Goal: Task Accomplishment & Management: Complete application form

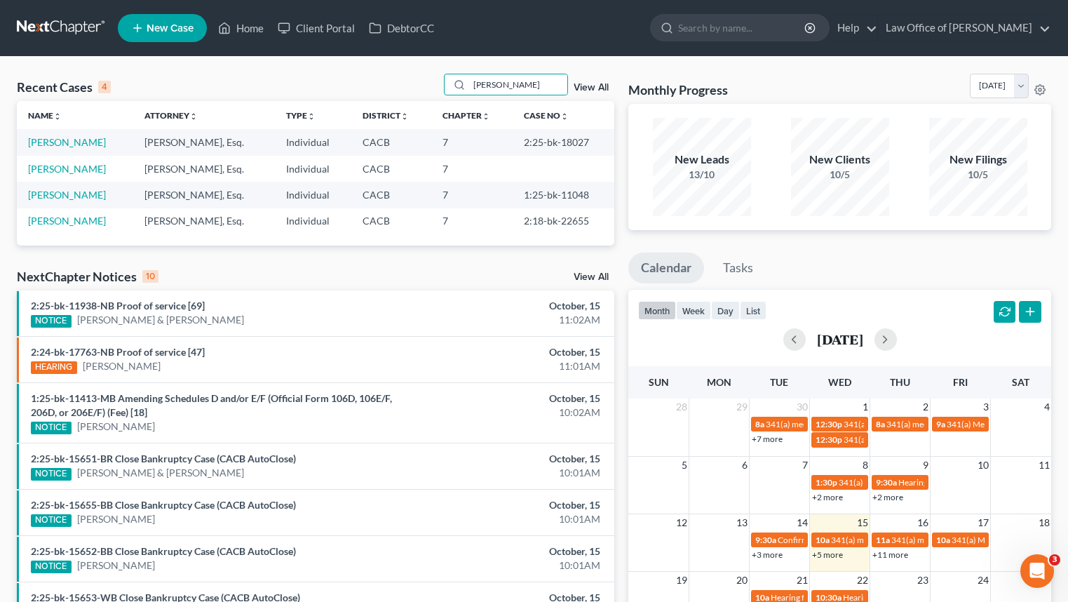
click at [44, 44] on nav "Home New Case Client Portal DebtorCC Law Office of Sevan Gorginian narek@gorgin…" at bounding box center [534, 28] width 1068 height 56
click at [57, 27] on link at bounding box center [62, 27] width 90 height 25
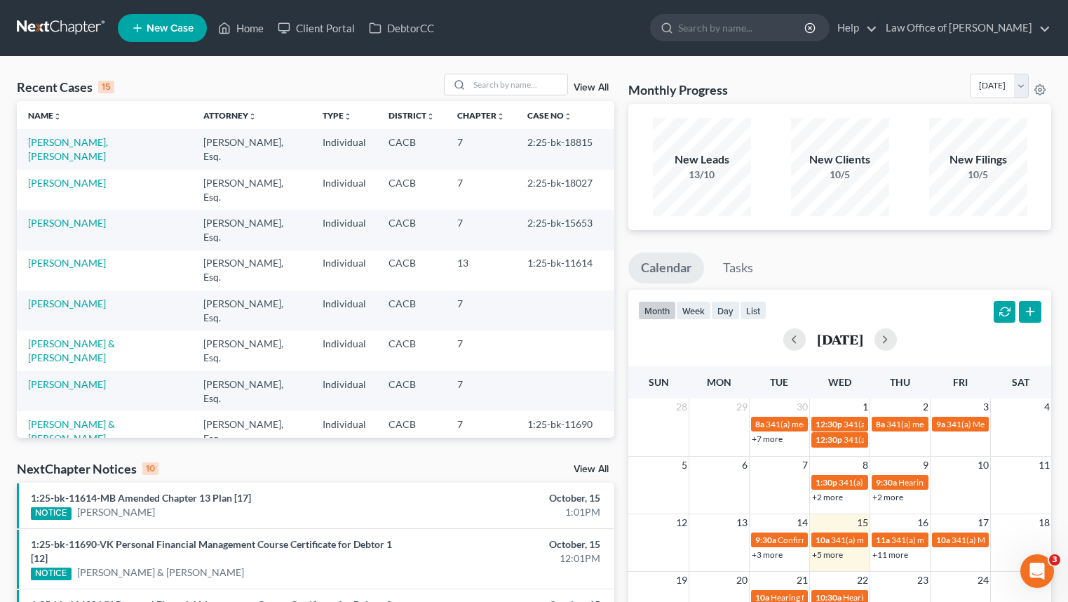
click at [71, 290] on td "[PERSON_NAME]" at bounding box center [104, 270] width 175 height 40
click at [79, 298] on link "[PERSON_NAME]" at bounding box center [67, 303] width 78 height 12
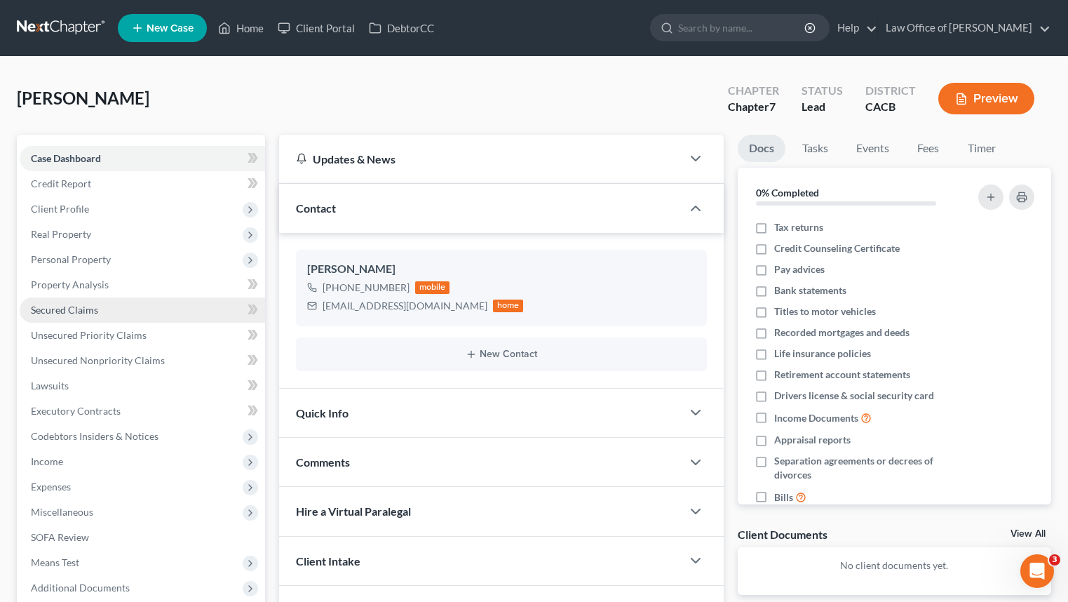
click at [149, 316] on link "Secured Claims" at bounding box center [143, 309] width 246 height 25
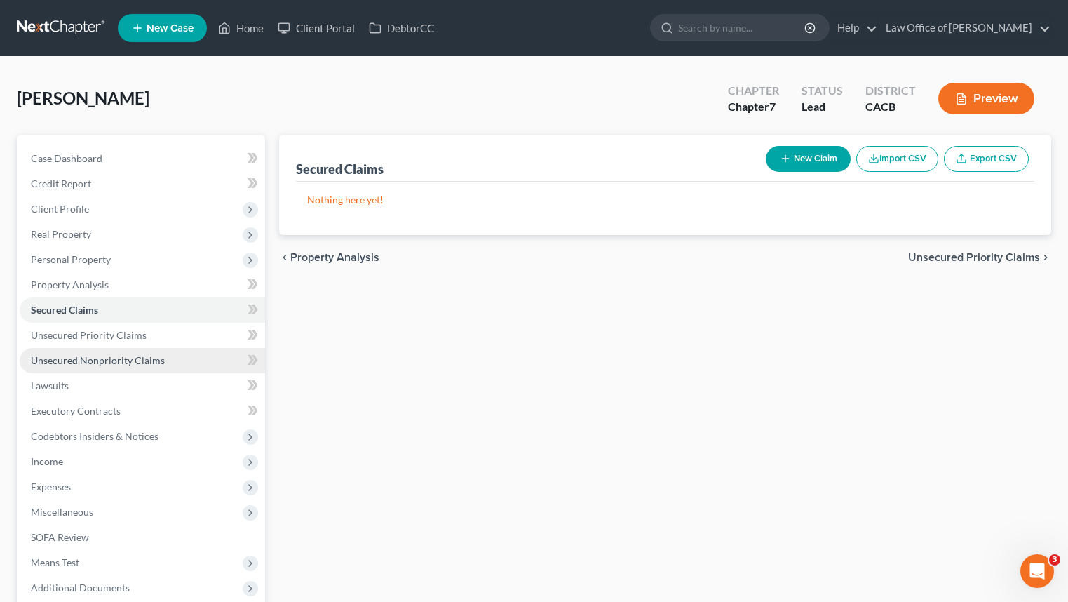
click at [212, 360] on link "Unsecured Nonpriority Claims" at bounding box center [143, 360] width 246 height 25
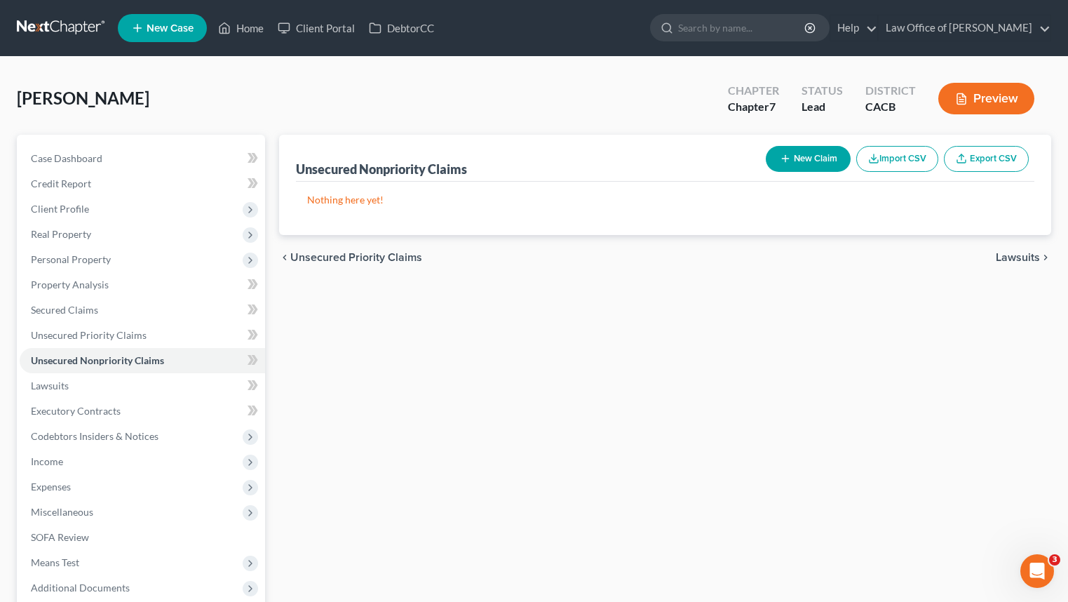
click at [828, 145] on div "New Claim Import CSV Export CSV" at bounding box center [897, 158] width 274 height 37
click at [798, 166] on button "New Claim" at bounding box center [808, 159] width 85 height 26
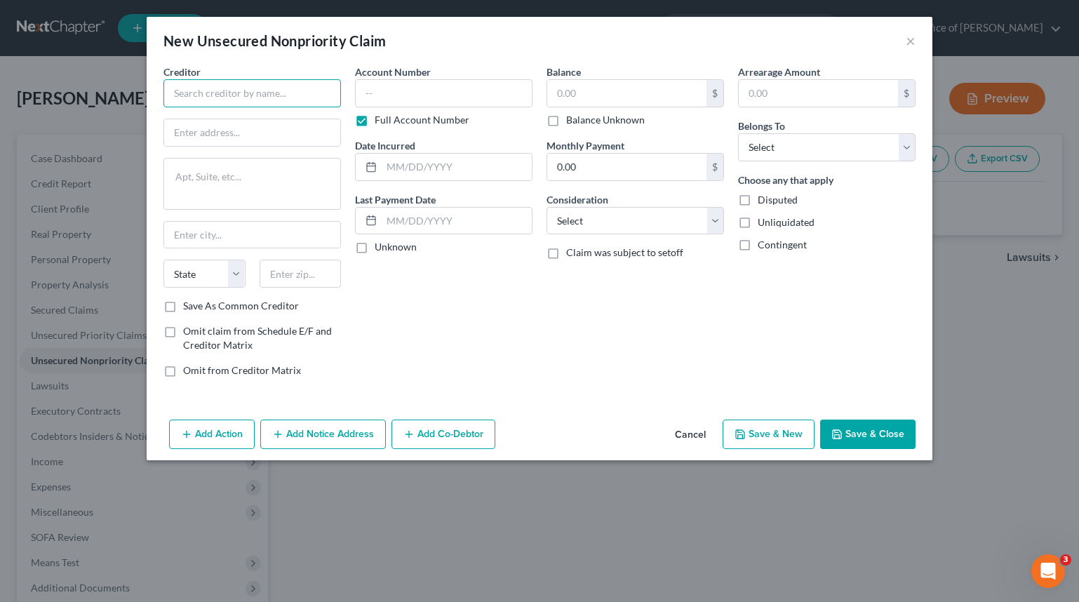
click at [290, 83] on input "text" at bounding box center [251, 93] width 177 height 28
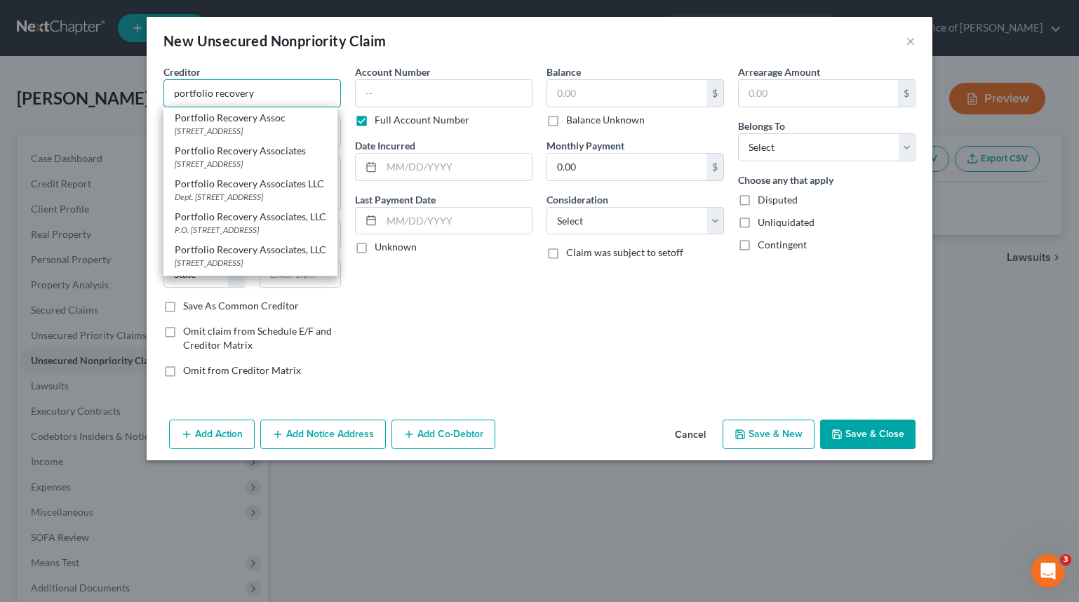
click at [300, 86] on input "portfolio recovery" at bounding box center [251, 93] width 177 height 28
click at [497, 383] on div "Account Number Full Account Number Date Incurred Last Payment Date Unknown" at bounding box center [444, 227] width 192 height 324
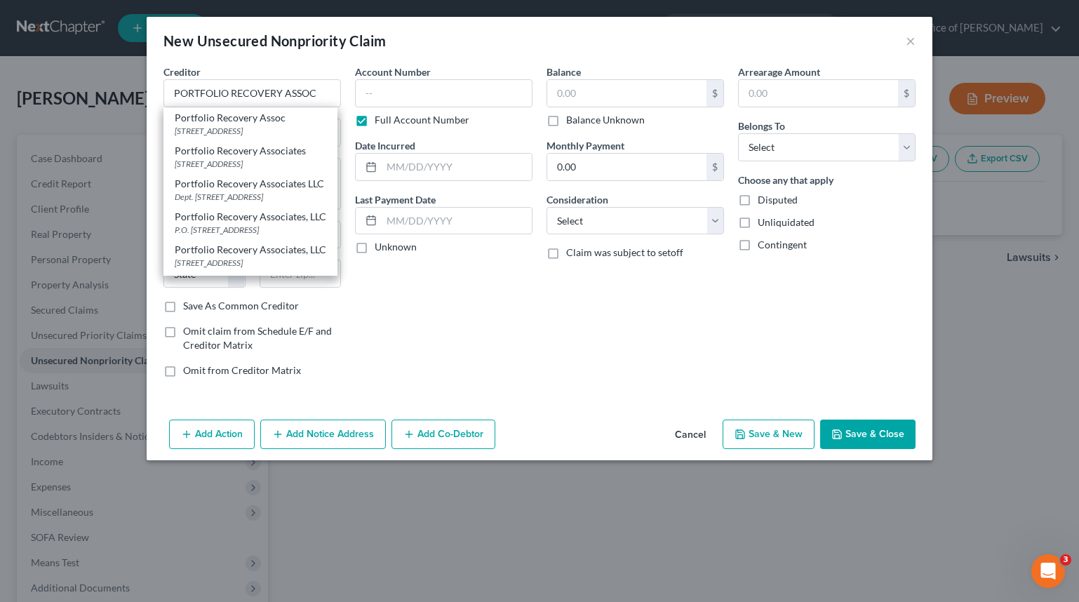
type input "PORTFOLIO RECOVERY ASSOC"
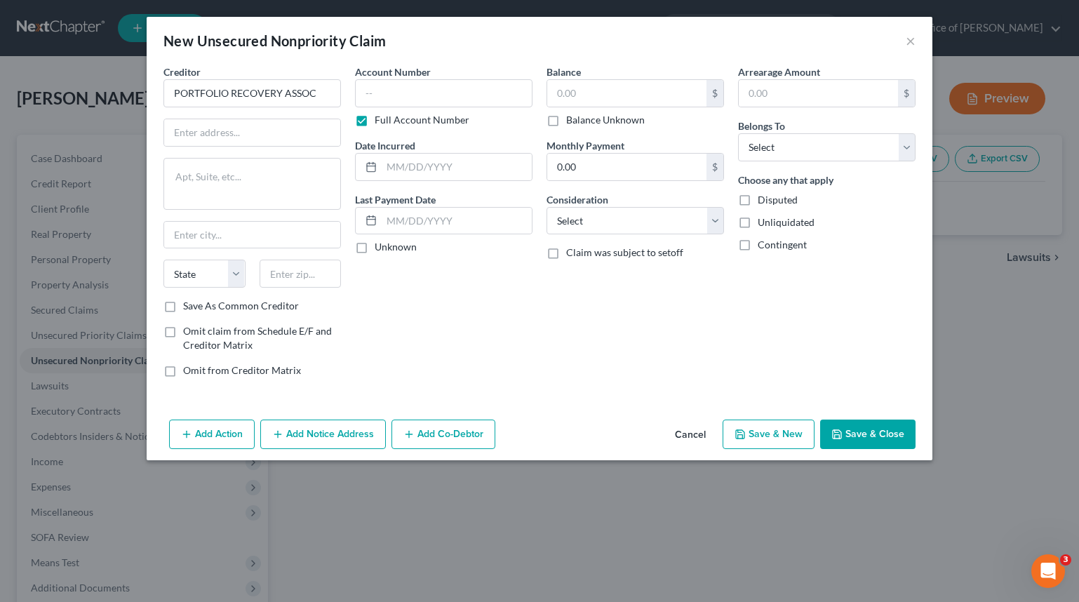
click at [431, 113] on label "Full Account Number" at bounding box center [422, 120] width 95 height 14
click at [389, 113] on input "Full Account Number" at bounding box center [384, 117] width 9 height 9
click at [449, 93] on input "text" at bounding box center [443, 93] width 177 height 28
type input "2159"
click at [664, 85] on input "text" at bounding box center [626, 93] width 159 height 27
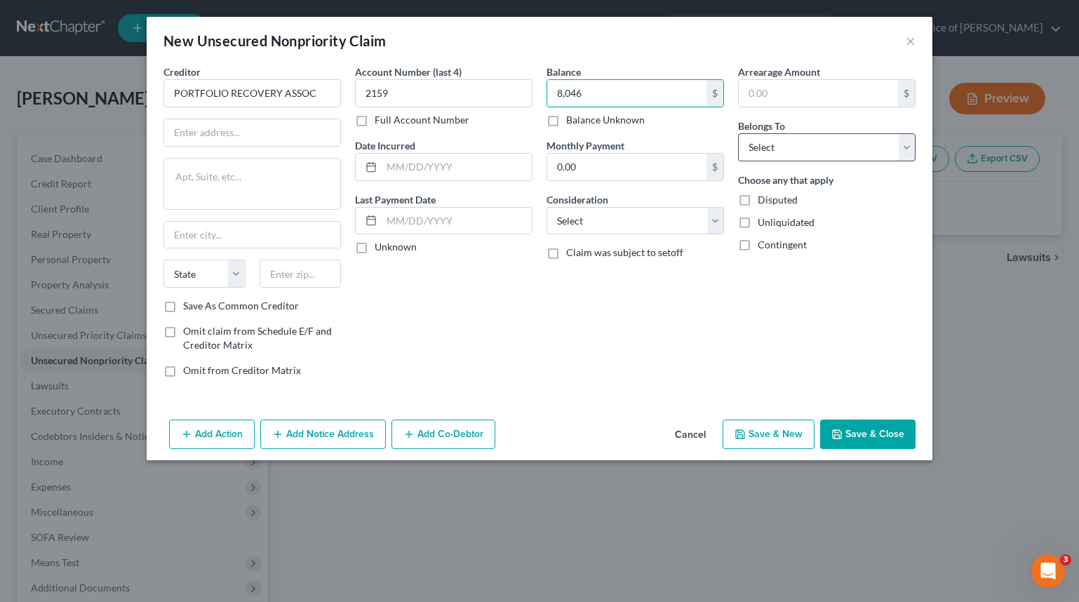
type input "8,046"
click at [770, 159] on select "Select Debtor 1 Only Debtor 2 Only Debtor 1 And Debtor 2 Only At Least One Of T…" at bounding box center [826, 147] width 177 height 28
select select "0"
click at [738, 133] on select "Select Debtor 1 Only Debtor 2 Only Debtor 1 And Debtor 2 Only At Least One Of T…" at bounding box center [826, 147] width 177 height 28
click at [638, 228] on select "Select Cable / Satellite Services Collection Agency Credit Card Debt Debt Couns…" at bounding box center [634, 221] width 177 height 28
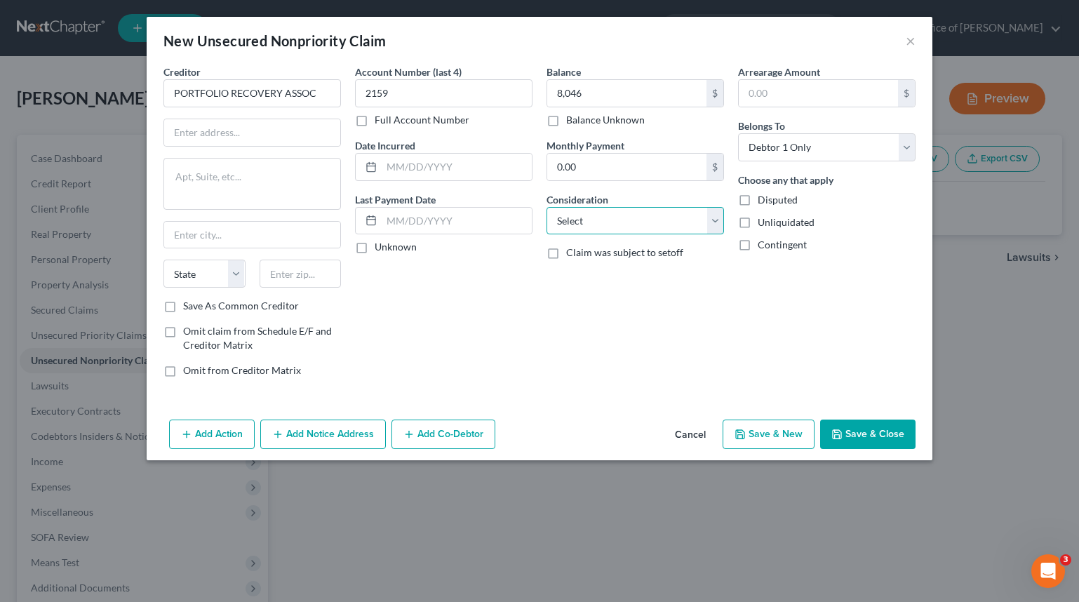
select select "1"
click at [546, 207] on select "Select Cable / Satellite Services Collection Agency Credit Card Debt Debt Couns…" at bounding box center [634, 221] width 177 height 28
click at [477, 175] on input "text" at bounding box center [457, 167] width 150 height 27
type input "0"
type input "2023"
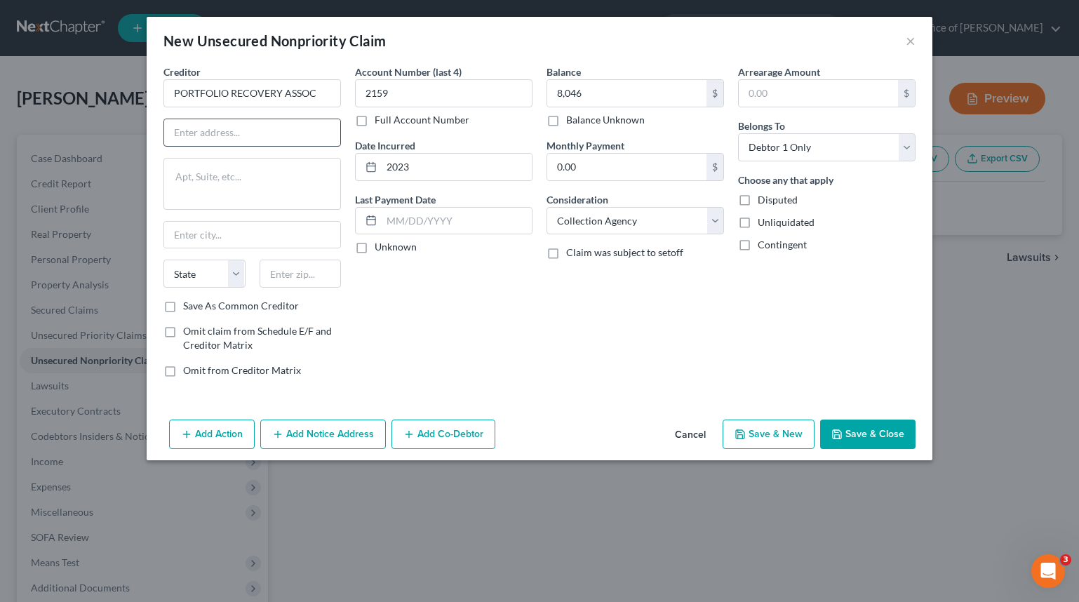
click at [223, 130] on input "text" at bounding box center [252, 132] width 176 height 27
type input "[GEOGRAPHIC_DATA]"
click at [321, 274] on input "text" at bounding box center [301, 274] width 82 height 28
type input "23502"
click at [380, 325] on div "Account Number (last 4) 2159 Full Account Number Date Incurred 2023 Last Paymen…" at bounding box center [444, 227] width 192 height 324
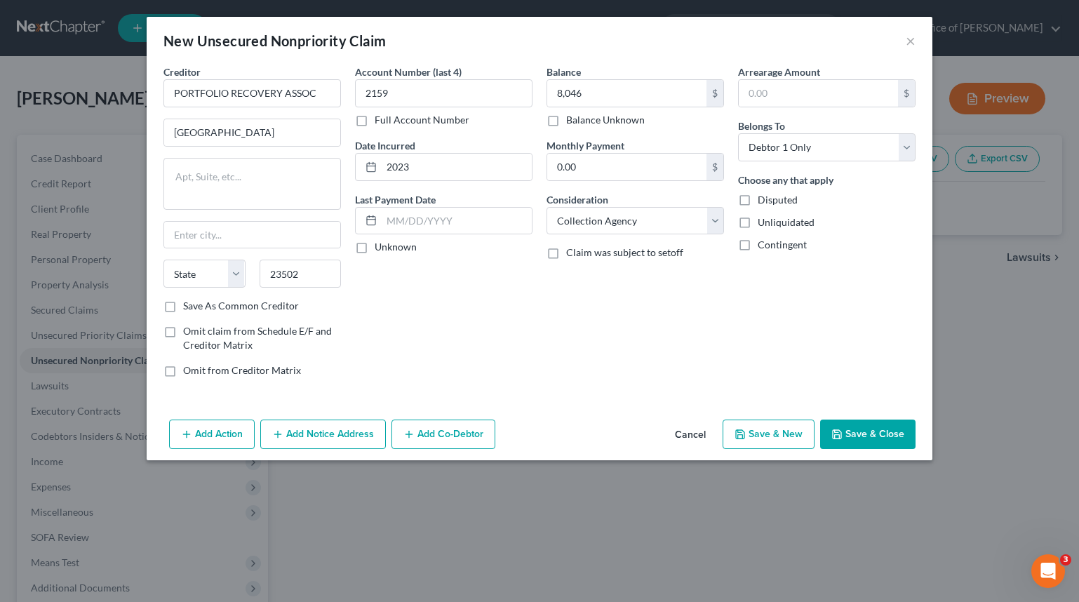
type input "[GEOGRAPHIC_DATA]"
select select "48"
click at [862, 417] on div "Add Action Add Notice Address Add Co-Debtor Cancel Save & New Save & Close" at bounding box center [540, 437] width 786 height 46
click at [867, 433] on button "Save & Close" at bounding box center [867, 433] width 95 height 29
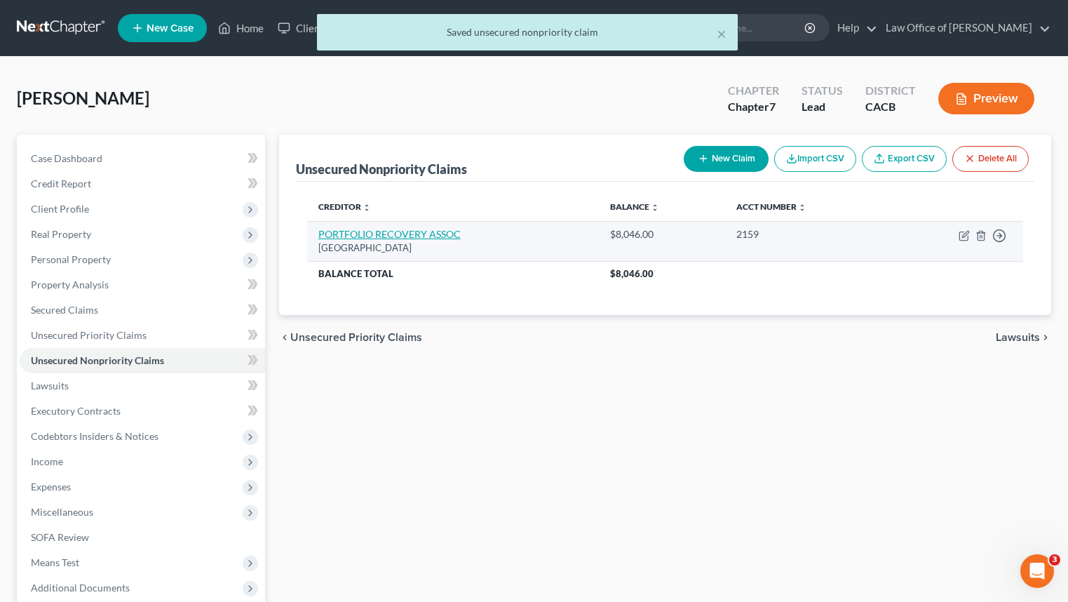
click at [434, 231] on link "PORTFOLIO RECOVERY ASSOC" at bounding box center [389, 234] width 142 height 12
select select "48"
select select "1"
select select "0"
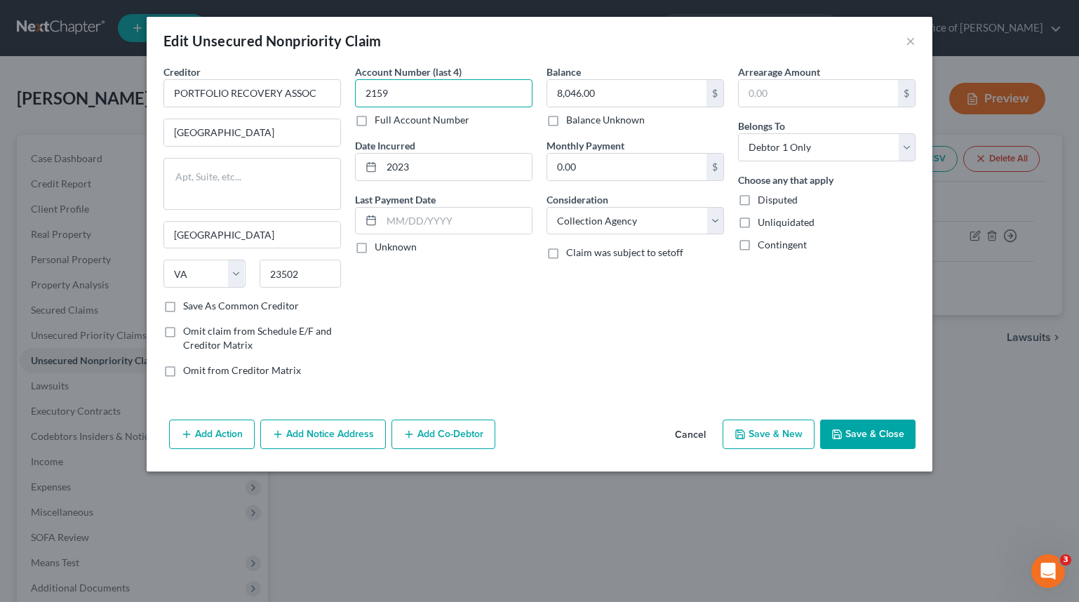
click at [460, 81] on input "2159" at bounding box center [443, 93] width 177 height 28
click at [462, 87] on input "2159" at bounding box center [443, 93] width 177 height 28
type input "2159"
click at [421, 123] on label "Full Account Number" at bounding box center [422, 120] width 95 height 14
click at [389, 122] on input "Full Account Number" at bounding box center [384, 117] width 9 height 9
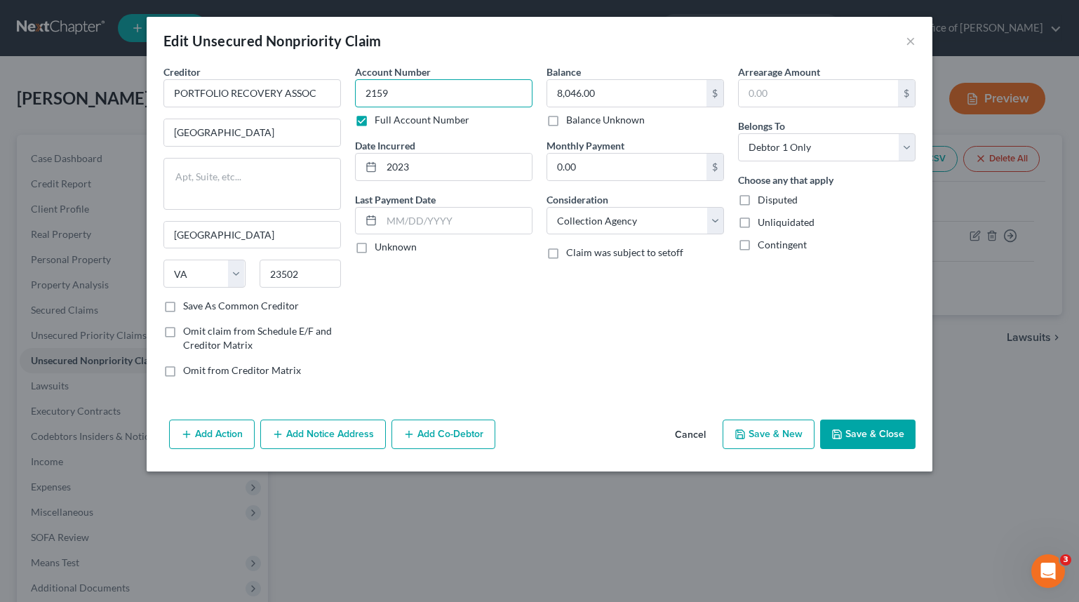
click at [452, 103] on input "2159" at bounding box center [443, 93] width 177 height 28
type input "2159, 6978"
click at [671, 100] on input "8,046.00" at bounding box center [626, 93] width 159 height 27
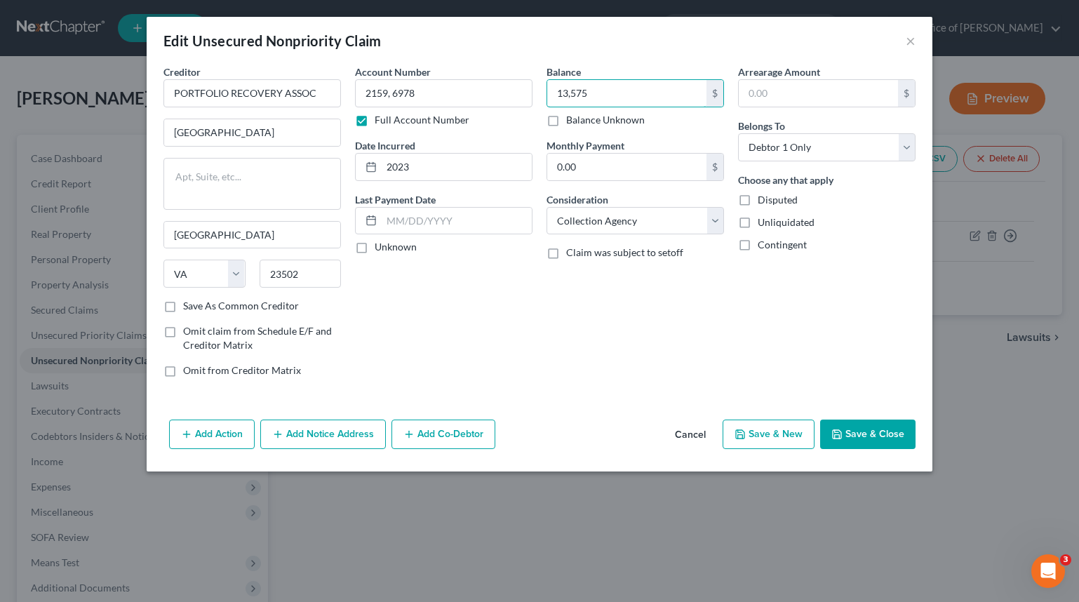
type input "13,575"
click at [880, 443] on button "Save & Close" at bounding box center [867, 433] width 95 height 29
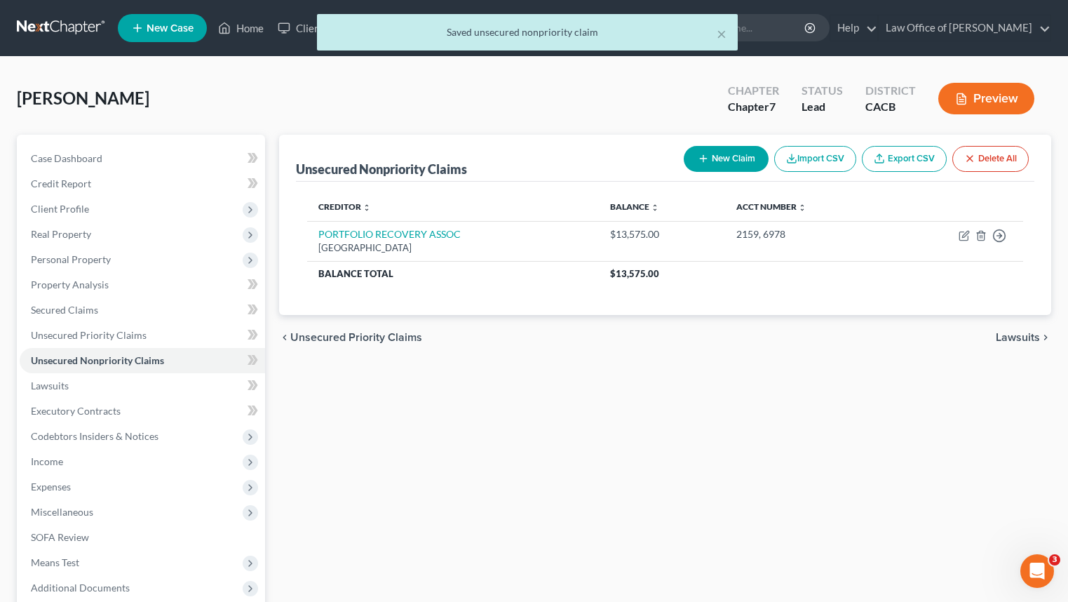
click at [740, 168] on button "New Claim" at bounding box center [726, 159] width 85 height 26
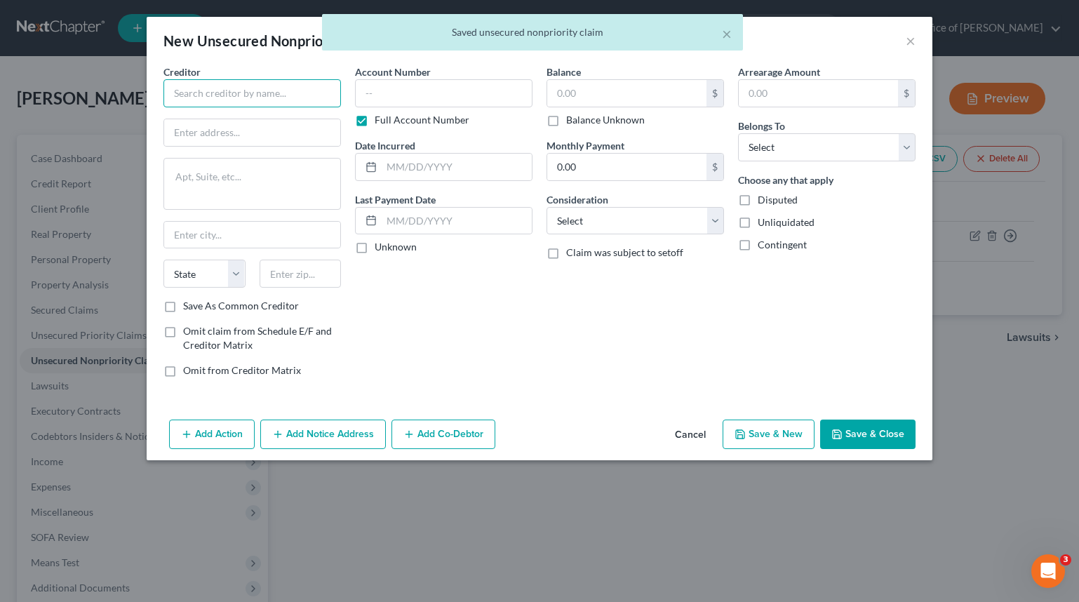
click at [194, 96] on input "text" at bounding box center [251, 93] width 177 height 28
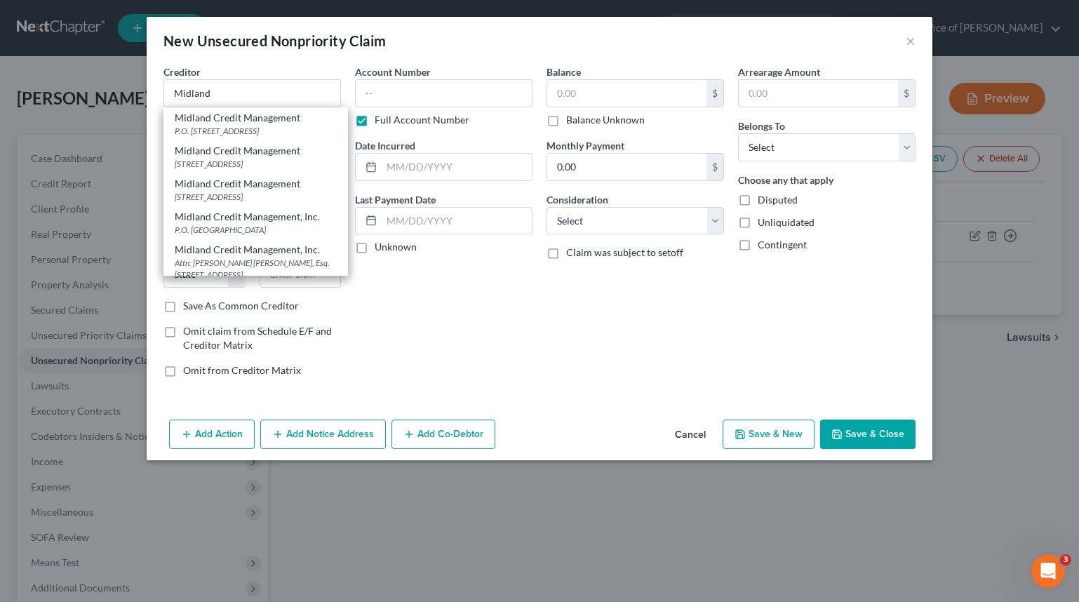
click at [298, 170] on div "[STREET_ADDRESS]" at bounding box center [256, 164] width 162 height 12
type input "Midland Credit Management"
type input "[STREET_ADDRESS]"
type input "[PERSON_NAME]"
select select "23"
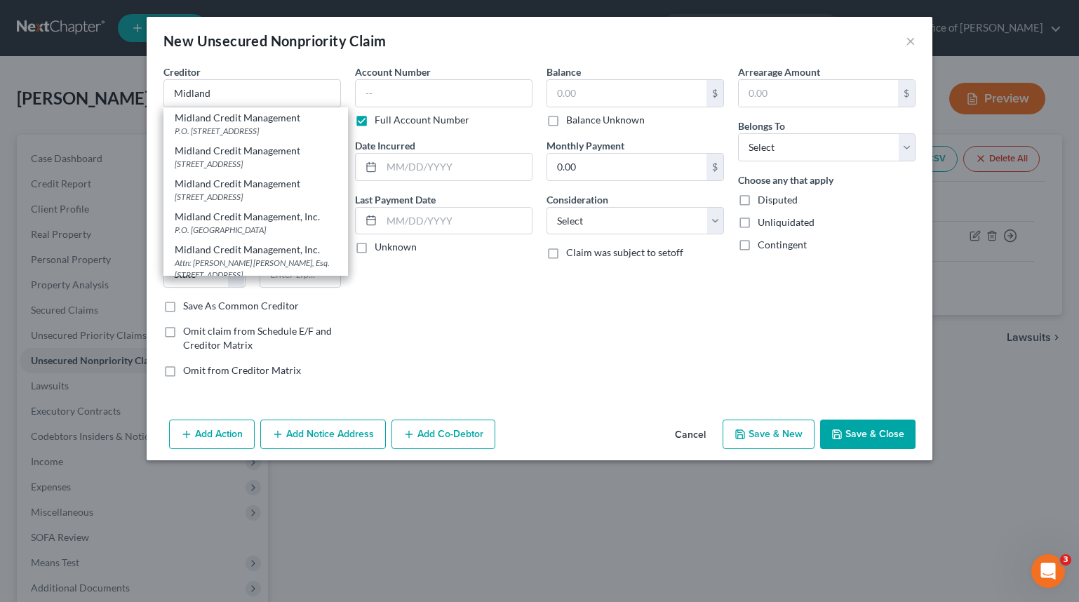
type input "48083"
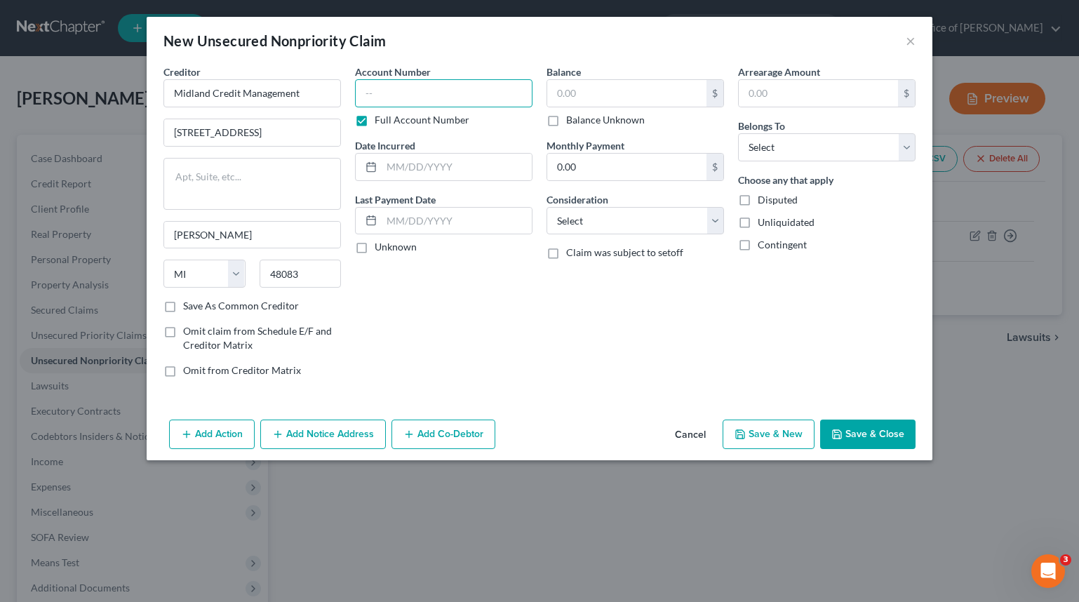
click at [462, 102] on input "text" at bounding box center [443, 93] width 177 height 28
type input "8247"
click at [624, 98] on input "text" at bounding box center [626, 93] width 159 height 27
type input "24,967"
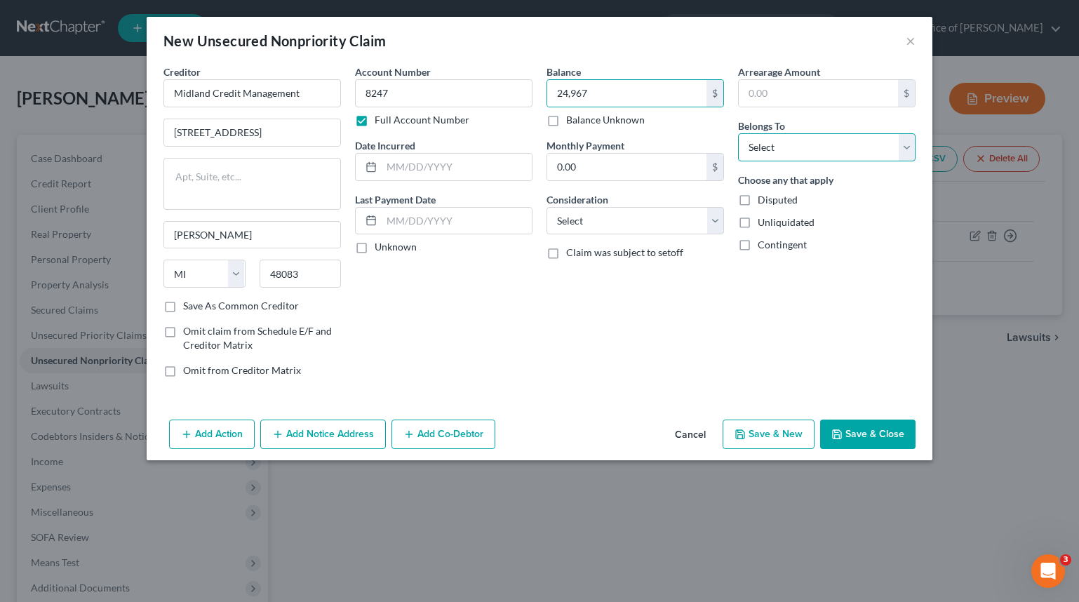
click at [810, 140] on select "Select Debtor 1 Only Debtor 2 Only Debtor 1 And Debtor 2 Only At Least One Of T…" at bounding box center [826, 147] width 177 height 28
select select "0"
click at [738, 133] on select "Select Debtor 1 Only Debtor 2 Only Debtor 1 And Debtor 2 Only At Least One Of T…" at bounding box center [826, 147] width 177 height 28
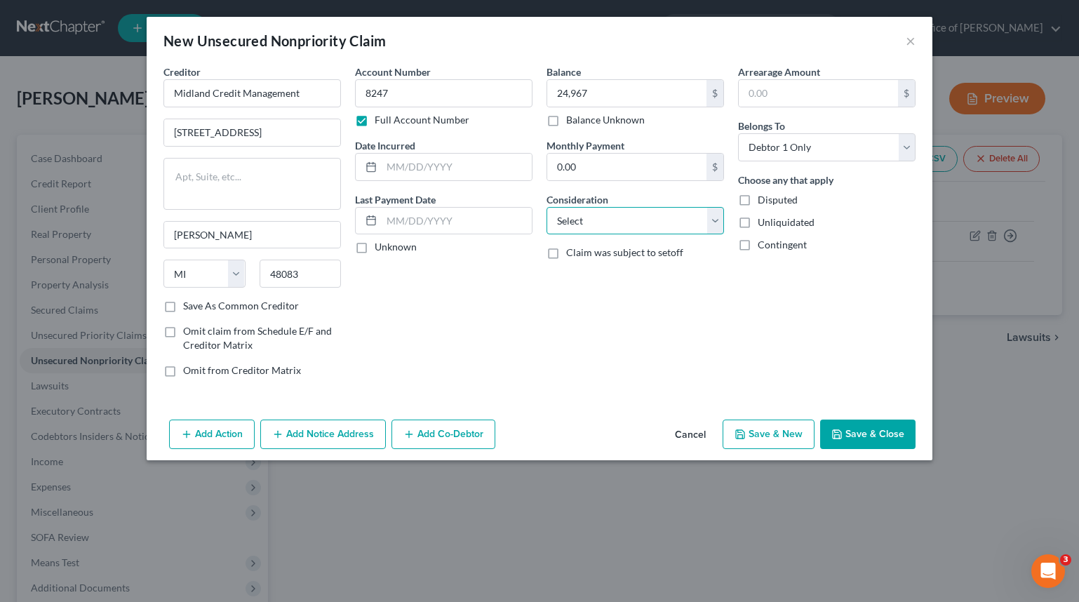
click at [657, 220] on select "Select Cable / Satellite Services Collection Agency Credit Card Debt Debt Couns…" at bounding box center [634, 221] width 177 height 28
select select "1"
click at [546, 207] on select "Select Cable / Satellite Services Collection Agency Credit Card Debt Debt Couns…" at bounding box center [634, 221] width 177 height 28
click at [452, 164] on input "text" at bounding box center [457, 167] width 150 height 27
type input "2023"
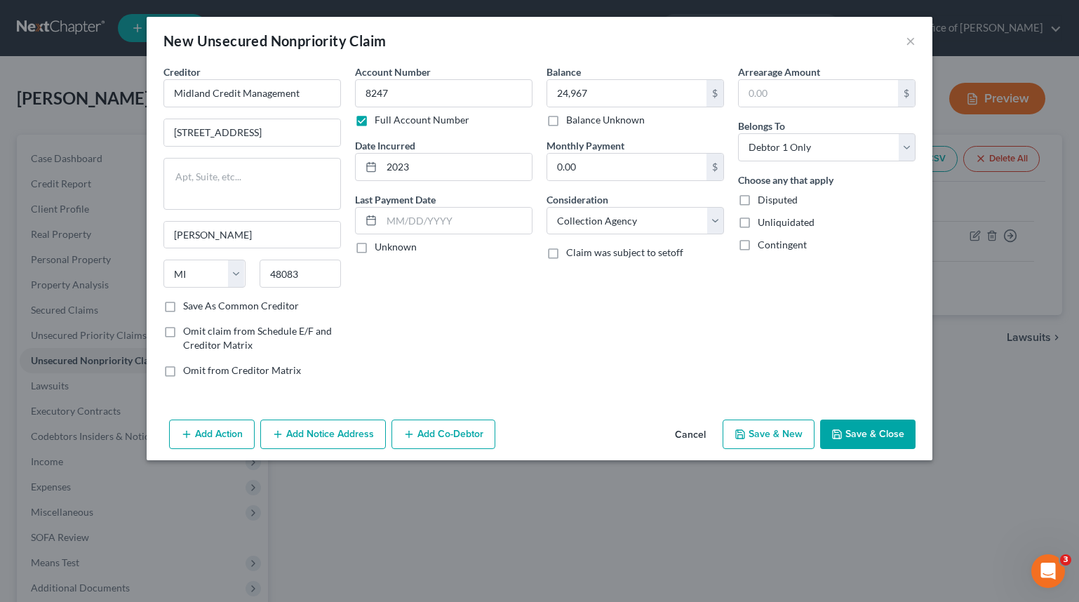
click at [861, 425] on button "Save & Close" at bounding box center [867, 433] width 95 height 29
type input "24,967.00"
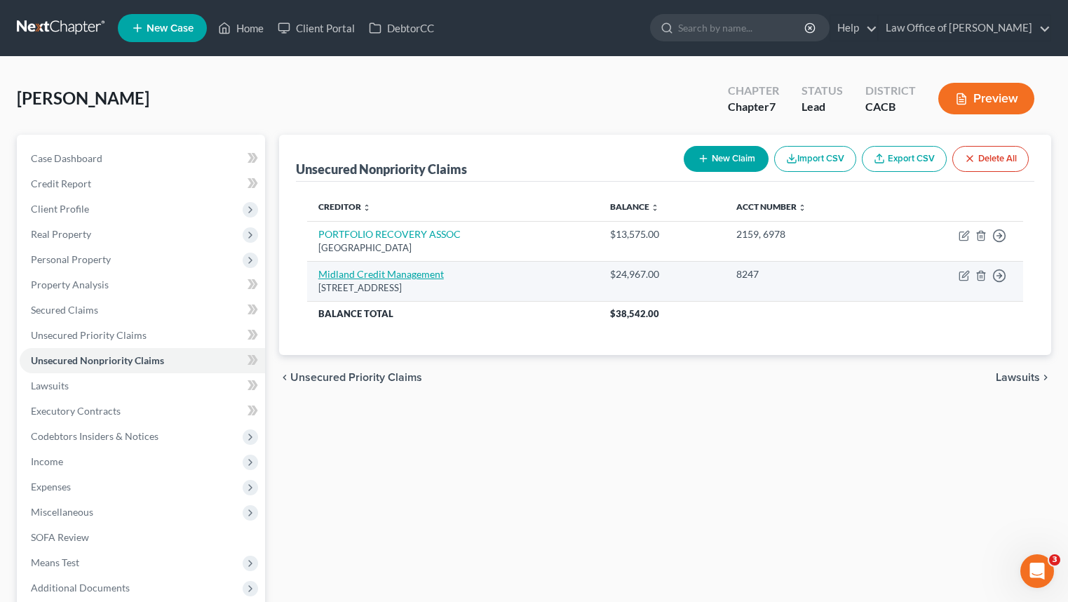
click at [392, 270] on link "Midland Credit Management" at bounding box center [381, 274] width 126 height 12
select select "23"
select select "1"
select select "0"
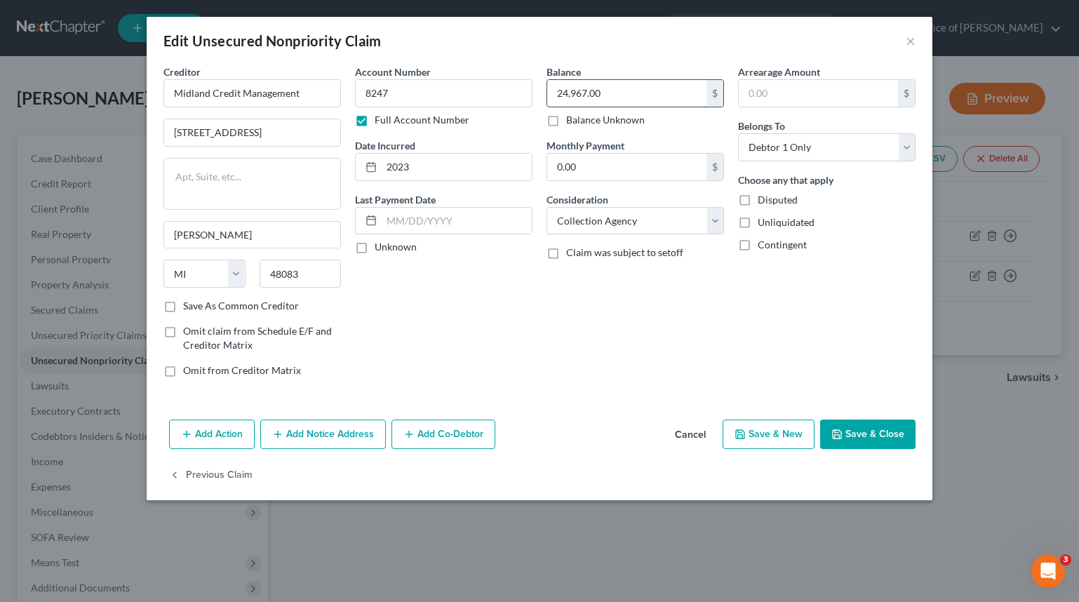
click at [673, 84] on input "24,967.00" at bounding box center [626, 93] width 159 height 27
type input "32,867"
click at [901, 443] on button "Save & Close" at bounding box center [867, 433] width 95 height 29
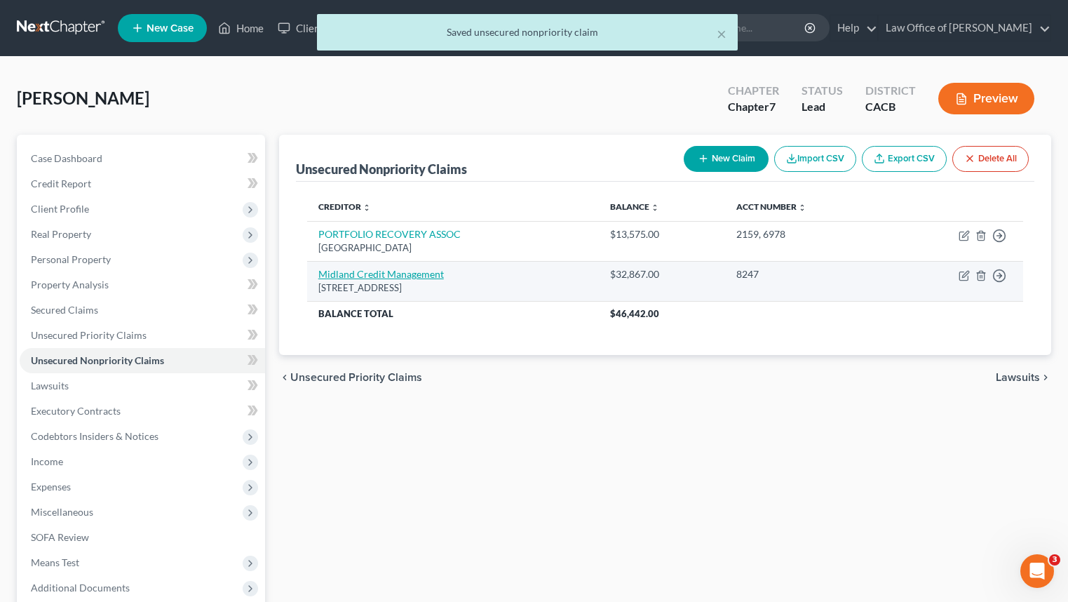
click at [398, 275] on link "Midland Credit Management" at bounding box center [381, 274] width 126 height 12
select select "23"
select select "1"
select select "0"
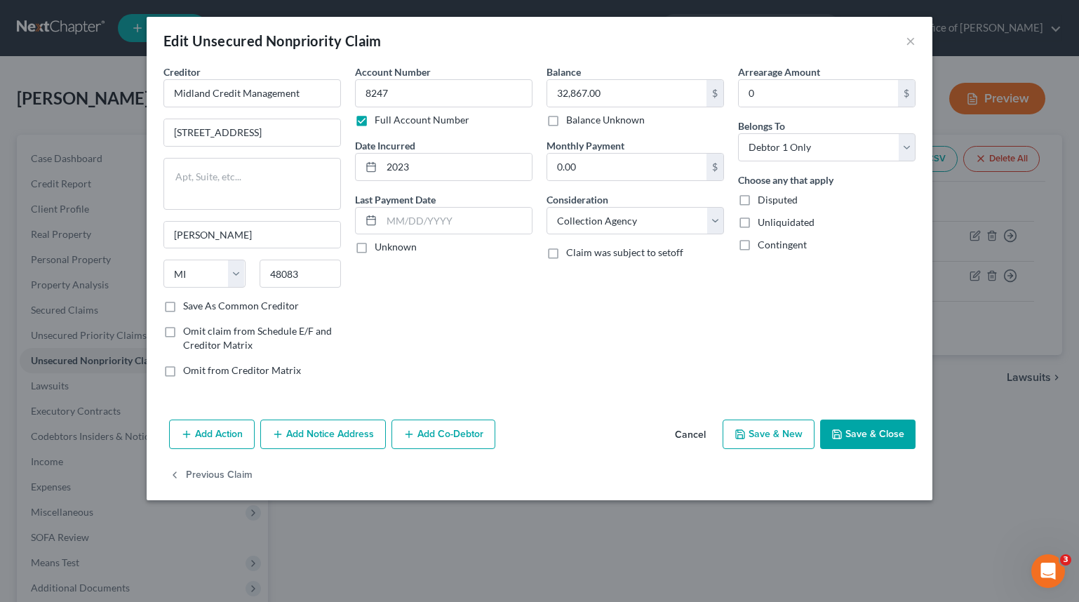
click at [926, 48] on div "Edit Unsecured Nonpriority Claim ×" at bounding box center [540, 41] width 786 height 48
click at [920, 46] on div "Edit Unsecured Nonpriority Claim ×" at bounding box center [540, 41] width 786 height 48
click at [918, 46] on div "Edit Unsecured Nonpriority Claim ×" at bounding box center [540, 41] width 786 height 48
click at [915, 42] on div "Edit Unsecured Nonpriority Claim ×" at bounding box center [540, 41] width 786 height 48
click at [913, 41] on button "×" at bounding box center [911, 40] width 10 height 17
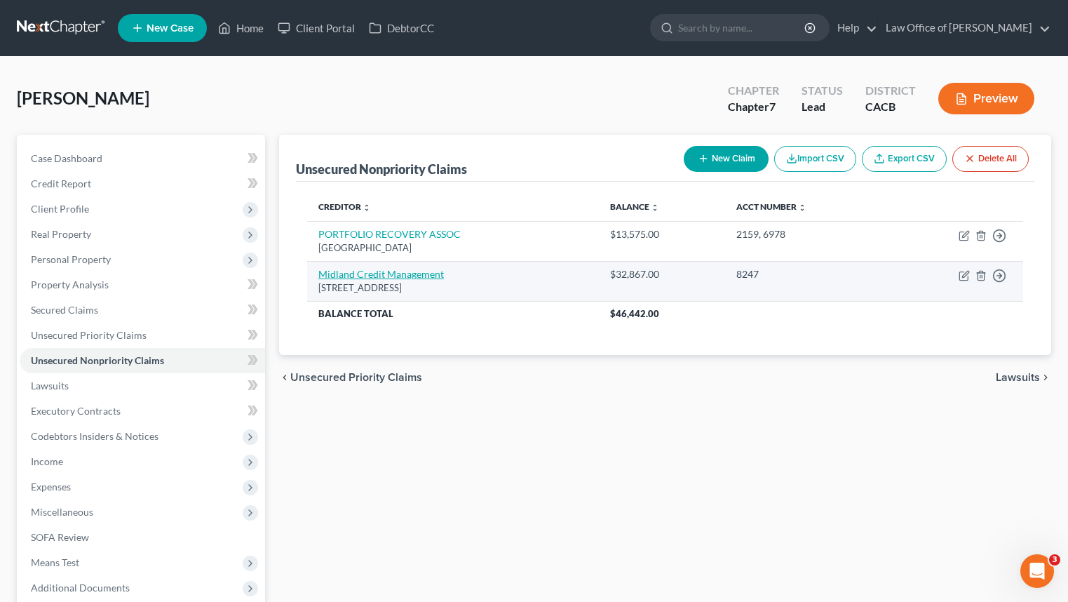
click at [390, 274] on link "Midland Credit Management" at bounding box center [381, 274] width 126 height 12
select select "23"
select select "1"
select select "0"
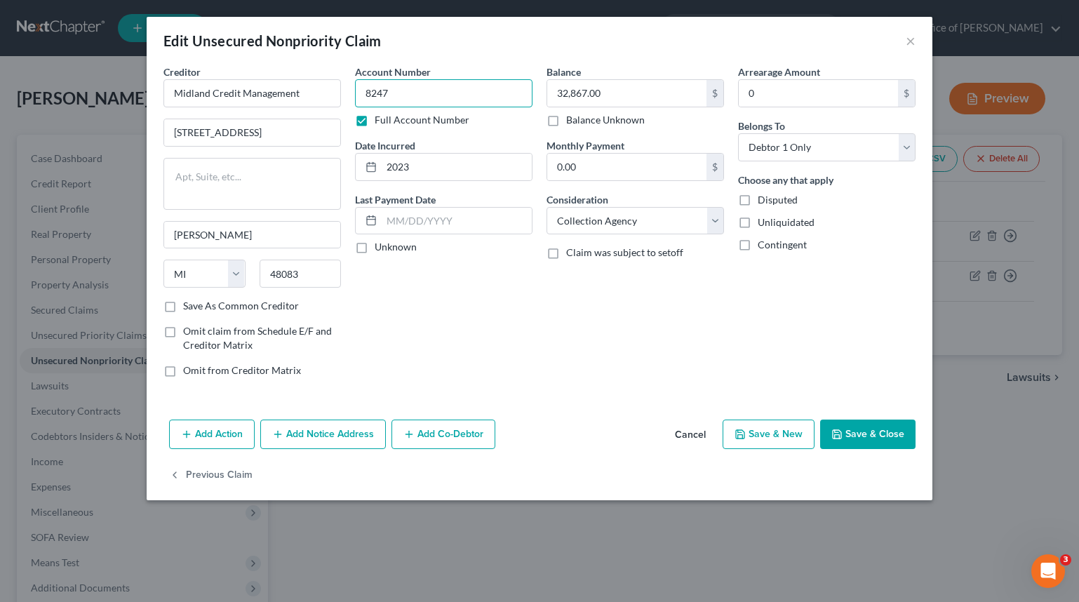
click at [462, 102] on input "8247" at bounding box center [443, 93] width 177 height 28
type input "8247, 2830, 3970"
click at [644, 98] on input "32,867.00" at bounding box center [626, 93] width 159 height 27
type input "51,969"
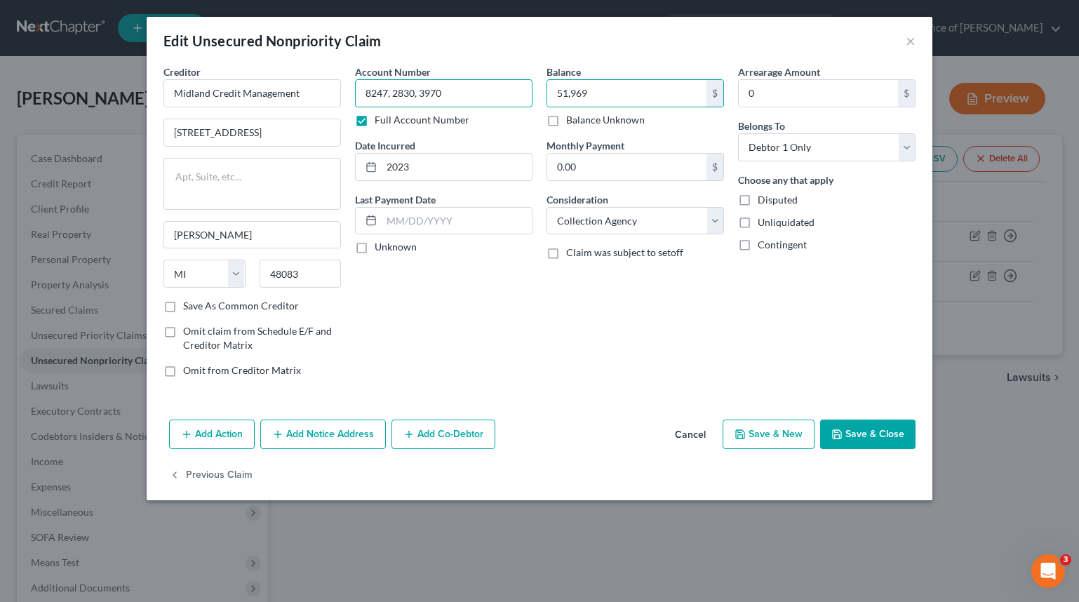
click at [450, 93] on input "8247, 2830, 3970" at bounding box center [443, 93] width 177 height 28
type input "8247, 2830, 3970, 3969"
click at [651, 86] on input "51,969" at bounding box center [626, 93] width 159 height 27
click at [650, 86] on input "51,969" at bounding box center [626, 93] width 159 height 27
type input "68,988"
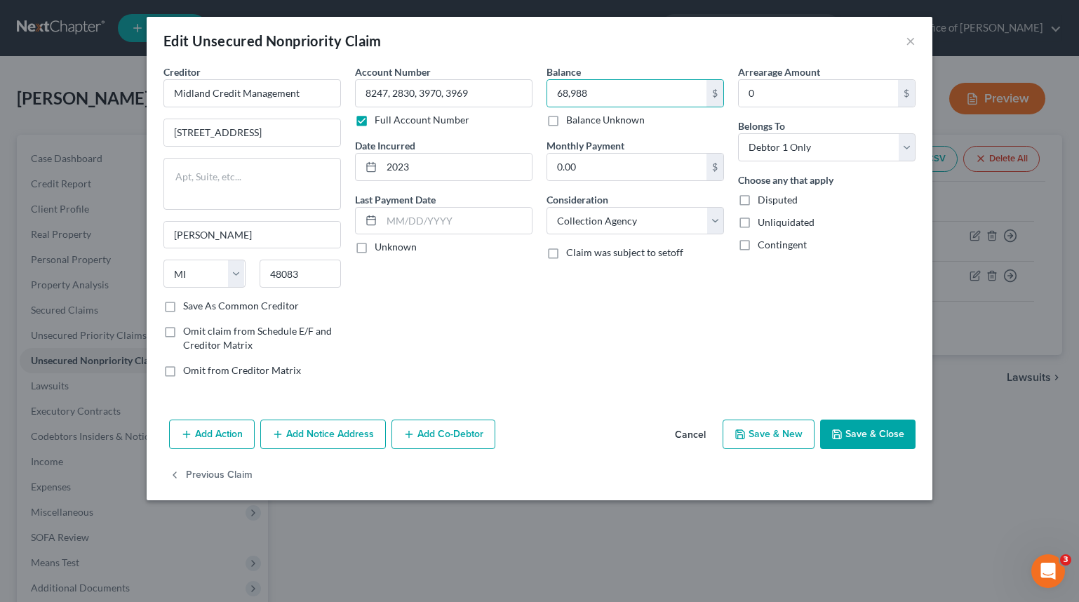
click at [871, 440] on button "Save & Close" at bounding box center [867, 433] width 95 height 29
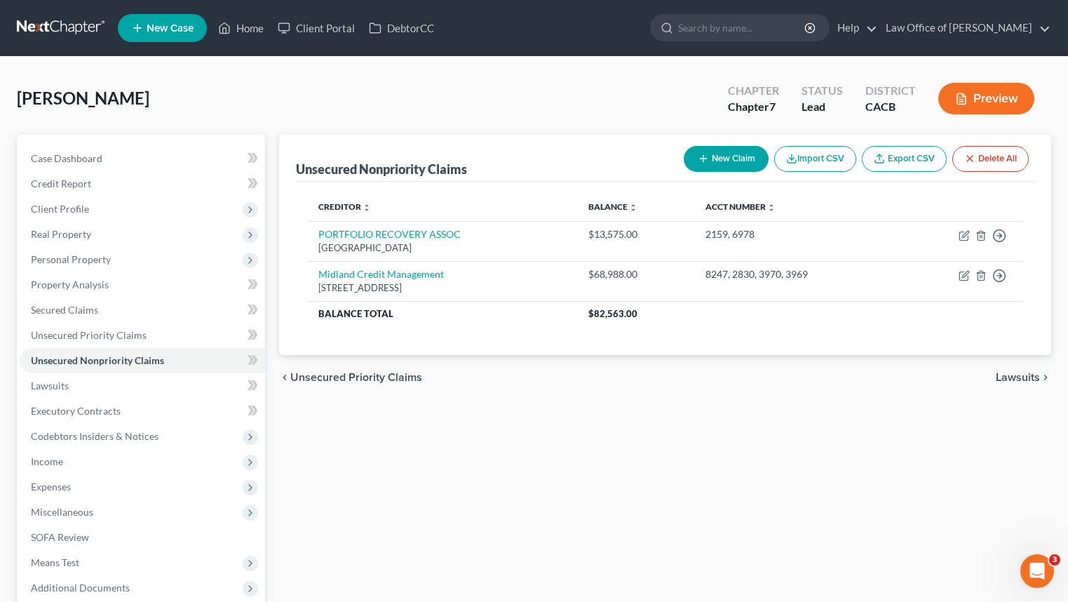
click at [725, 152] on button "New Claim" at bounding box center [726, 159] width 85 height 26
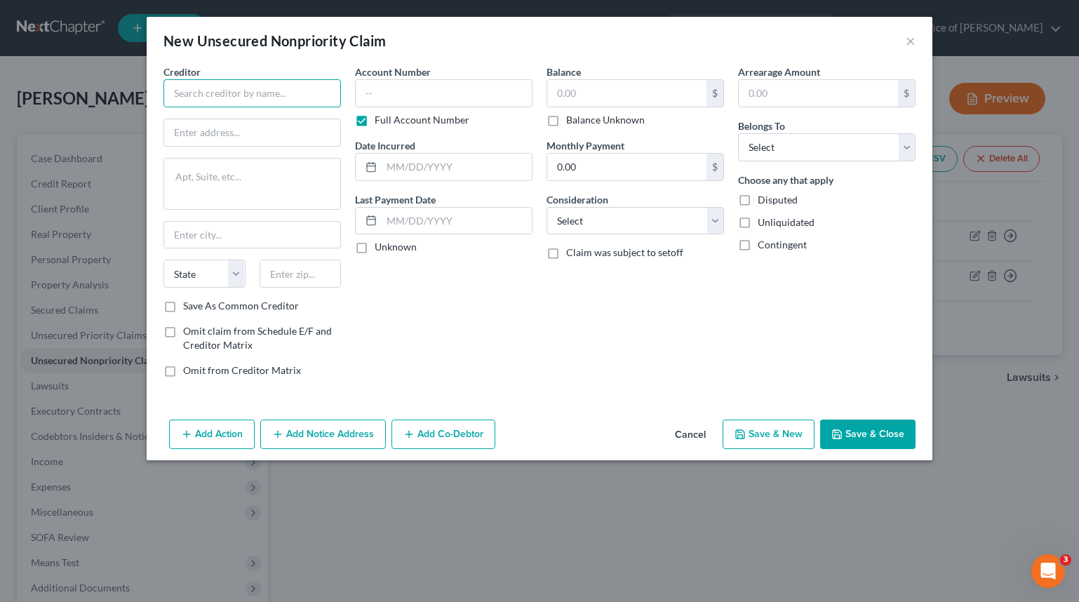
click at [307, 88] on input "text" at bounding box center [251, 93] width 177 height 28
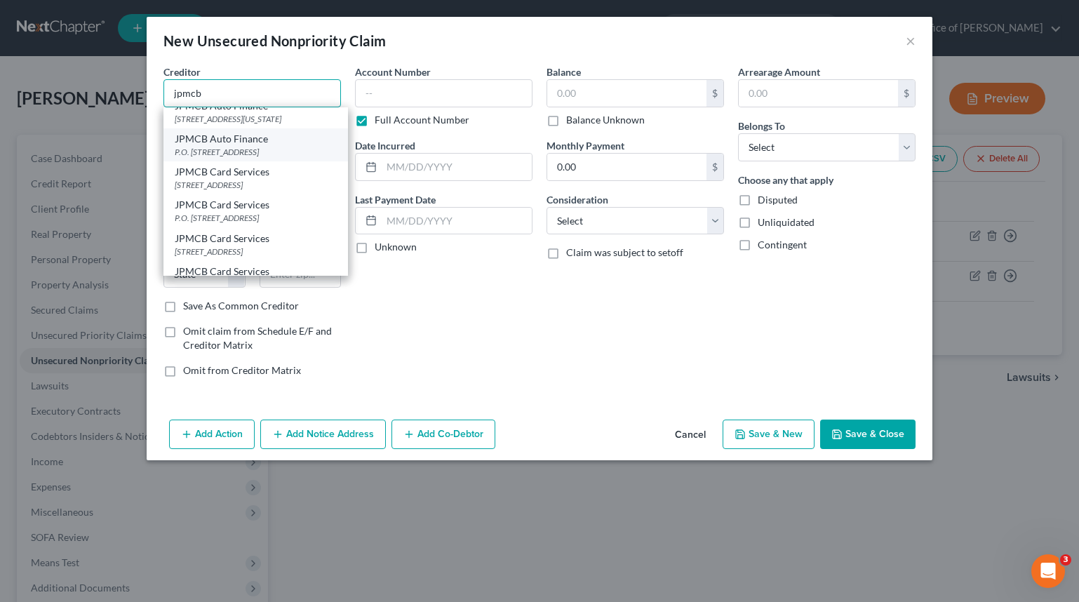
scroll to position [83, 0]
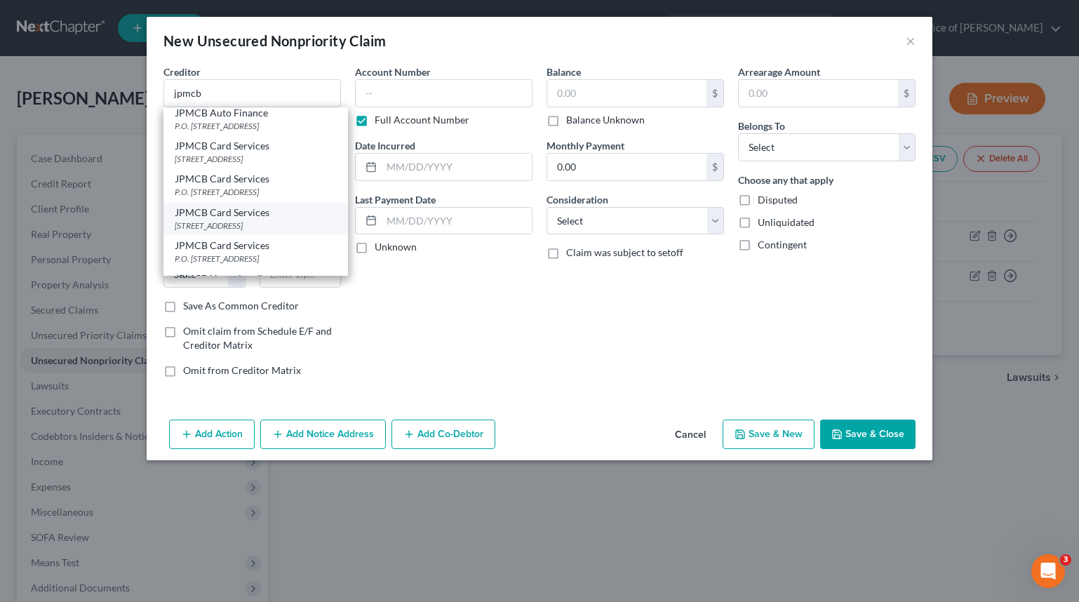
click at [305, 220] on div "JPMCB Card Services" at bounding box center [256, 213] width 162 height 14
type input "JPMCB Card Services"
type input "PO Box 15369"
type input "Wilmington"
select select "7"
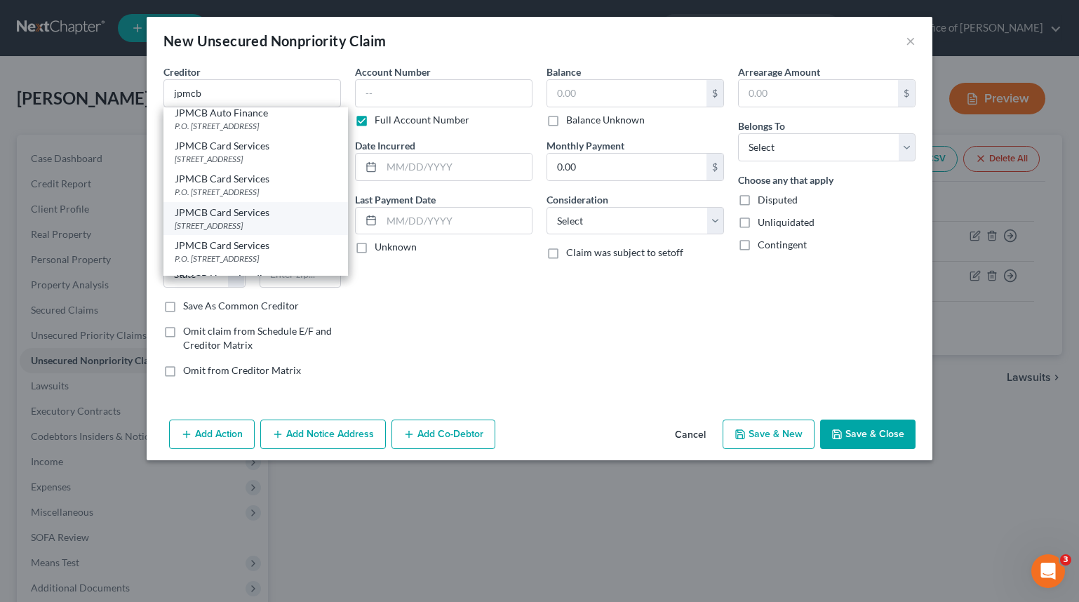
type input "19850"
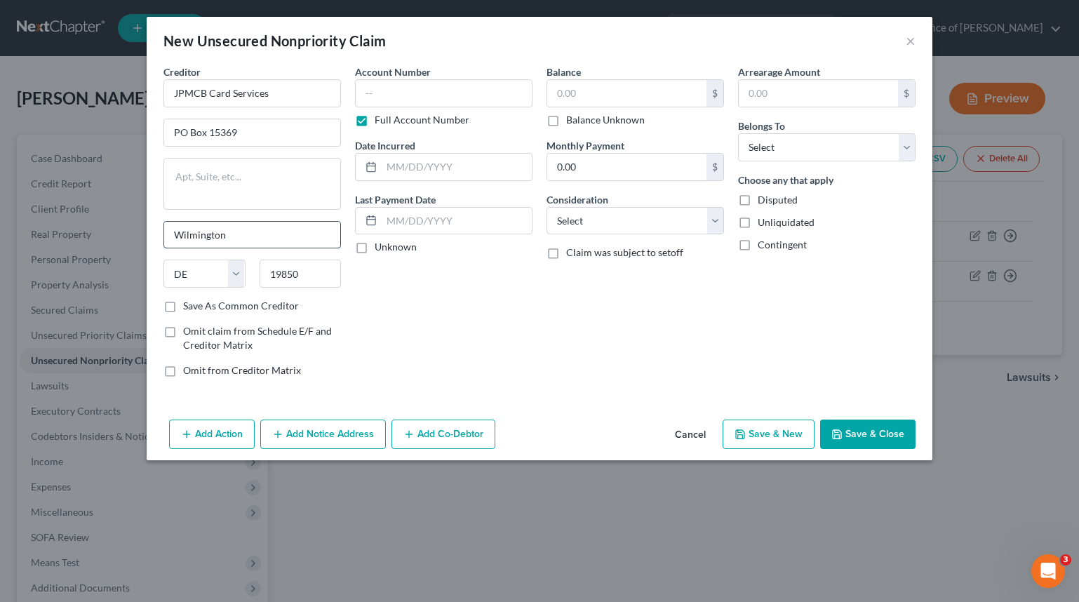
scroll to position [0, 0]
click at [427, 104] on input "text" at bounding box center [443, 93] width 177 height 28
type input "5579"
click at [564, 93] on input "text" at bounding box center [626, 93] width 159 height 27
type input "2,650"
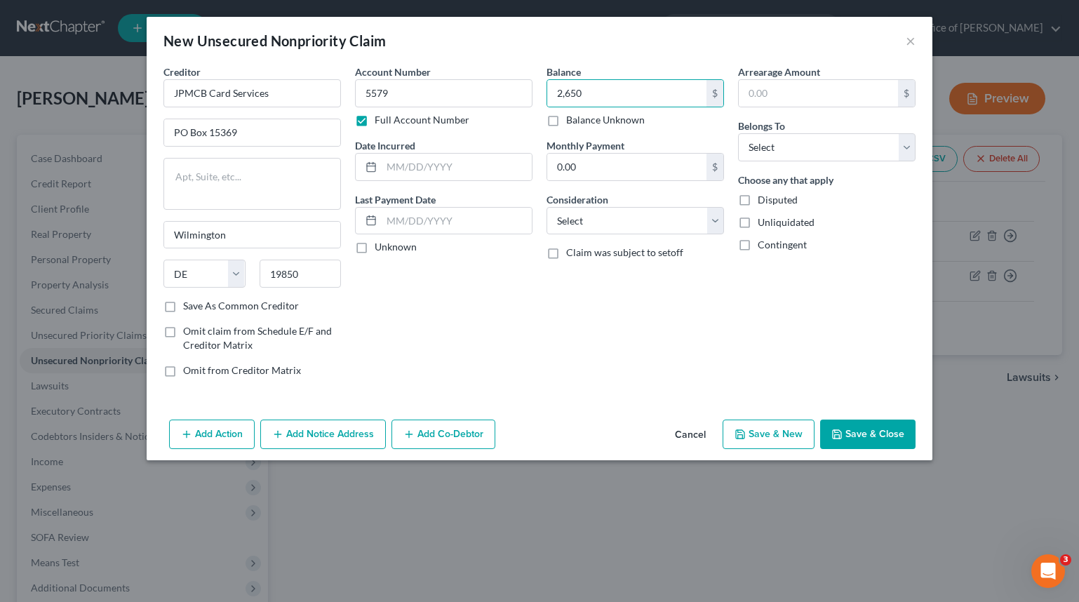
click at [846, 130] on div "Belongs To * Select Debtor 1 Only Debtor 2 Only Debtor 1 And Debtor 2 Only At L…" at bounding box center [826, 140] width 177 height 43
click at [847, 136] on select "Select Debtor 1 Only Debtor 2 Only Debtor 1 And Debtor 2 Only At Least One Of T…" at bounding box center [826, 147] width 177 height 28
select select "0"
click at [738, 133] on select "Select Debtor 1 Only Debtor 2 Only Debtor 1 And Debtor 2 Only At Least One Of T…" at bounding box center [826, 147] width 177 height 28
click at [459, 175] on input "text" at bounding box center [457, 167] width 150 height 27
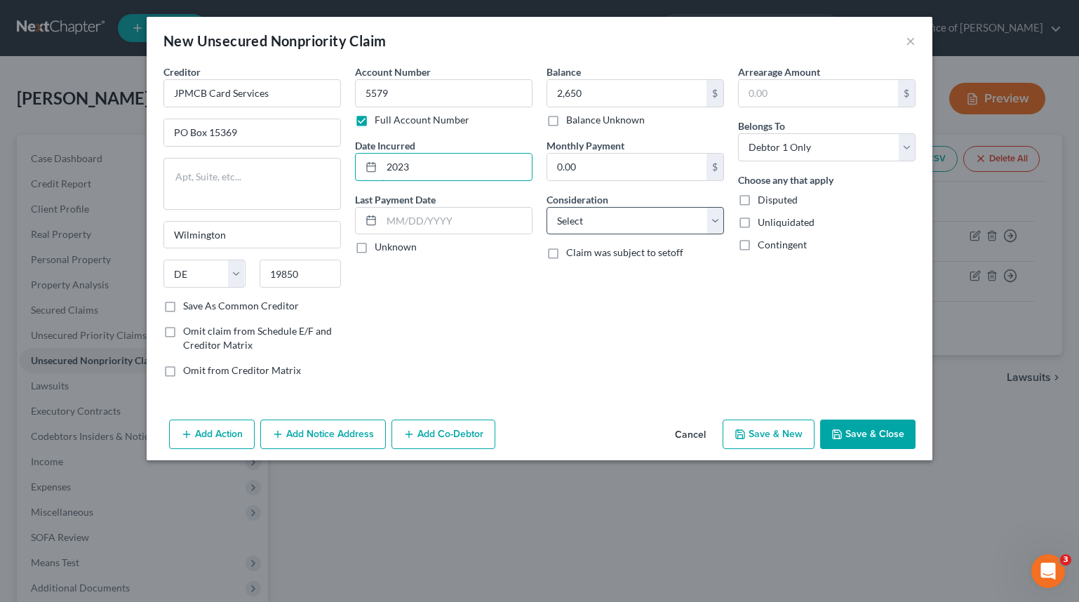
type input "2023"
click at [650, 220] on select "Select Cable / Satellite Services Collection Agency Credit Card Debt Debt Couns…" at bounding box center [634, 221] width 177 height 28
select select "2"
click at [546, 207] on select "Select Cable / Satellite Services Collection Agency Credit Card Debt Debt Couns…" at bounding box center [634, 221] width 177 height 28
click at [882, 441] on button "Save & Close" at bounding box center [867, 433] width 95 height 29
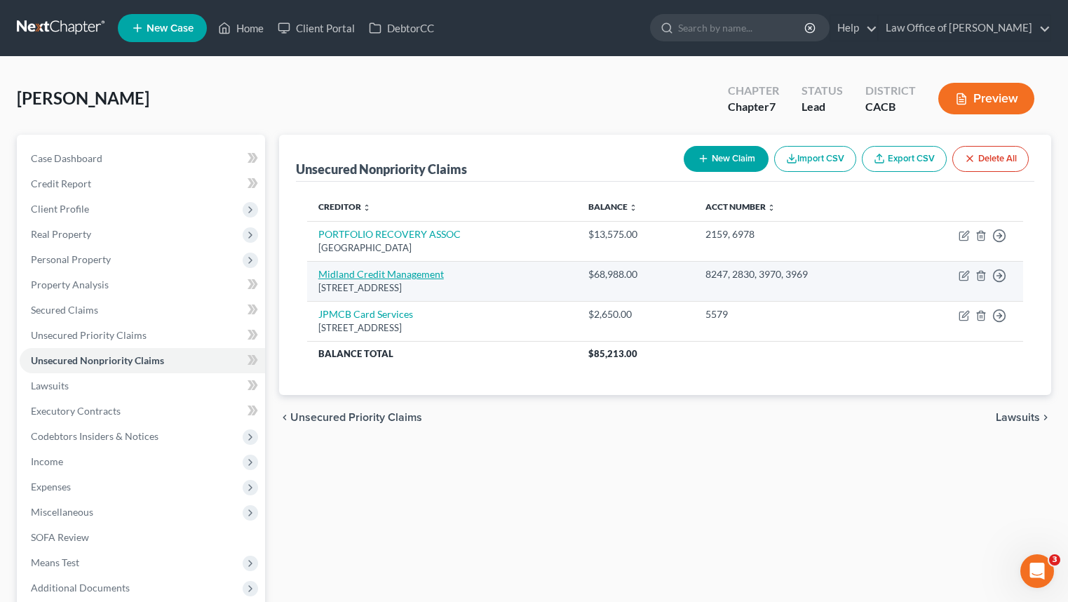
click at [393, 273] on link "Midland Credit Management" at bounding box center [381, 274] width 126 height 12
select select "23"
select select "1"
select select "0"
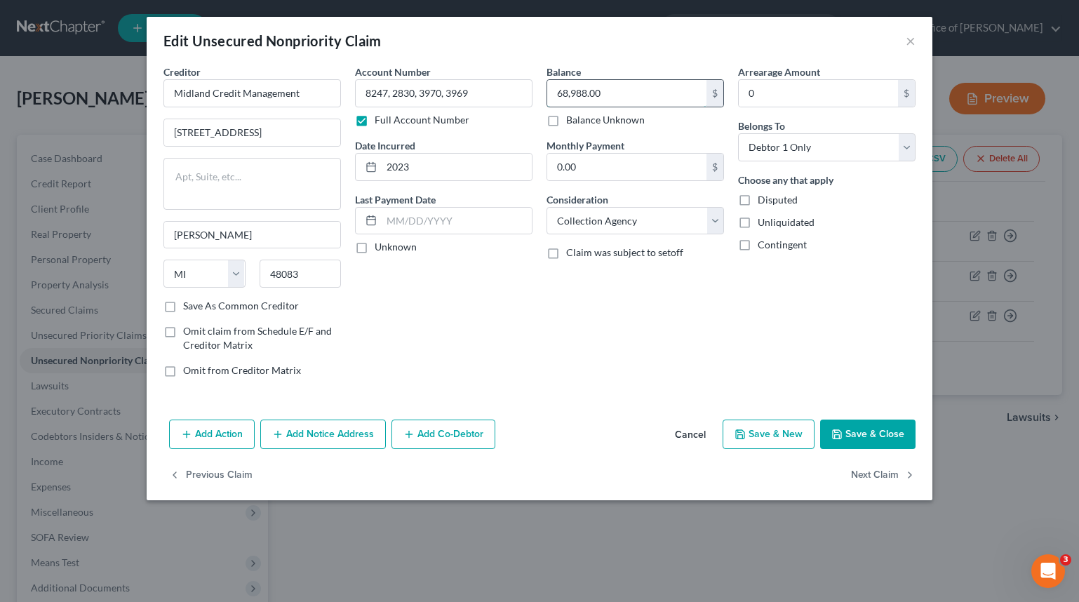
click at [647, 95] on input "68,988.00" at bounding box center [626, 93] width 159 height 27
click at [880, 447] on button "Save & Close" at bounding box center [867, 433] width 95 height 29
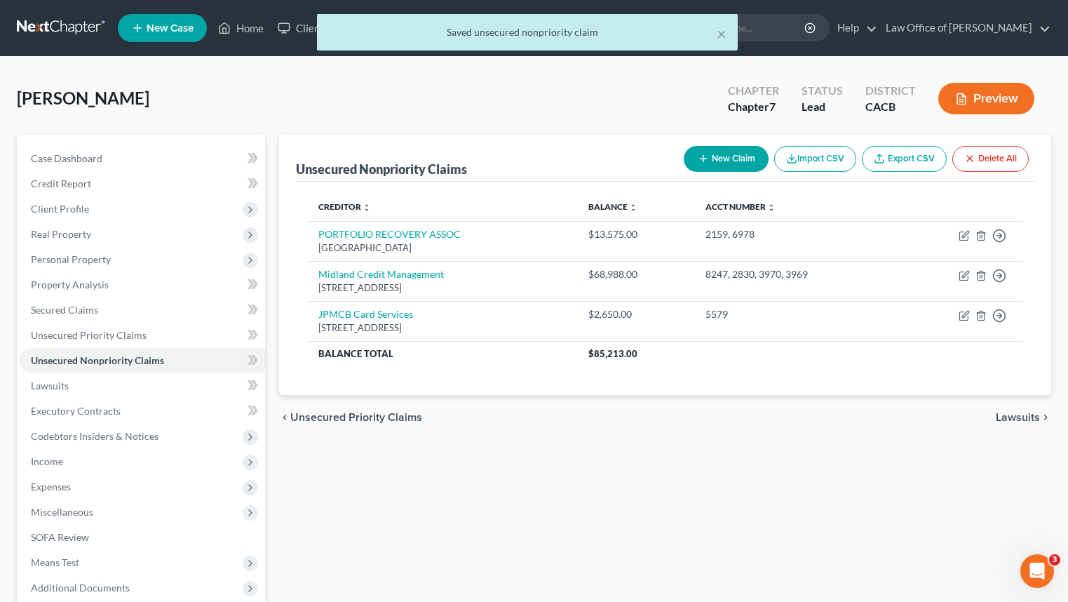
click at [709, 162] on button "New Claim" at bounding box center [726, 159] width 85 height 26
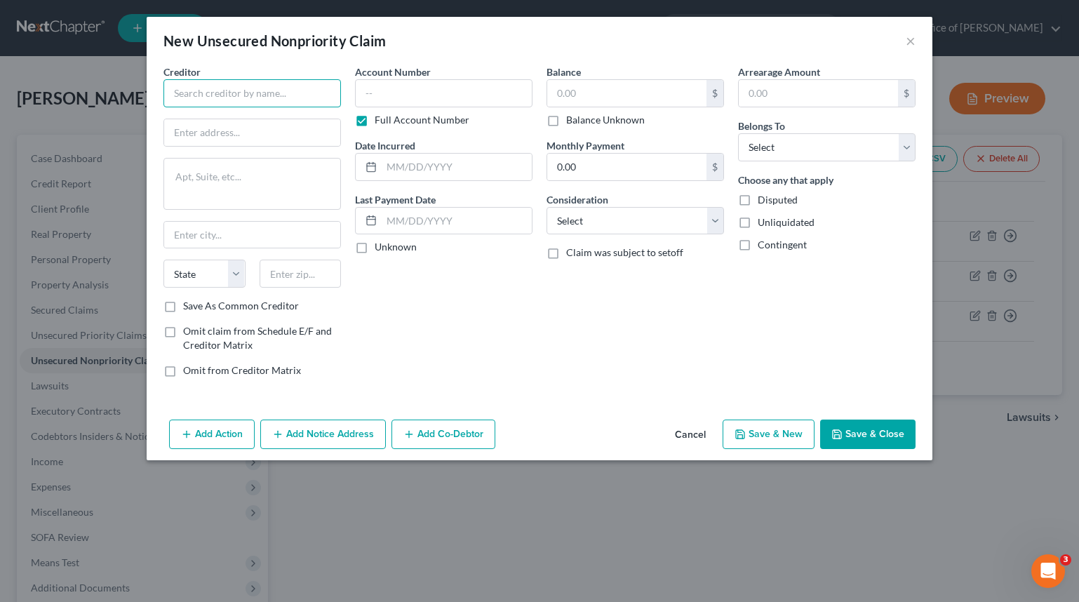
click at [252, 84] on input "text" at bounding box center [251, 93] width 177 height 28
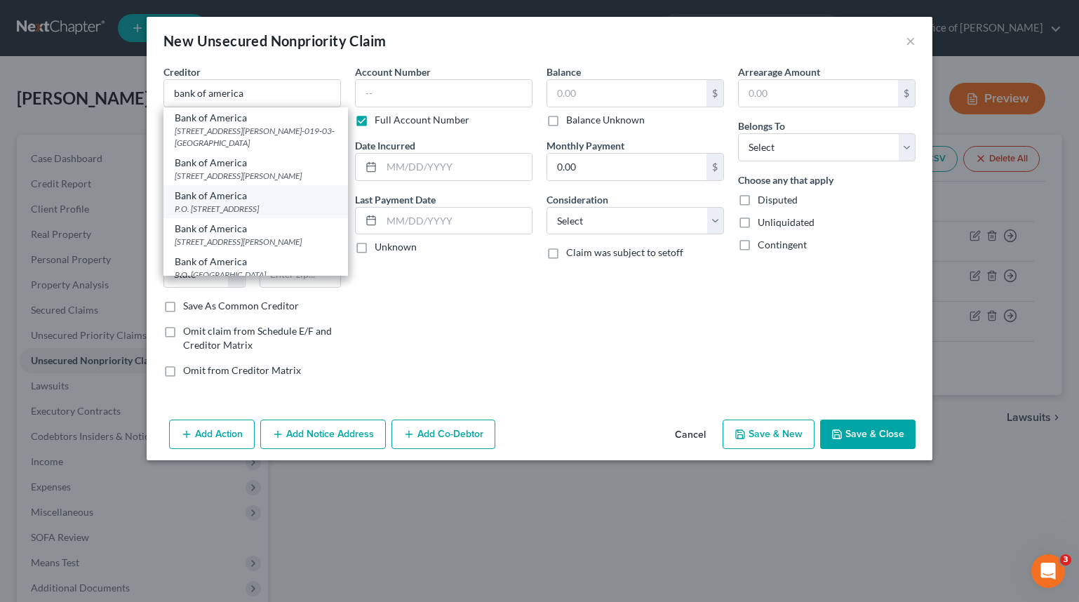
click at [311, 203] on div "Bank of America" at bounding box center [256, 196] width 162 height 14
type input "Bank of America"
type input "P.O. Box 982238"
type input "[GEOGRAPHIC_DATA]"
select select "45"
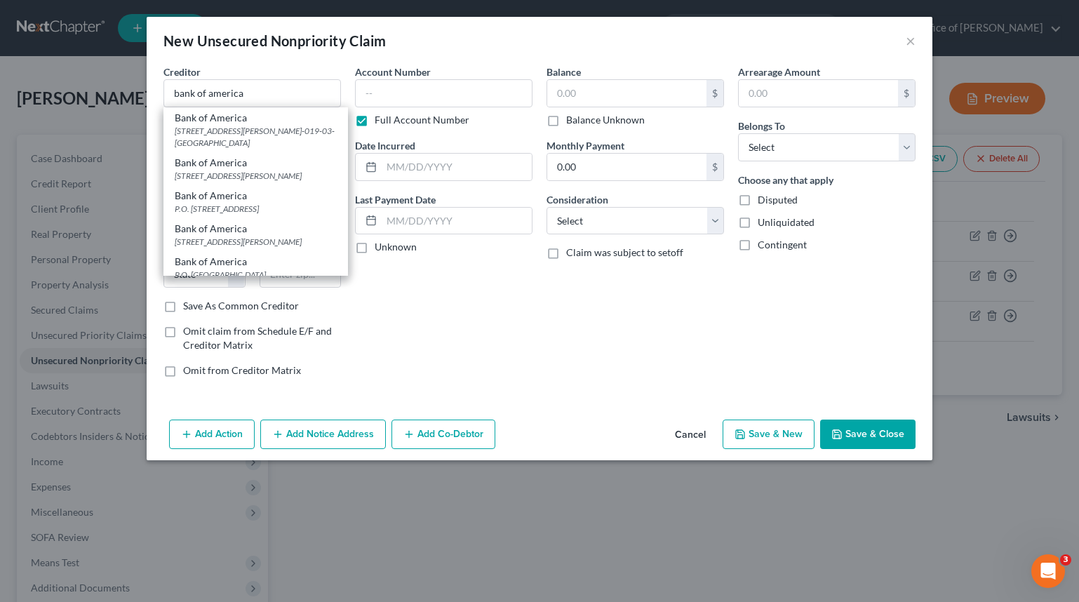
type input "79998"
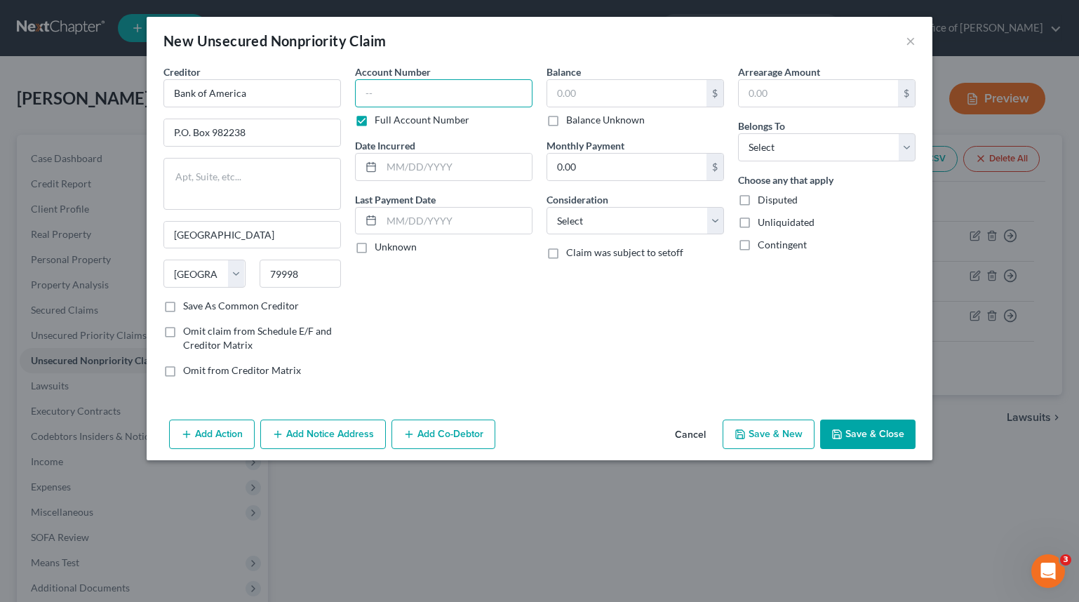
click at [488, 86] on input "text" at bounding box center [443, 93] width 177 height 28
type input "5783"
click at [624, 82] on input "text" at bounding box center [626, 93] width 159 height 27
type input "31,242"
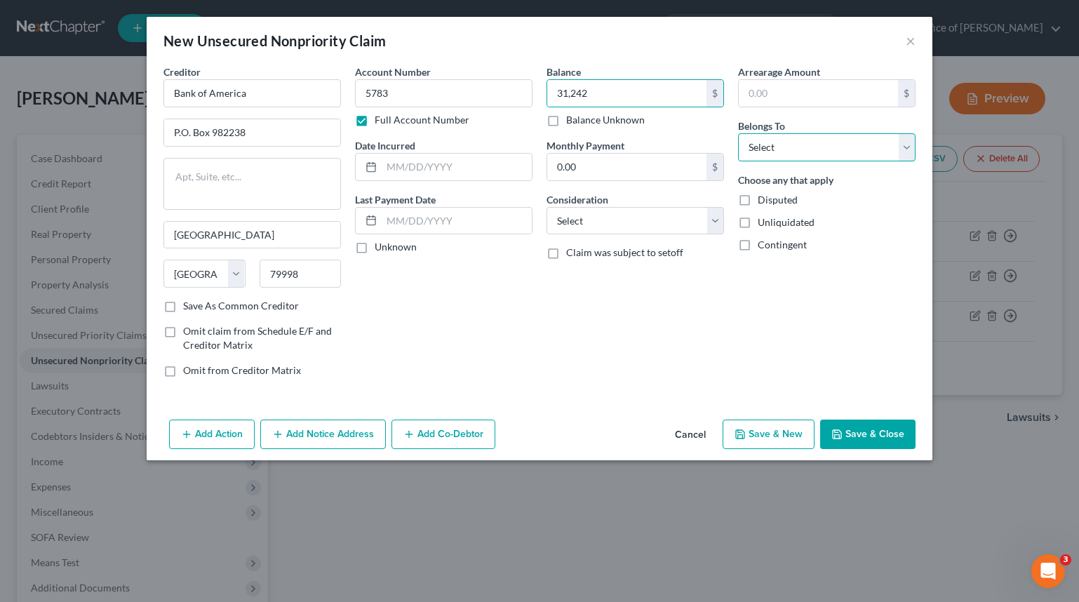
click at [826, 156] on select "Select Debtor 1 Only Debtor 2 Only Debtor 1 And Debtor 2 Only At Least One Of T…" at bounding box center [826, 147] width 177 height 28
select select "0"
click at [738, 133] on select "Select Debtor 1 Only Debtor 2 Only Debtor 1 And Debtor 2 Only At Least One Of T…" at bounding box center [826, 147] width 177 height 28
click at [417, 158] on input "text" at bounding box center [457, 167] width 150 height 27
type input "2019"
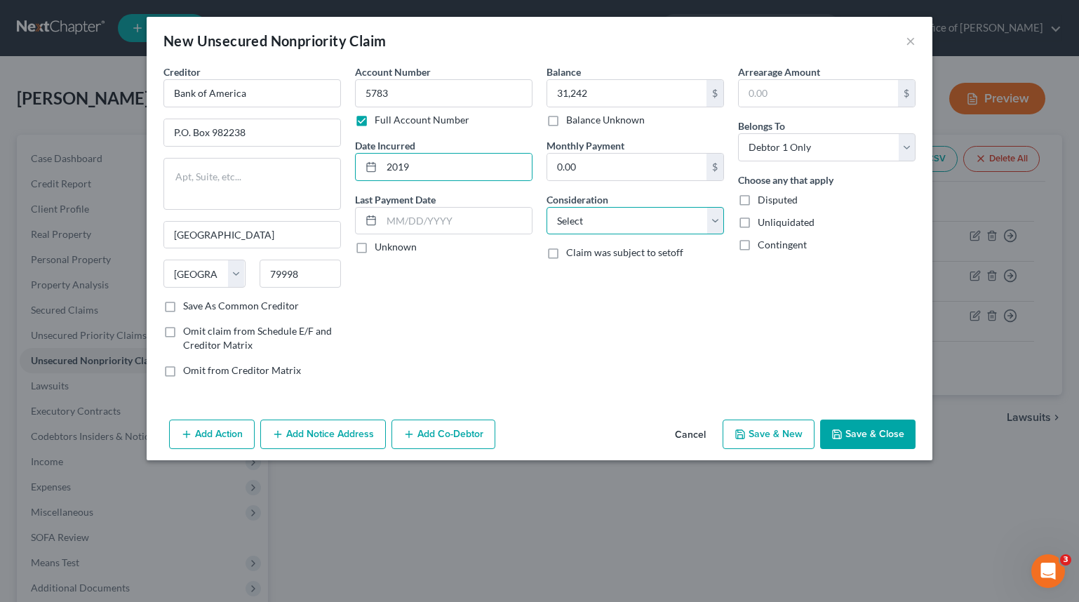
click at [698, 227] on select "Select Cable / Satellite Services Collection Agency Credit Card Debt Debt Couns…" at bounding box center [634, 221] width 177 height 28
select select "2"
click at [546, 207] on select "Select Cable / Satellite Services Collection Agency Credit Card Debt Debt Couns…" at bounding box center [634, 221] width 177 height 28
click at [896, 434] on button "Save & Close" at bounding box center [867, 433] width 95 height 29
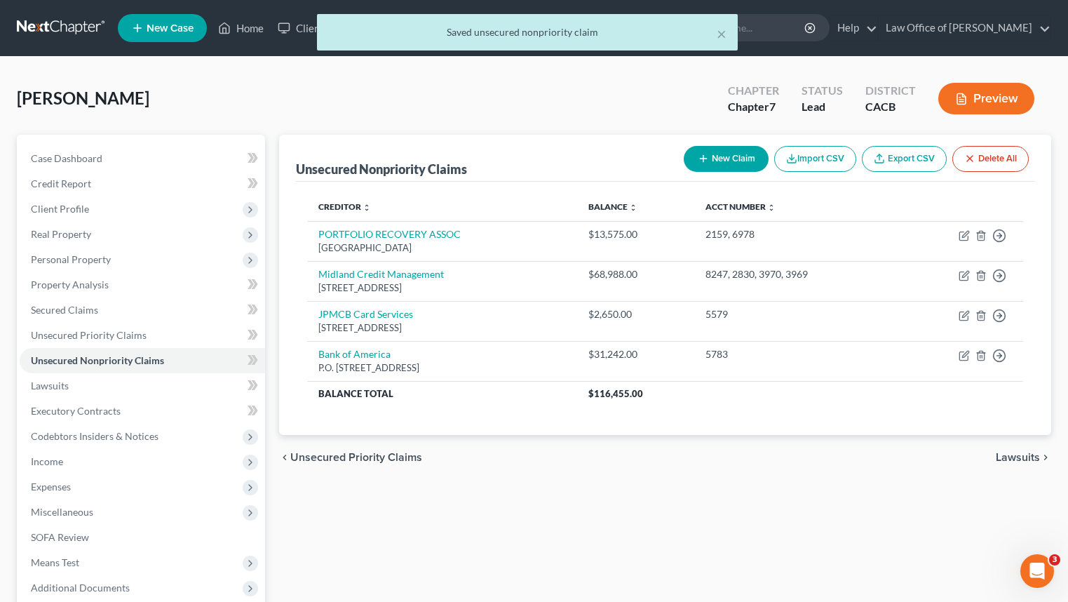
click at [749, 158] on button "New Claim" at bounding box center [726, 159] width 85 height 26
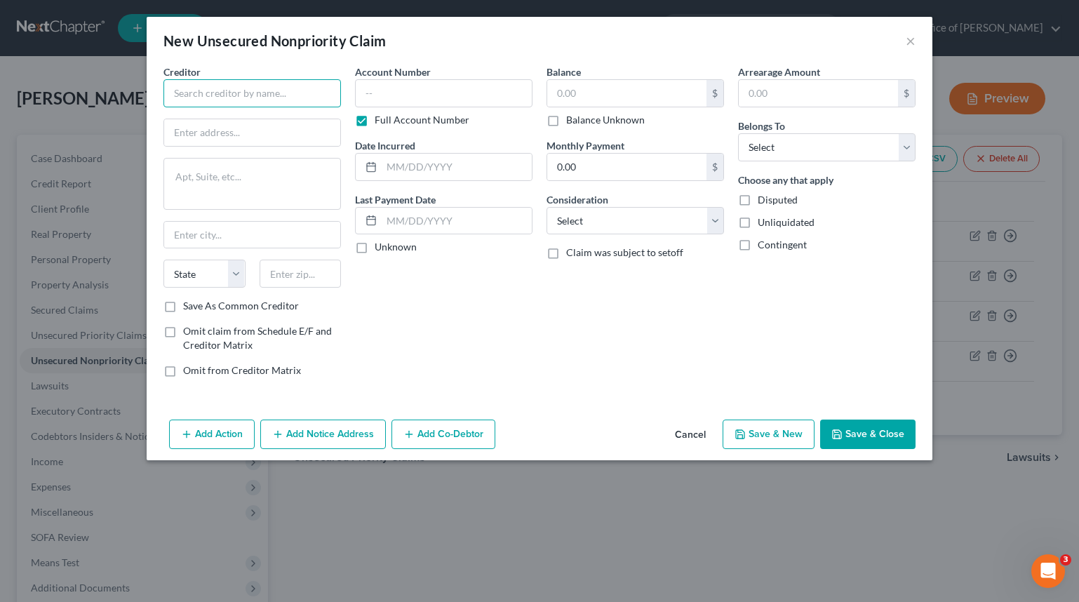
click at [274, 101] on input "text" at bounding box center [251, 93] width 177 height 28
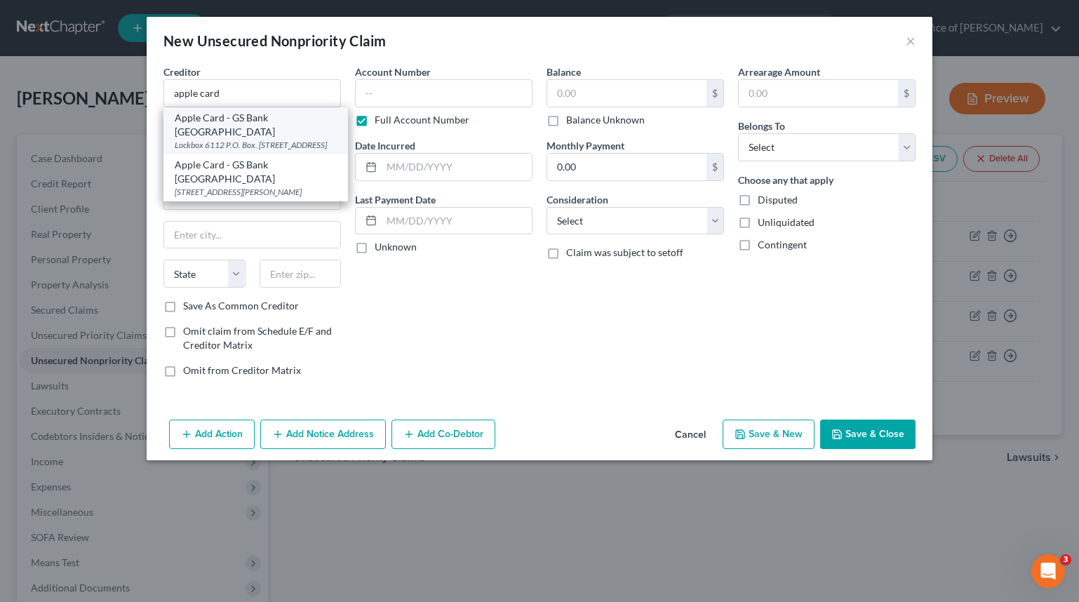
click at [281, 139] on div "Lockbox 6112 P.O. Box. [STREET_ADDRESS]" at bounding box center [256, 145] width 162 height 12
type input "Apple Card - GS Bank [GEOGRAPHIC_DATA]"
type input "Lockbox 6112 P.O. Box. 7247"
type input "[GEOGRAPHIC_DATA]"
select select "39"
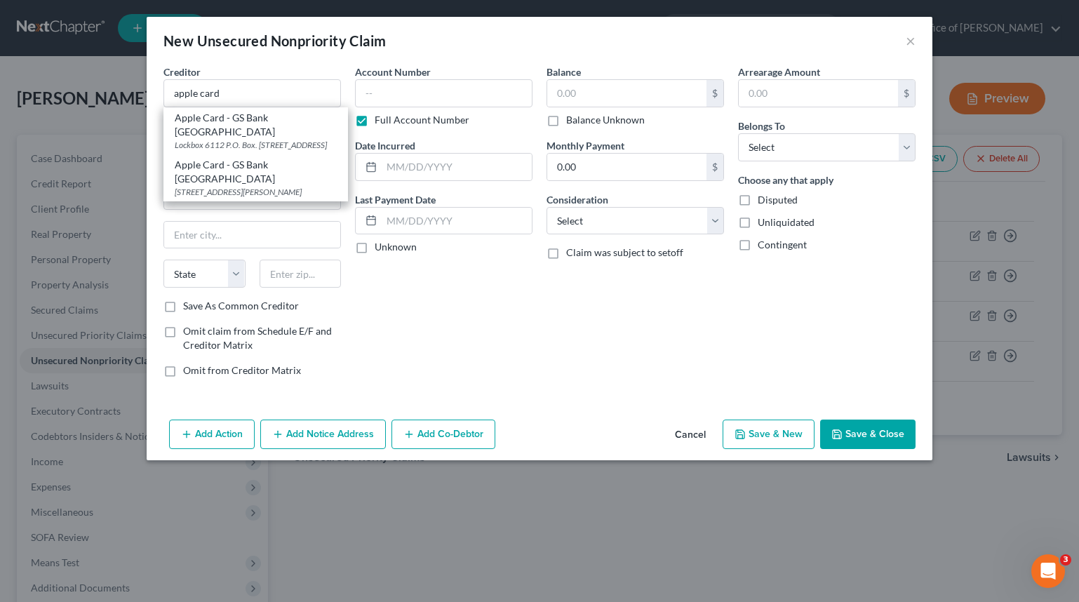
type input "19170"
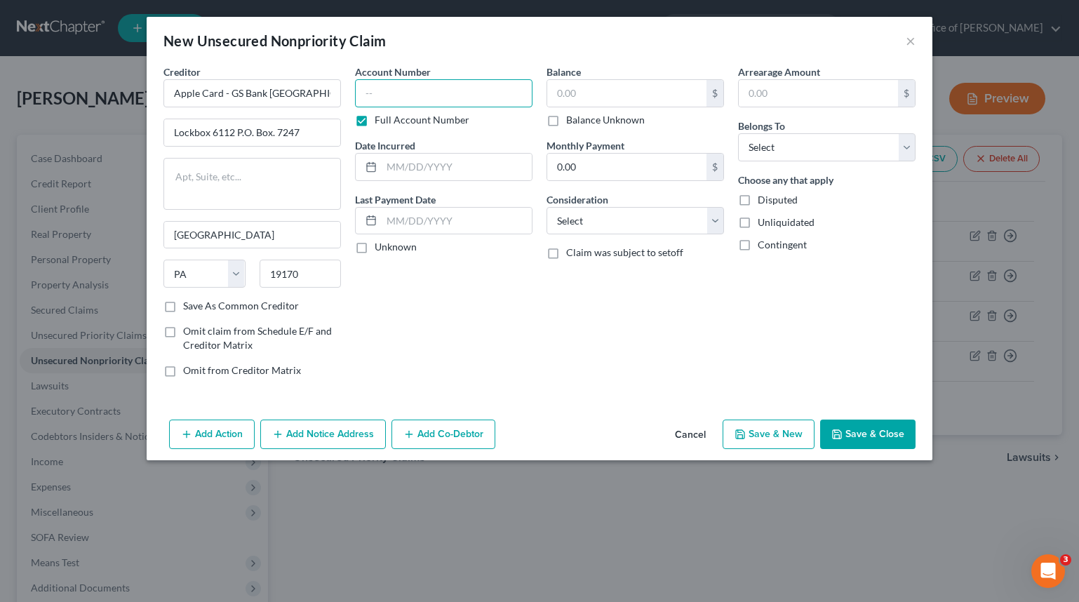
click at [484, 102] on input "text" at bounding box center [443, 93] width 177 height 28
type input "0572"
click at [681, 105] on input "text" at bounding box center [626, 93] width 159 height 27
type input "8,325"
click at [828, 161] on div "Arrearage Amount $ Belongs To * Select Debtor 1 Only Debtor 2 Only Debtor 1 And…" at bounding box center [827, 227] width 192 height 324
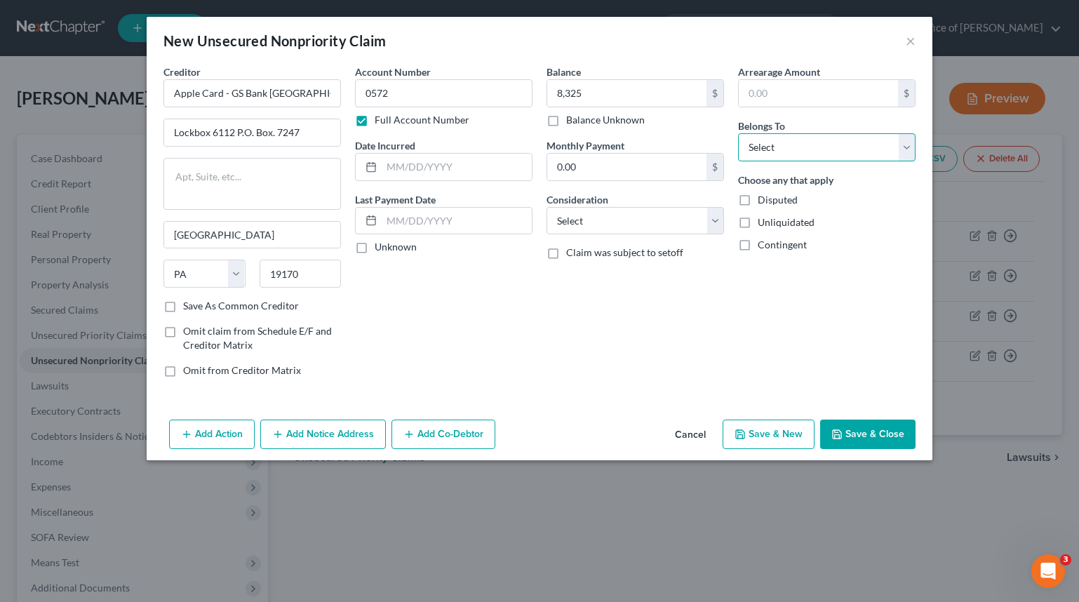
click at [828, 154] on select "Select Debtor 1 Only Debtor 2 Only Debtor 1 And Debtor 2 Only At Least One Of T…" at bounding box center [826, 147] width 177 height 28
select select "0"
click at [738, 133] on select "Select Debtor 1 Only Debtor 2 Only Debtor 1 And Debtor 2 Only At Least One Of T…" at bounding box center [826, 147] width 177 height 28
click at [655, 213] on select "Select Cable / Satellite Services Collection Agency Credit Card Debt Debt Couns…" at bounding box center [634, 221] width 177 height 28
select select "2"
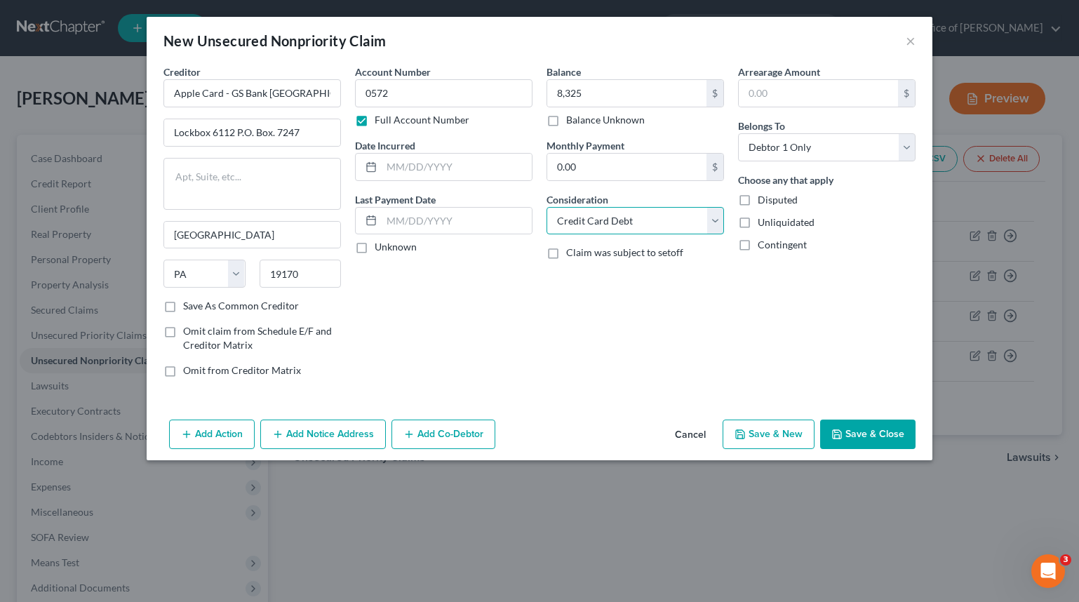
click at [546, 207] on select "Select Cable / Satellite Services Collection Agency Credit Card Debt Debt Couns…" at bounding box center [634, 221] width 177 height 28
click at [417, 171] on input "text" at bounding box center [457, 167] width 150 height 27
type input "2019"
click at [876, 424] on button "Save & Close" at bounding box center [867, 433] width 95 height 29
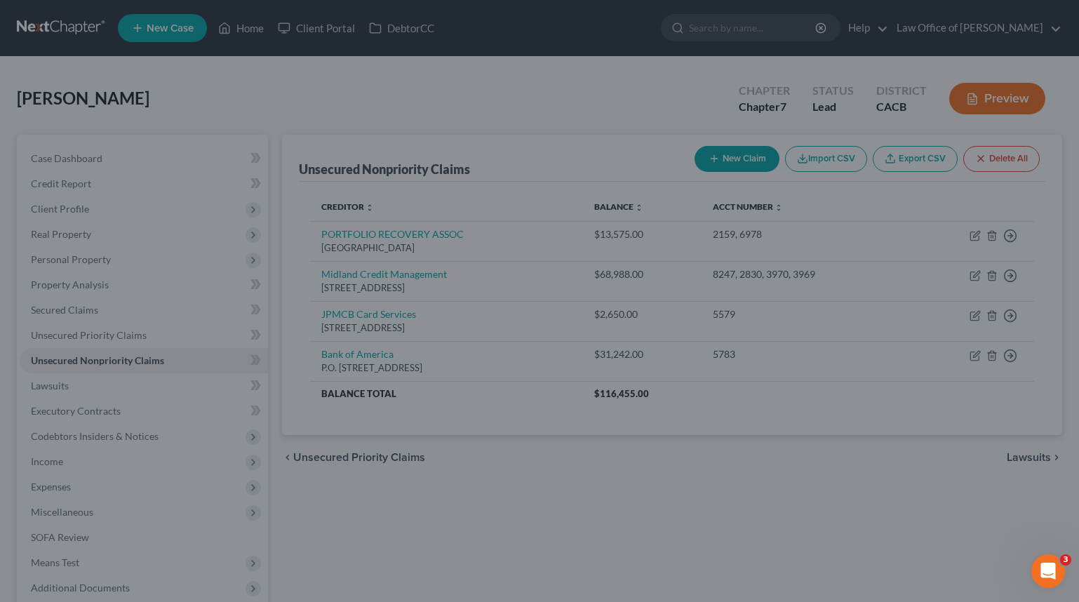
type input "8,325.00"
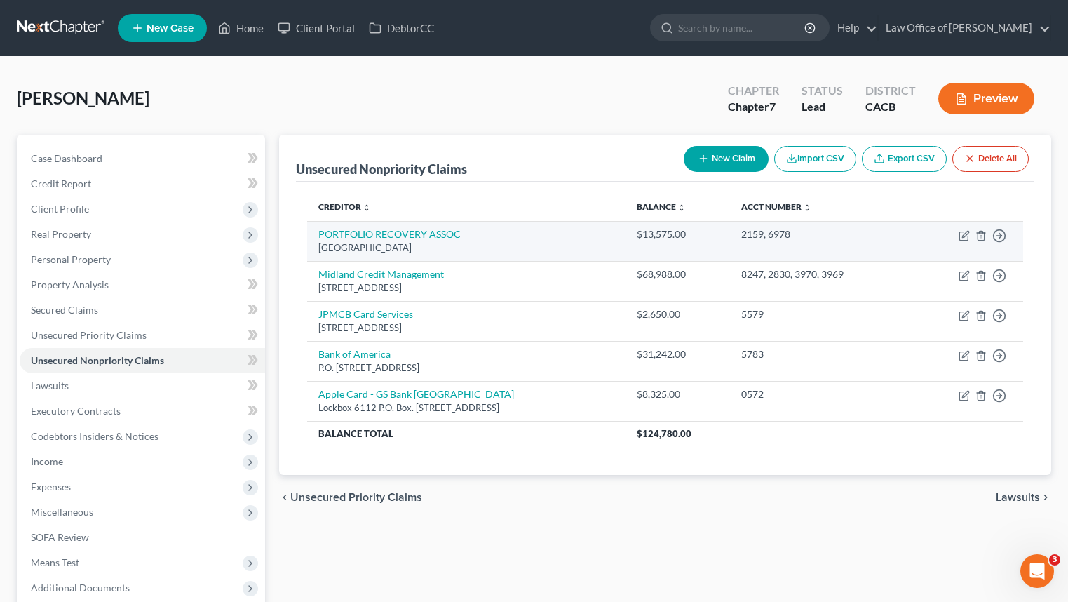
click at [390, 233] on link "PORTFOLIO RECOVERY ASSOC" at bounding box center [389, 234] width 142 height 12
select select "48"
select select "1"
select select "0"
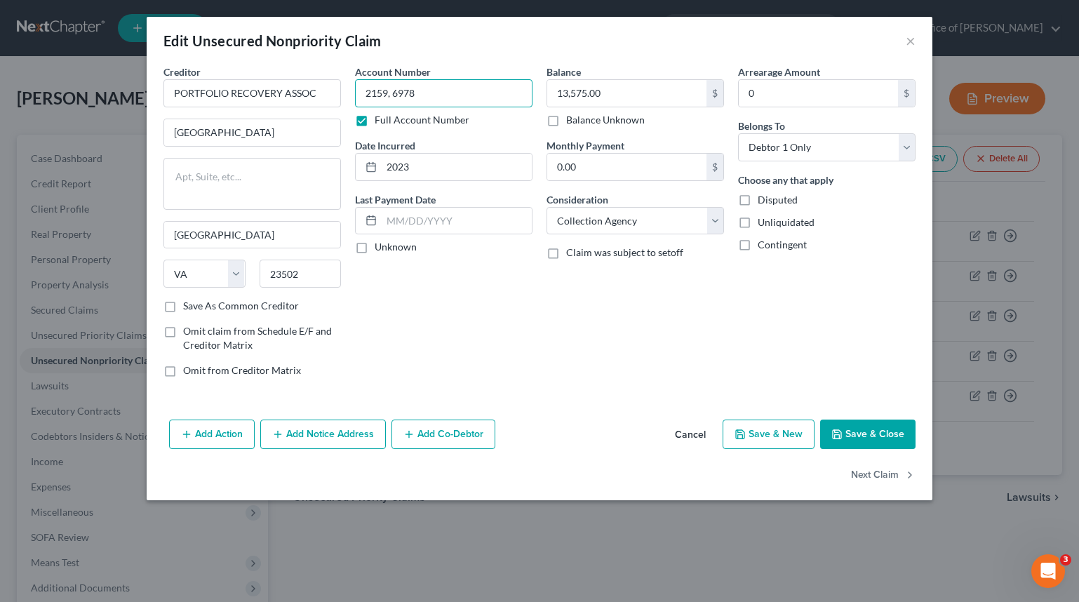
click at [474, 93] on input "2159, 6978" at bounding box center [443, 93] width 177 height 28
type input "2159, 6978, 2325"
click at [631, 85] on input "13,575.00" at bounding box center [626, 93] width 159 height 27
type input "16,142"
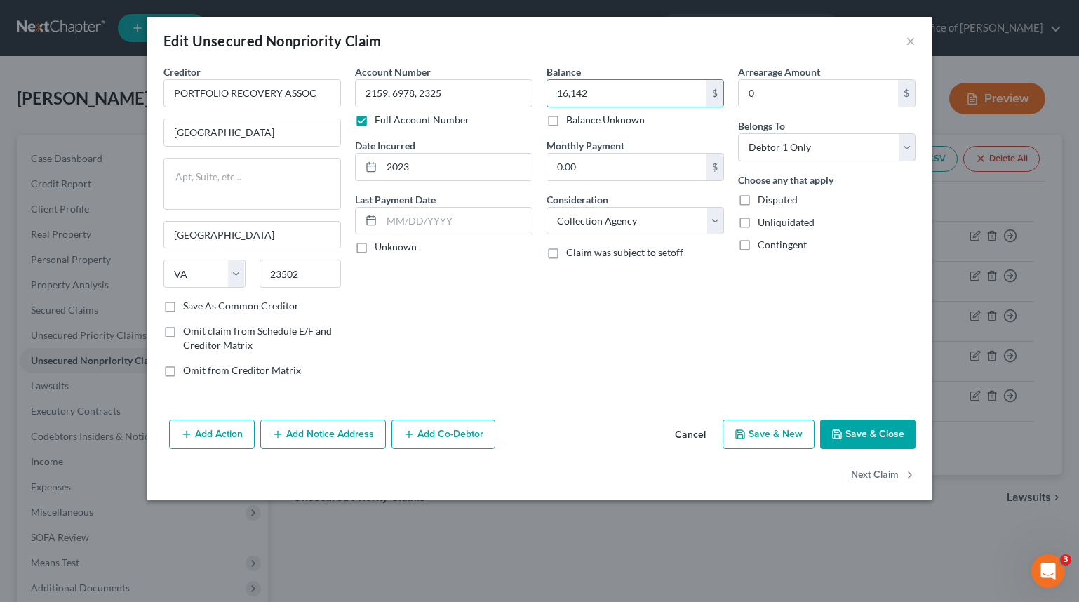
click at [868, 441] on button "Save & Close" at bounding box center [867, 433] width 95 height 29
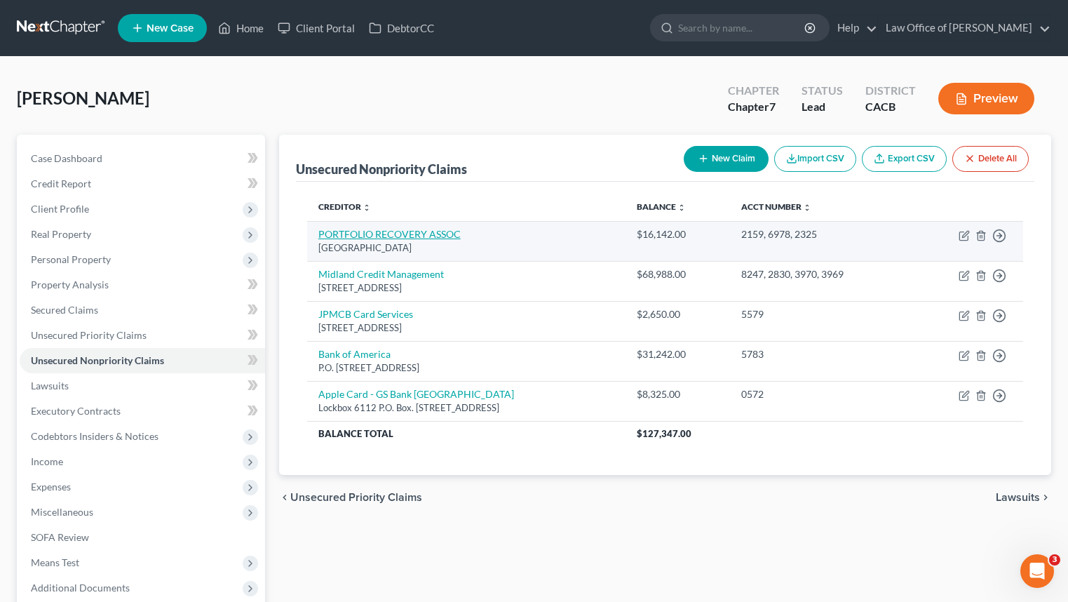
click at [415, 236] on link "PORTFOLIO RECOVERY ASSOC" at bounding box center [389, 234] width 142 height 12
select select "48"
select select "1"
select select "0"
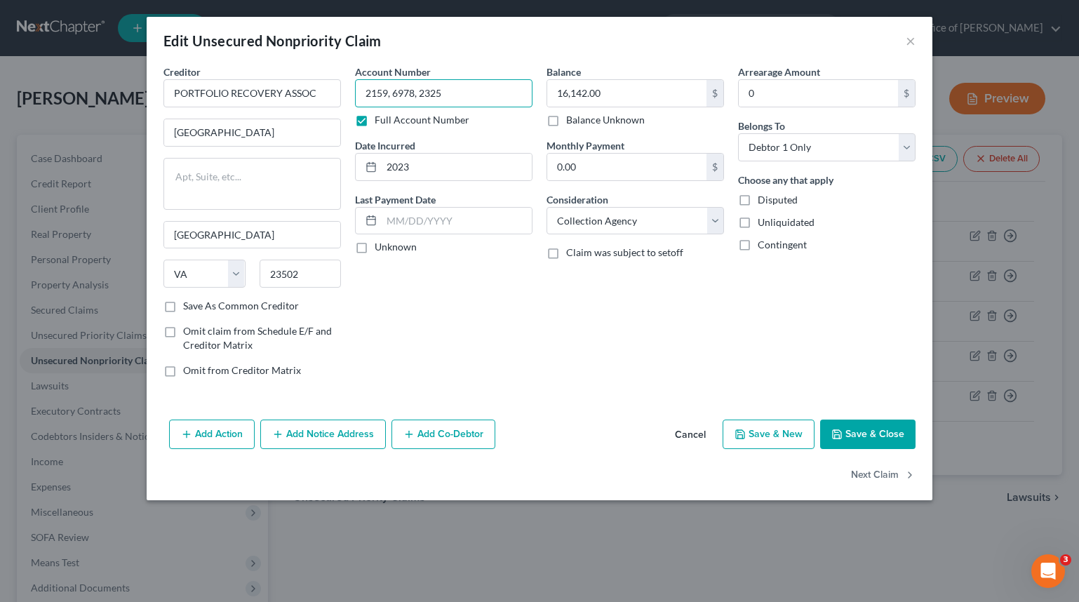
click at [471, 102] on input "2159, 6978, 2325" at bounding box center [443, 93] width 177 height 28
type input "2159, 6978, 2325, 0044"
click at [650, 101] on input "16,142.00" at bounding box center [626, 93] width 159 height 27
type input "17,624"
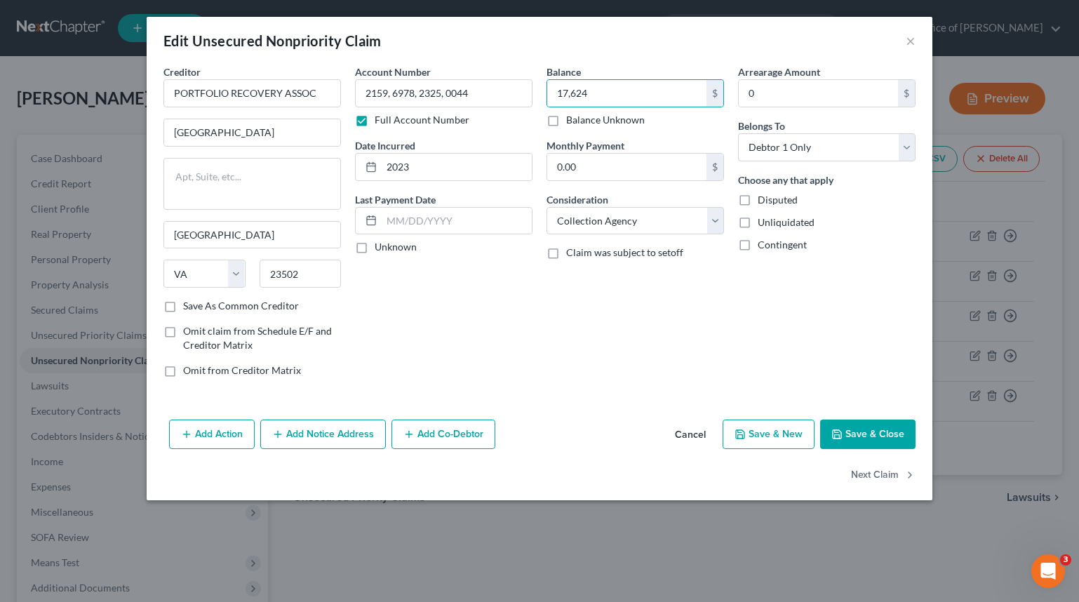
click at [848, 427] on button "Save & Close" at bounding box center [867, 433] width 95 height 29
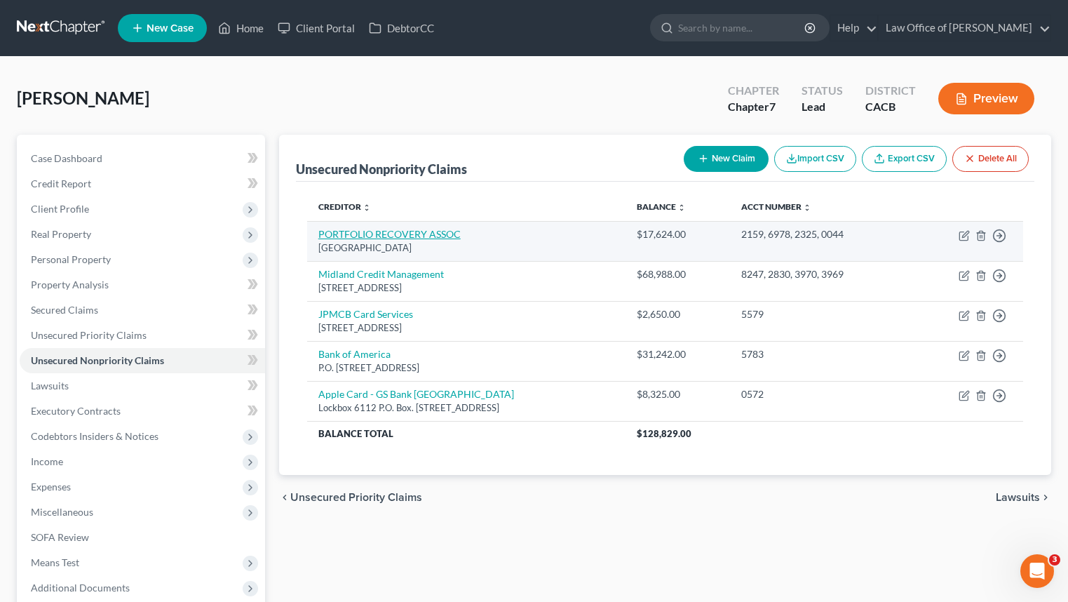
click at [365, 238] on link "PORTFOLIO RECOVERY ASSOC" at bounding box center [389, 234] width 142 height 12
select select "48"
select select "1"
select select "0"
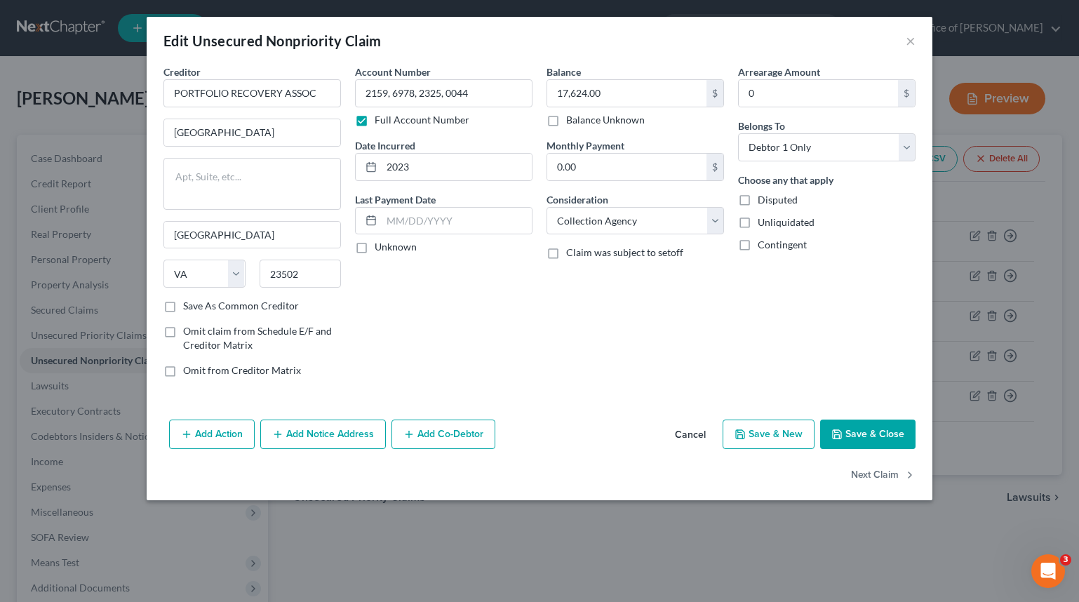
click at [514, 109] on div "Account Number 2159, 6978, 2325, 0044 Full Account Number" at bounding box center [443, 96] width 177 height 62
click at [513, 102] on input "2159, 6978, 2325, 0044" at bounding box center [443, 93] width 177 height 28
type input "2159, 6978, 2325, 0044, 9950"
click at [643, 105] on input "17,624.00" at bounding box center [626, 93] width 159 height 27
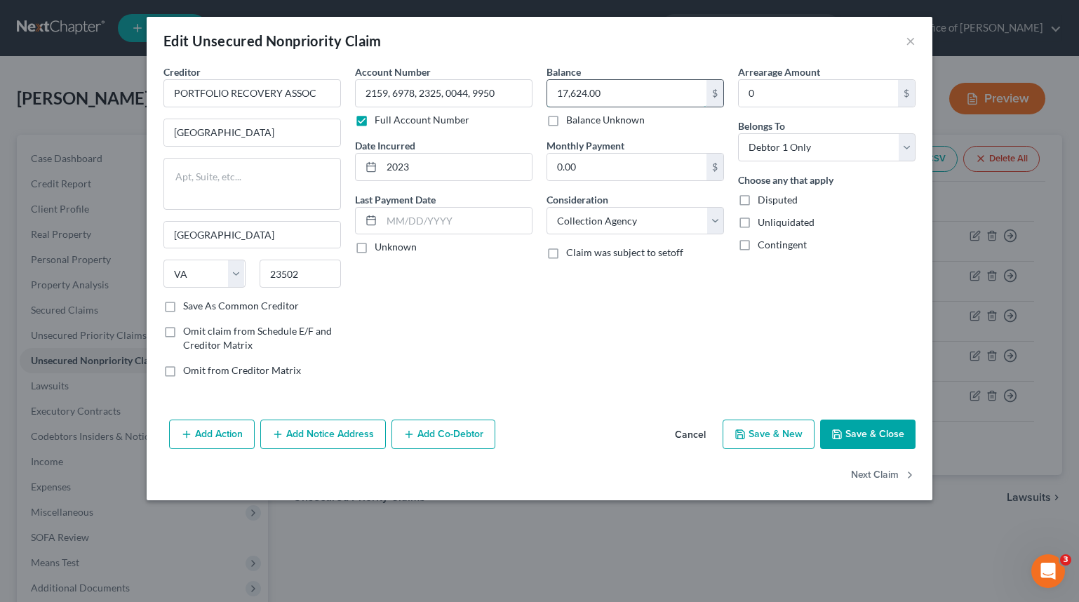
click at [643, 105] on input "17,624.00" at bounding box center [626, 93] width 159 height 27
type input "18,347"
click at [875, 441] on button "Save & Close" at bounding box center [867, 433] width 95 height 29
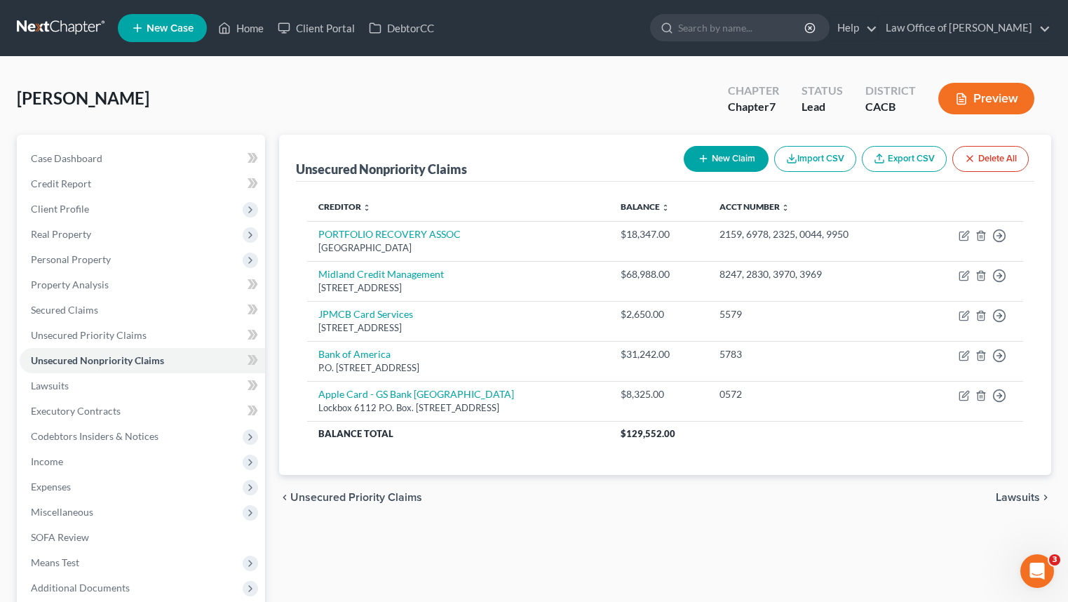
click at [746, 146] on button "New Claim" at bounding box center [726, 159] width 85 height 26
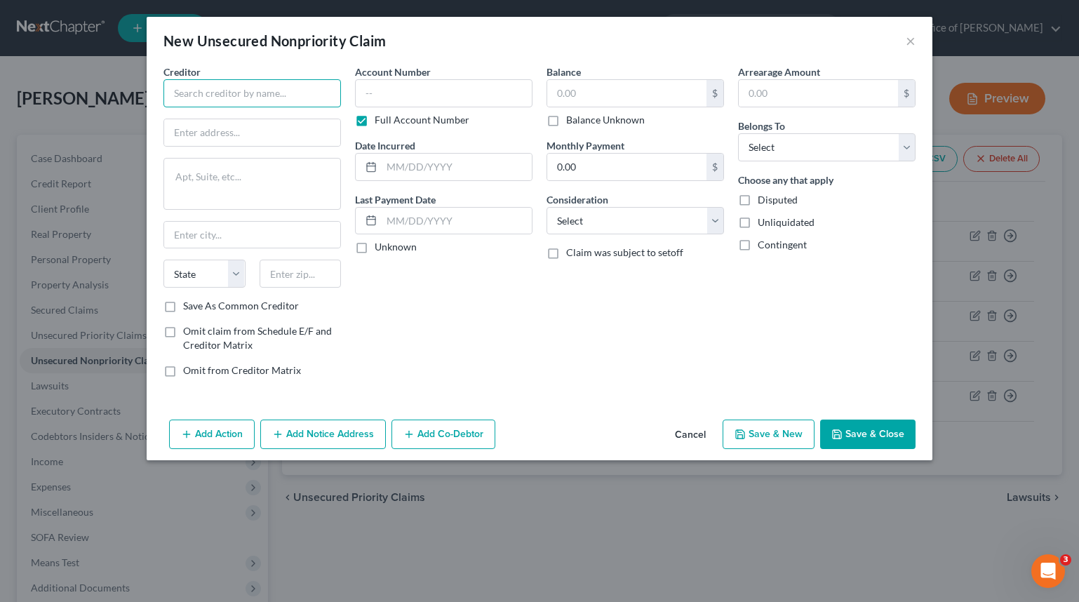
click at [305, 105] on input "text" at bounding box center [251, 93] width 177 height 28
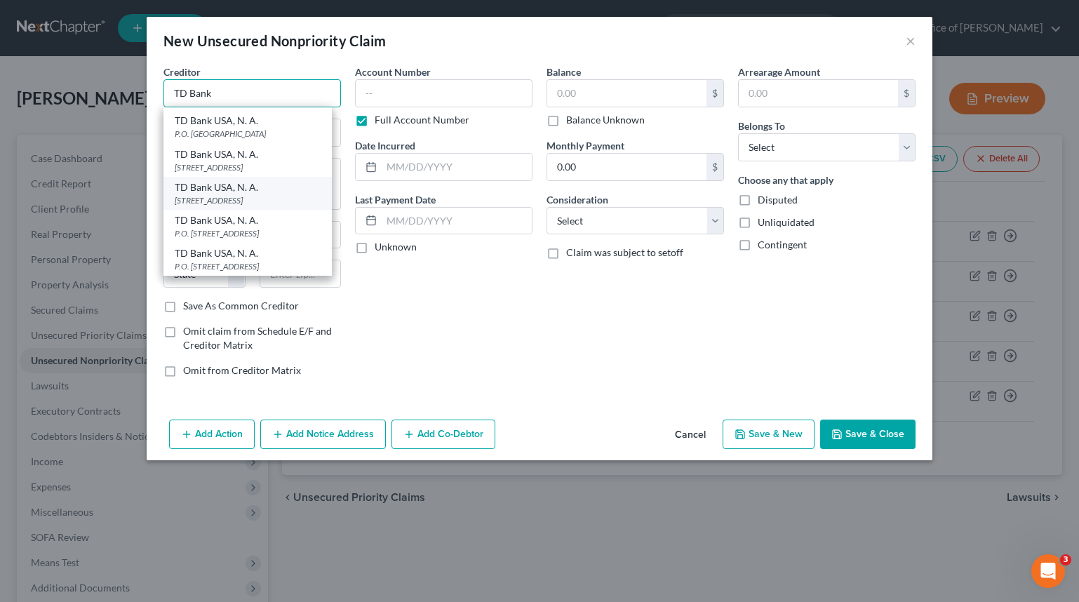
scroll to position [198, 0]
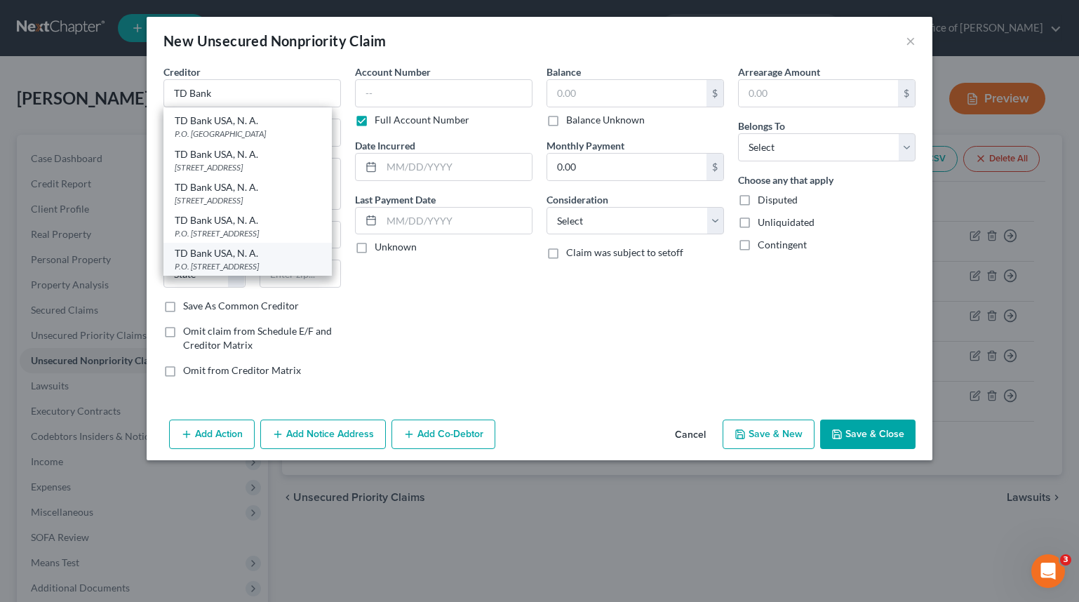
click at [311, 250] on div "TD Bank USA, N. A." at bounding box center [248, 253] width 146 height 14
type input "TD Bank USA, N. A."
type input "P.O. Box 673"
type input "[GEOGRAPHIC_DATA]"
select select "24"
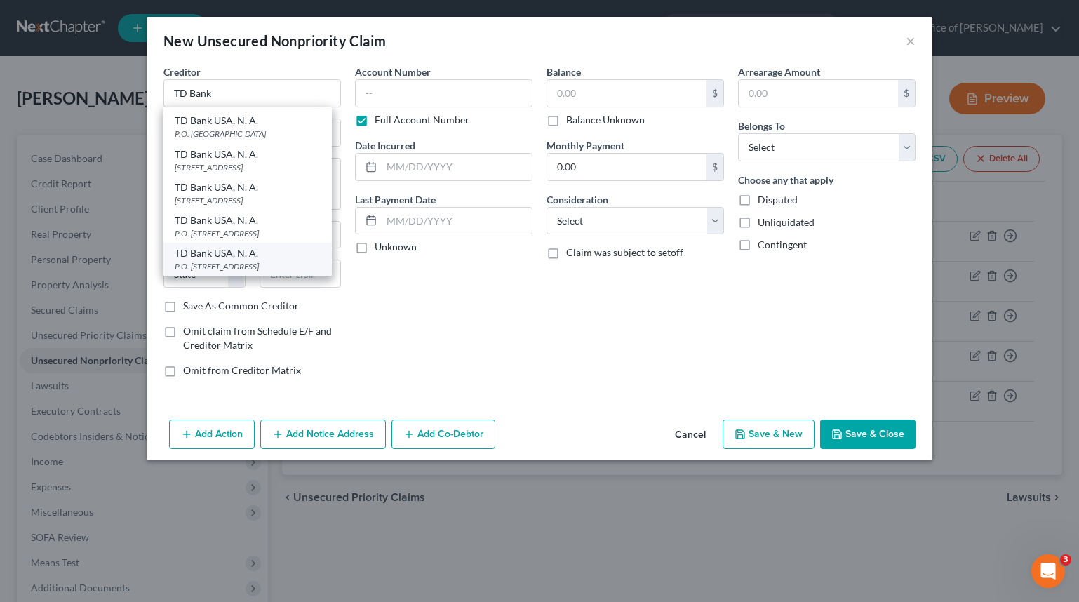
type input "55440"
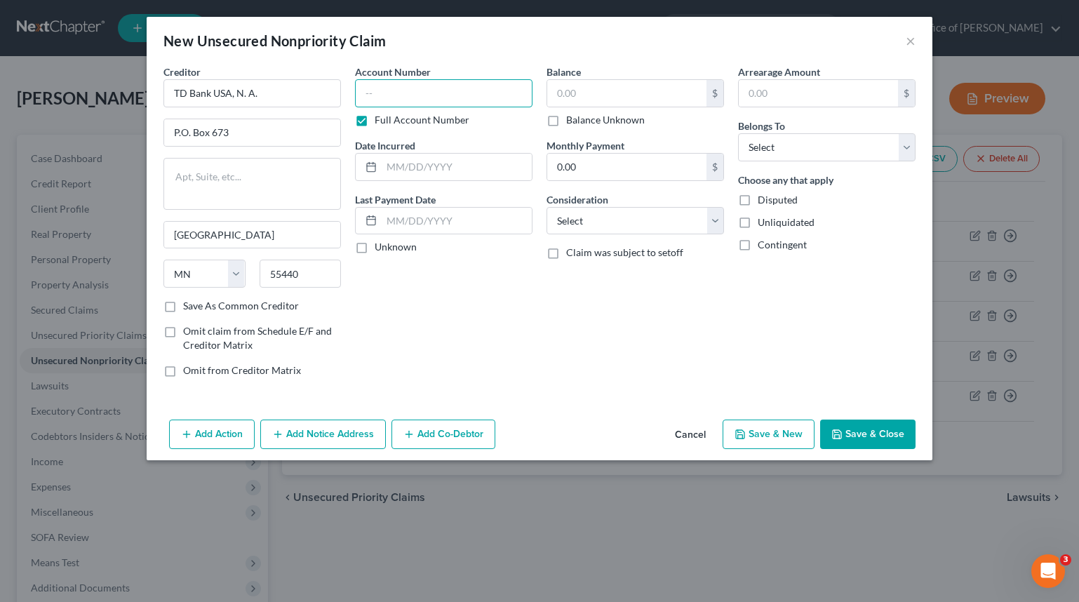
click at [466, 89] on input "text" at bounding box center [443, 93] width 177 height 28
type input "2549"
click at [591, 89] on input "text" at bounding box center [626, 93] width 159 height 27
type input "1,991"
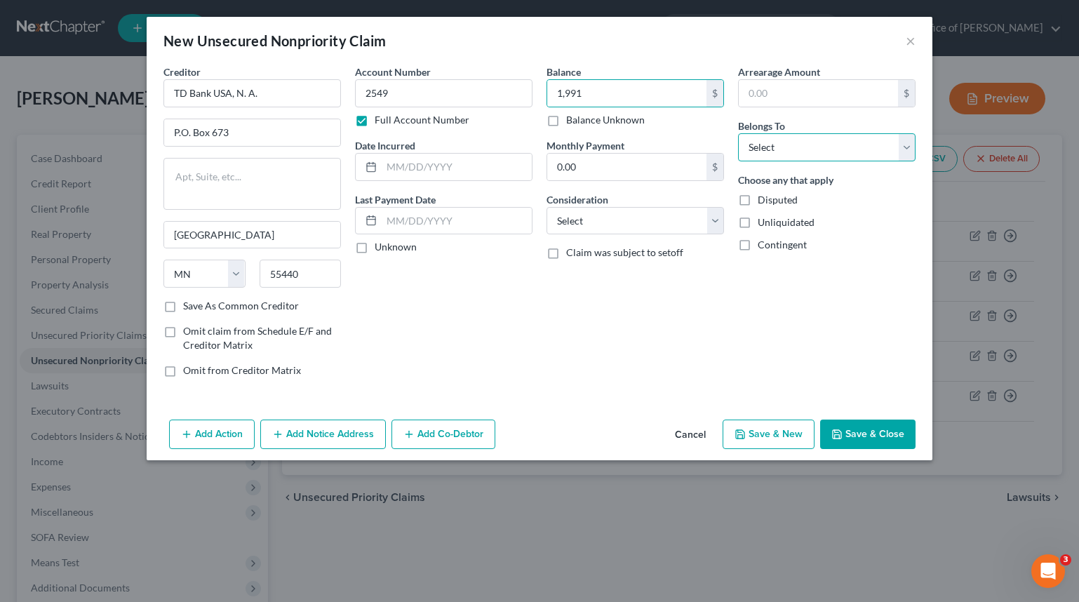
click at [836, 147] on select "Select Debtor 1 Only Debtor 2 Only Debtor 1 And Debtor 2 Only At Least One Of T…" at bounding box center [826, 147] width 177 height 28
select select "0"
click at [738, 133] on select "Select Debtor 1 Only Debtor 2 Only Debtor 1 And Debtor 2 Only At Least One Of T…" at bounding box center [826, 147] width 177 height 28
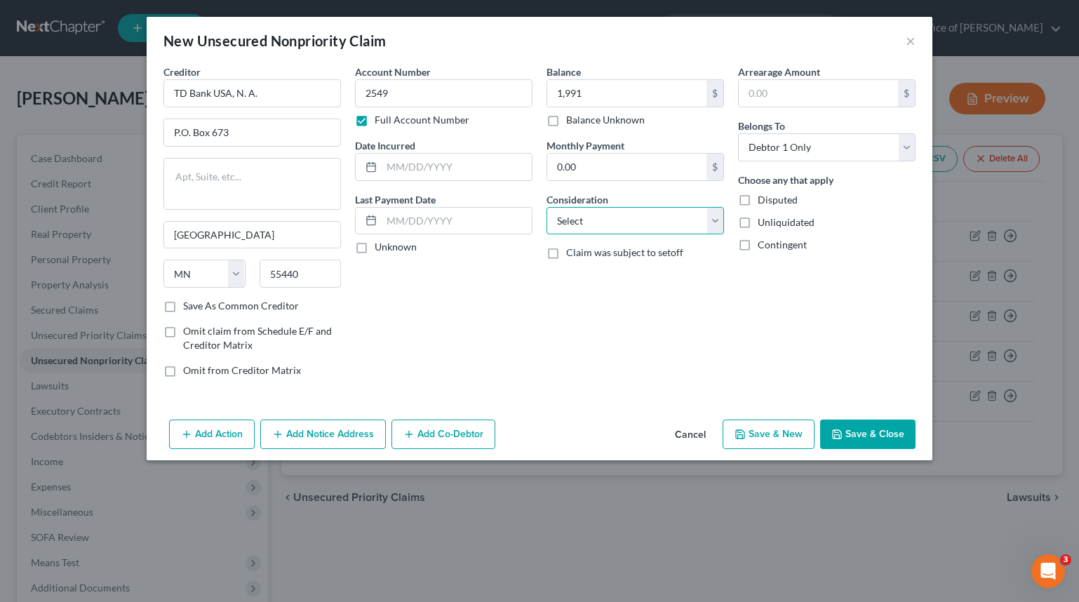
click at [643, 220] on select "Select Cable / Satellite Services Collection Agency Credit Card Debt Debt Couns…" at bounding box center [634, 221] width 177 height 28
select select "2"
click at [546, 207] on select "Select Cable / Satellite Services Collection Agency Credit Card Debt Debt Couns…" at bounding box center [634, 221] width 177 height 28
click at [409, 164] on input "text" at bounding box center [457, 167] width 150 height 27
type input "2010"
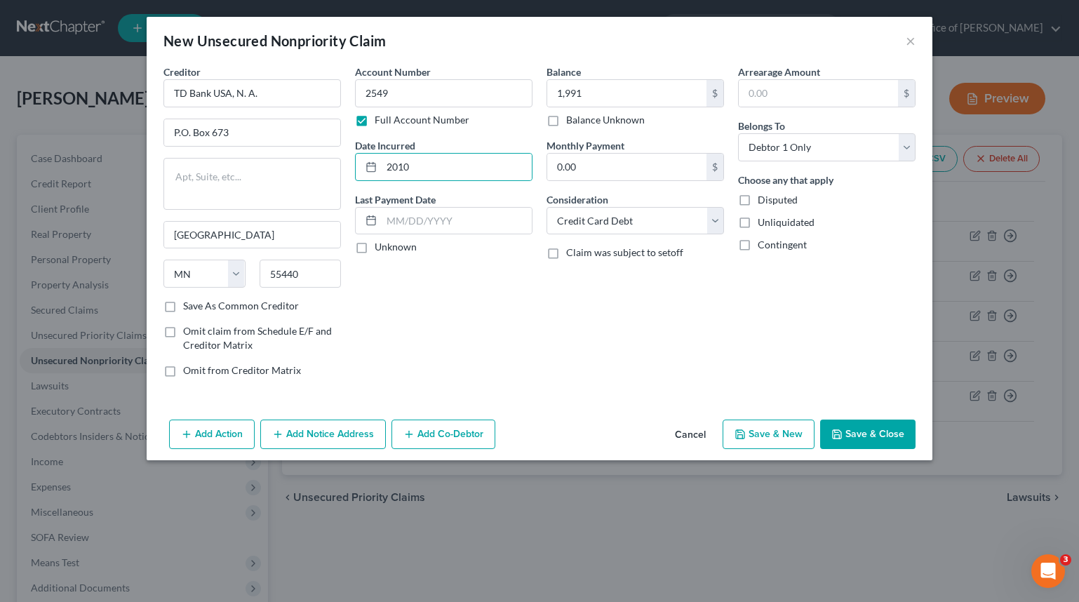
click at [854, 441] on button "Save & Close" at bounding box center [867, 433] width 95 height 29
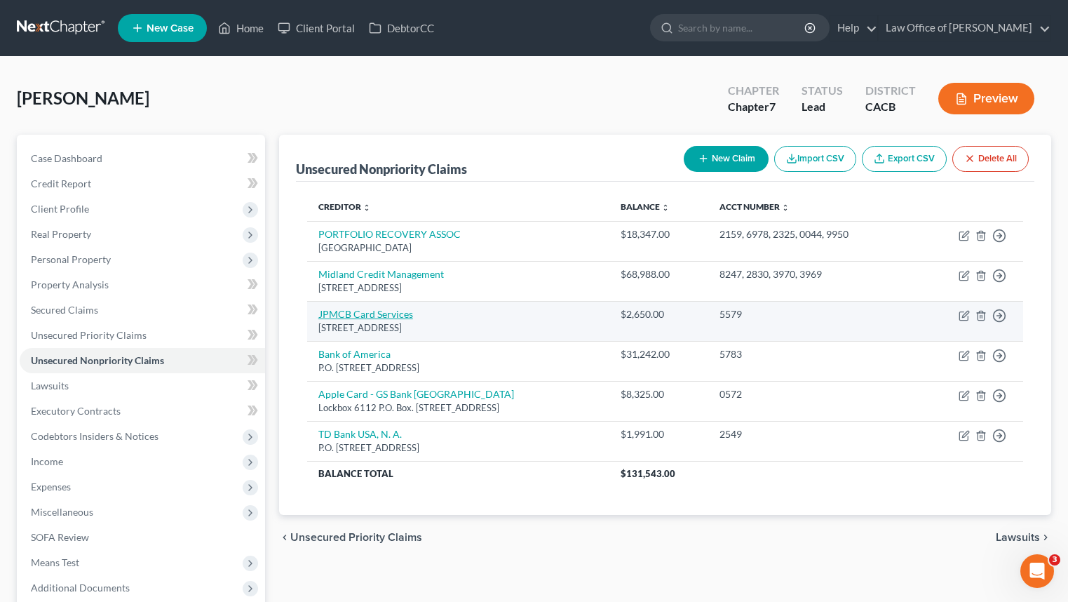
click at [381, 315] on link "JPMCB Card Services" at bounding box center [365, 314] width 95 height 12
select select "7"
select select "2"
select select "0"
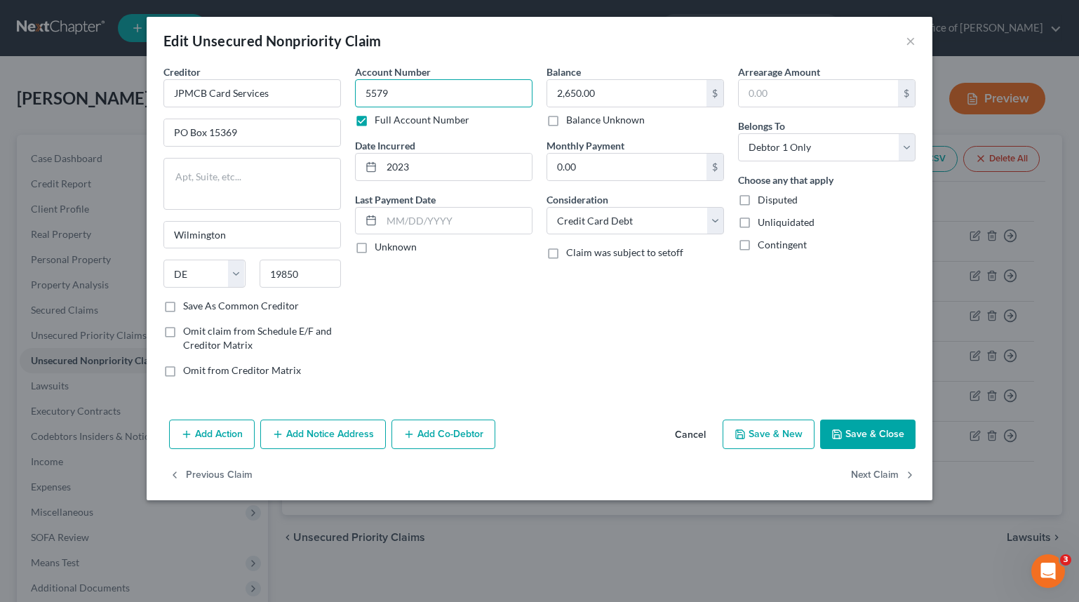
click at [415, 94] on input "5579" at bounding box center [443, 93] width 177 height 28
type input "5579, 3168"
click at [656, 88] on input "2,650.00" at bounding box center [626, 93] width 159 height 27
type input "8,487"
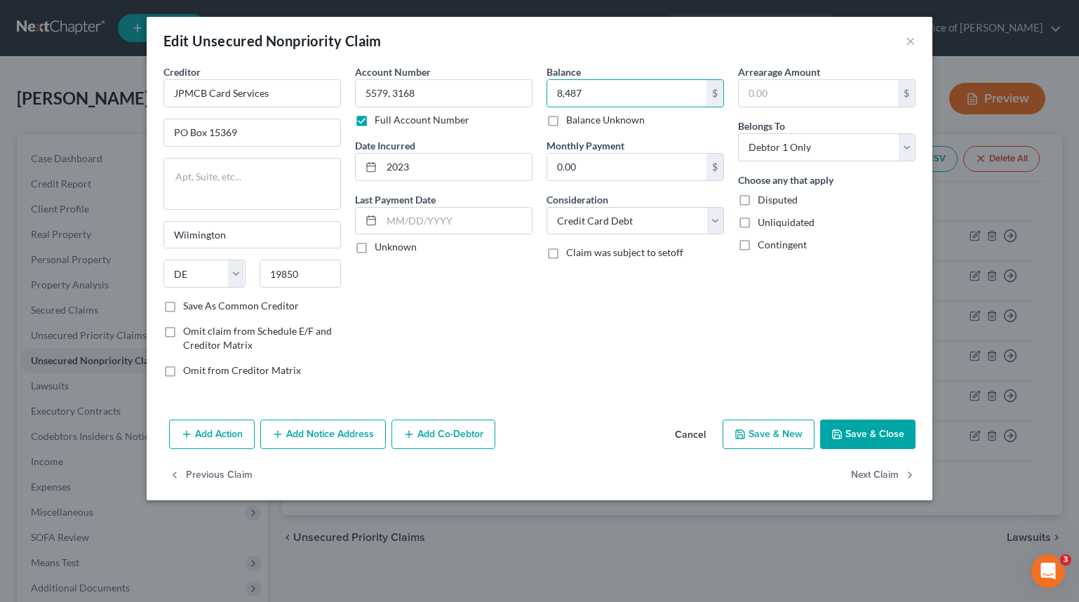
click at [890, 445] on button "Save & Close" at bounding box center [867, 433] width 95 height 29
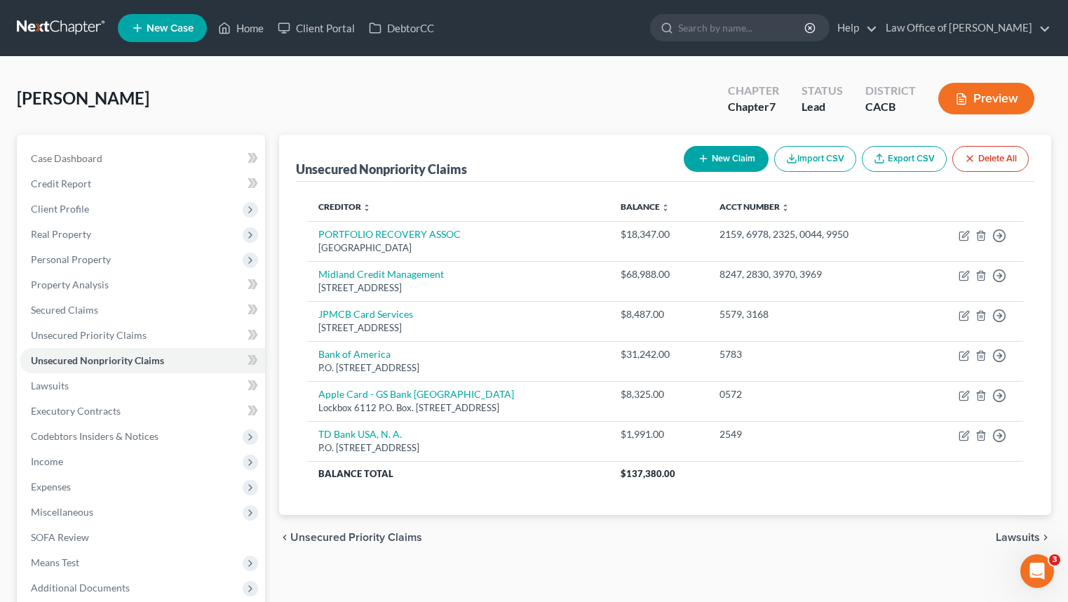
click at [691, 161] on button "New Claim" at bounding box center [726, 159] width 85 height 26
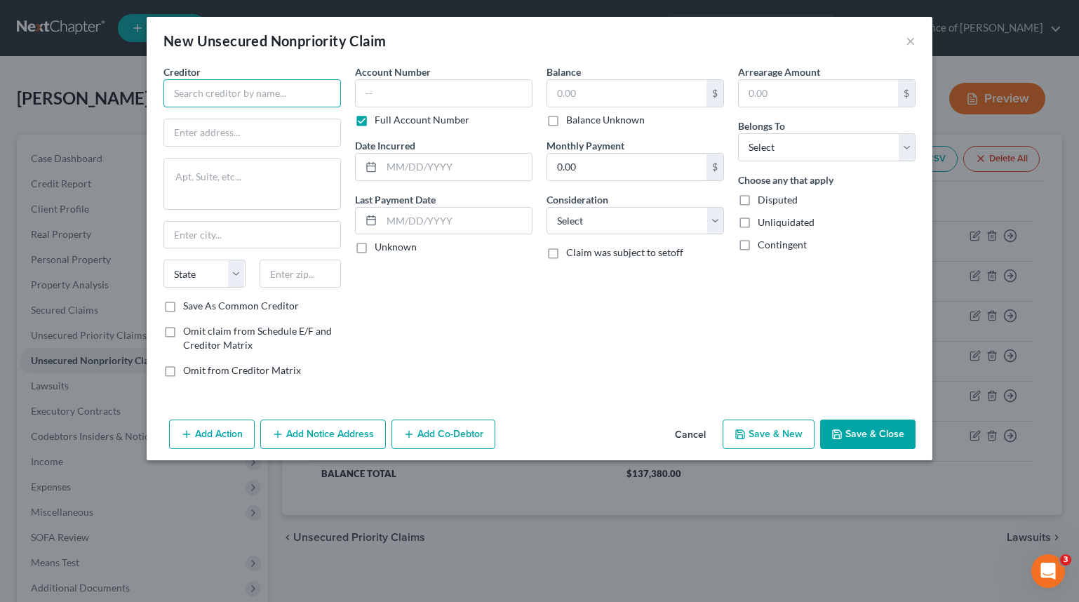
click at [257, 93] on input "text" at bounding box center [251, 93] width 177 height 28
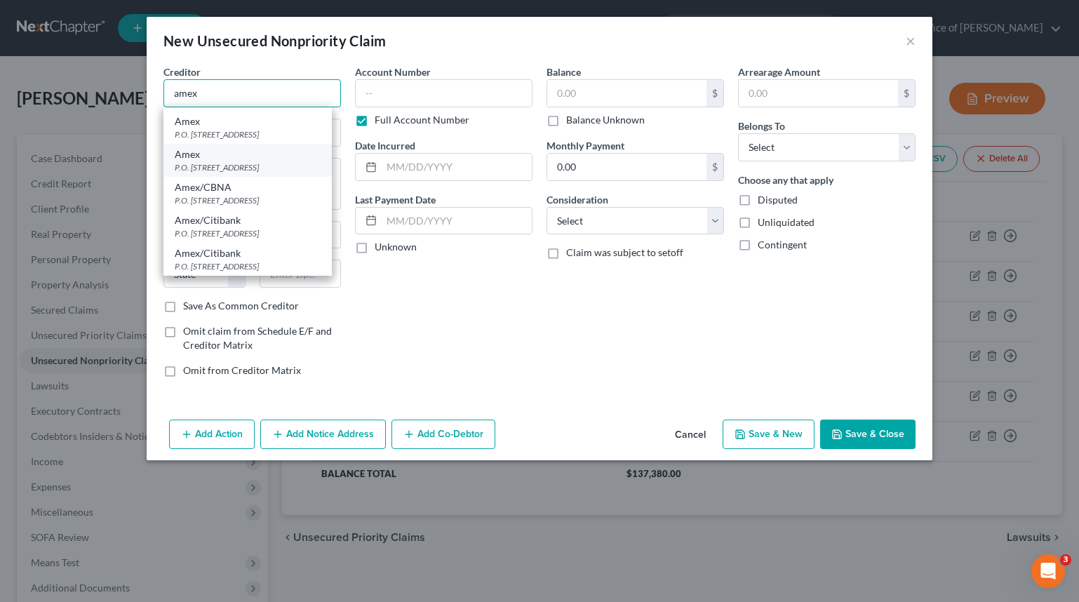
scroll to position [44, 0]
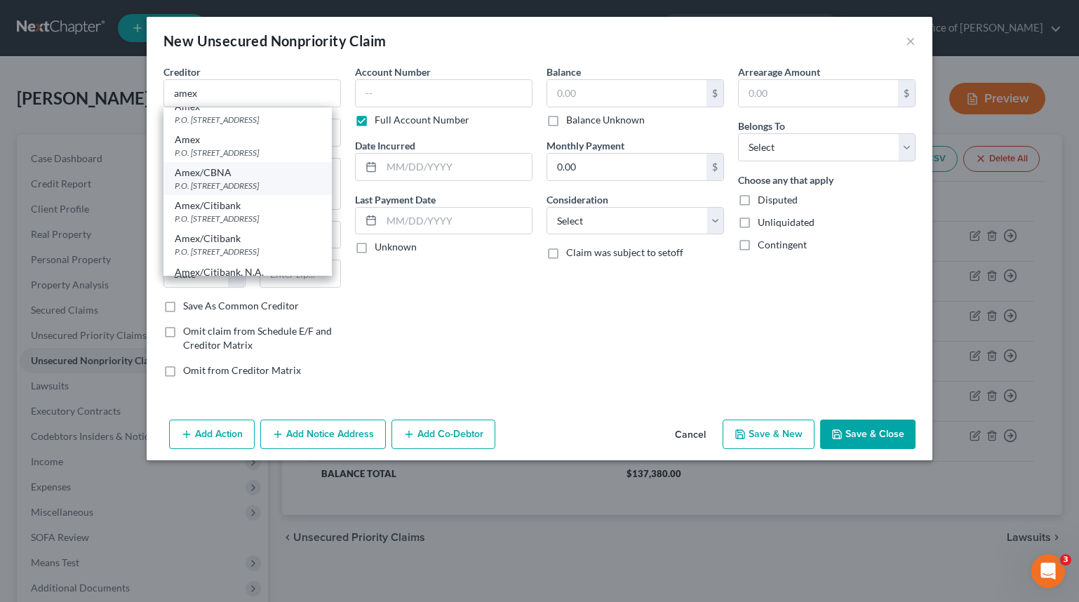
click at [311, 192] on div "P.O. [STREET_ADDRESS]" at bounding box center [248, 186] width 146 height 12
type input "Amex/CBNA"
type input "P.O. Box 6789"
type input "[GEOGRAPHIC_DATA]"
select select "43"
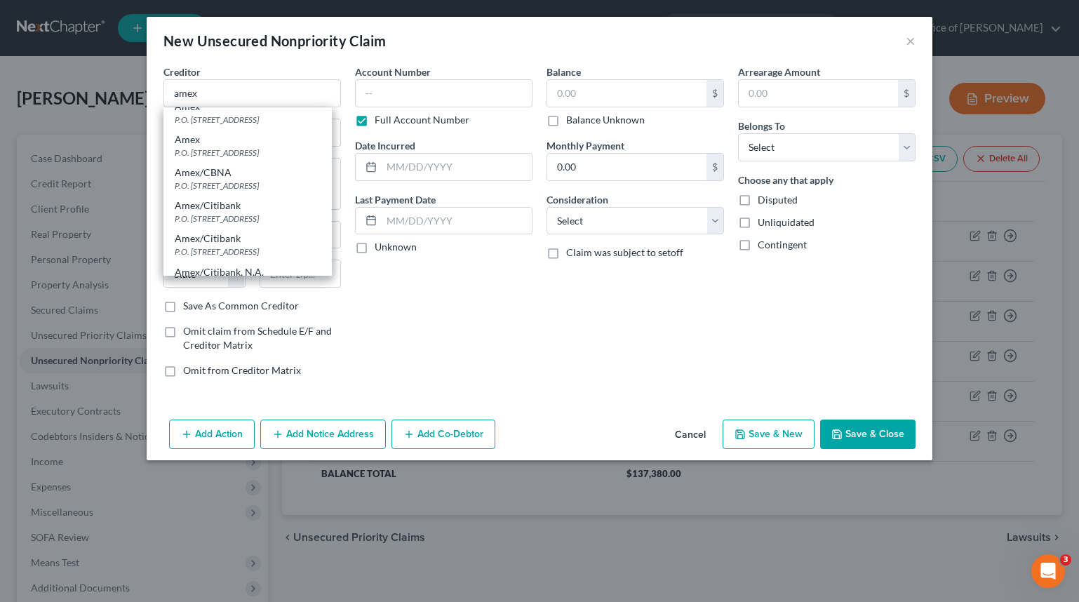
type input "57117"
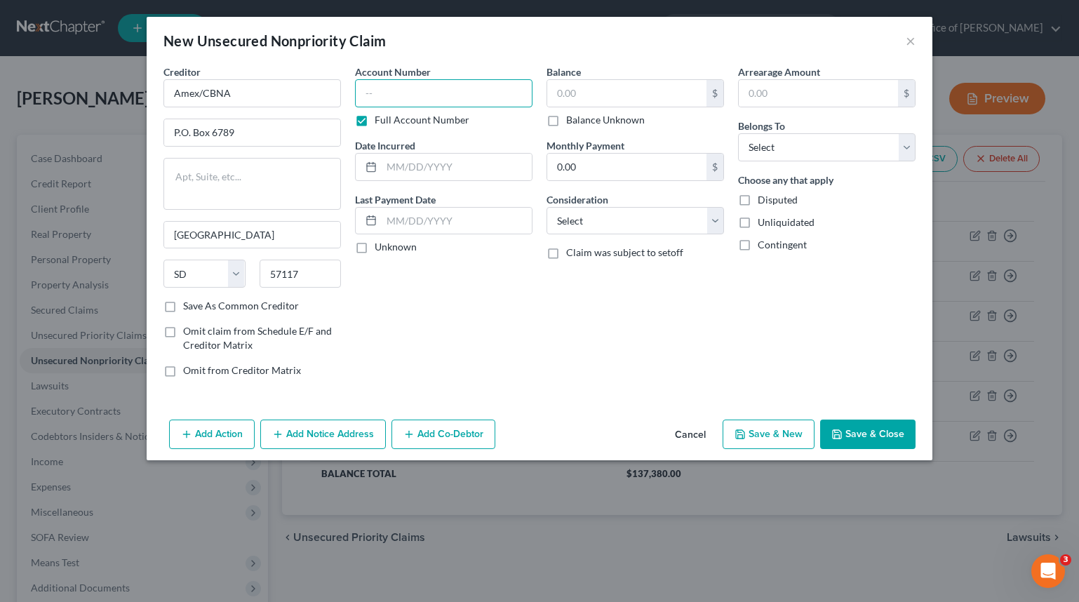
click at [456, 100] on input "text" at bounding box center [443, 93] width 177 height 28
type input "7184"
click at [602, 87] on input "text" at bounding box center [626, 93] width 159 height 27
type input "5,877"
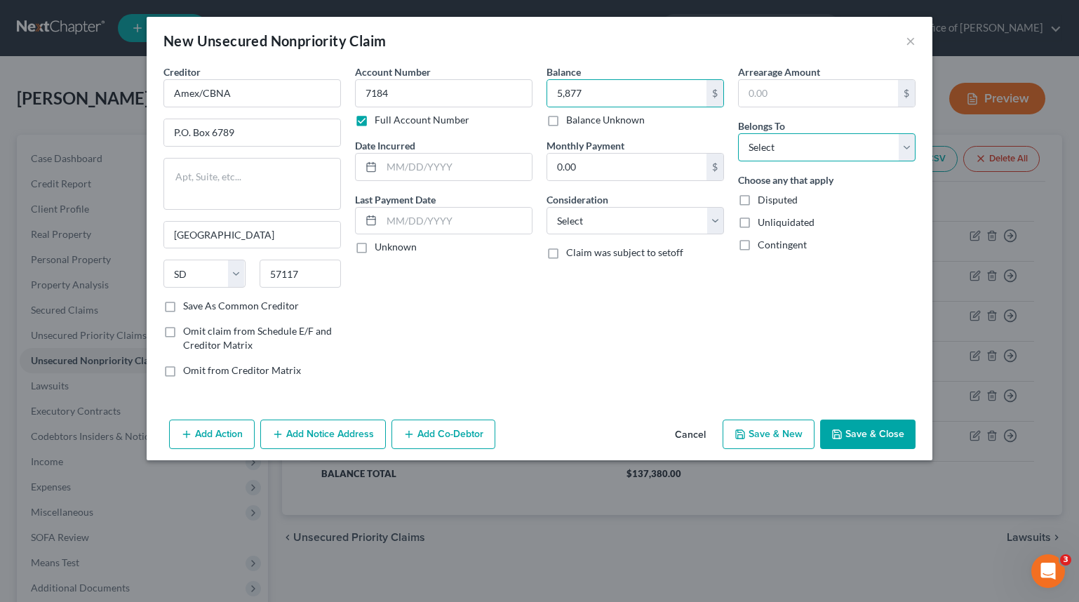
click at [844, 142] on select "Select Debtor 1 Only Debtor 2 Only Debtor 1 And Debtor 2 Only At Least One Of T…" at bounding box center [826, 147] width 177 height 28
select select "0"
click at [738, 133] on select "Select Debtor 1 Only Debtor 2 Only Debtor 1 And Debtor 2 Only At Least One Of T…" at bounding box center [826, 147] width 177 height 28
click at [474, 158] on input "text" at bounding box center [457, 167] width 150 height 27
type input "2016"
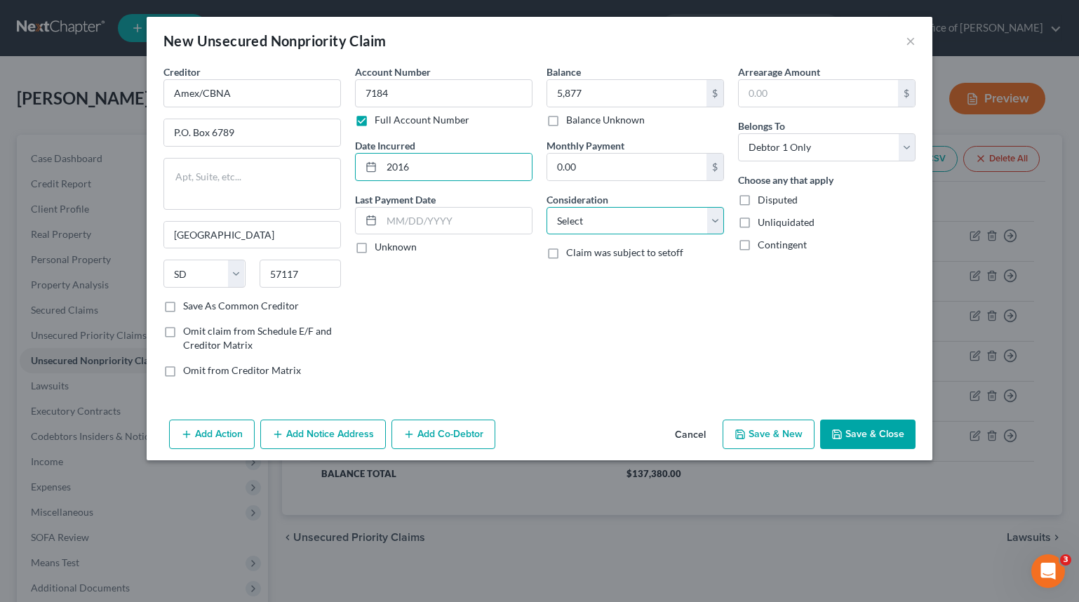
click at [600, 218] on select "Select Cable / Satellite Services Collection Agency Credit Card Debt Debt Couns…" at bounding box center [634, 221] width 177 height 28
select select "2"
click at [546, 207] on select "Select Cable / Satellite Services Collection Agency Credit Card Debt Debt Couns…" at bounding box center [634, 221] width 177 height 28
click at [902, 433] on button "Save & Close" at bounding box center [867, 433] width 95 height 29
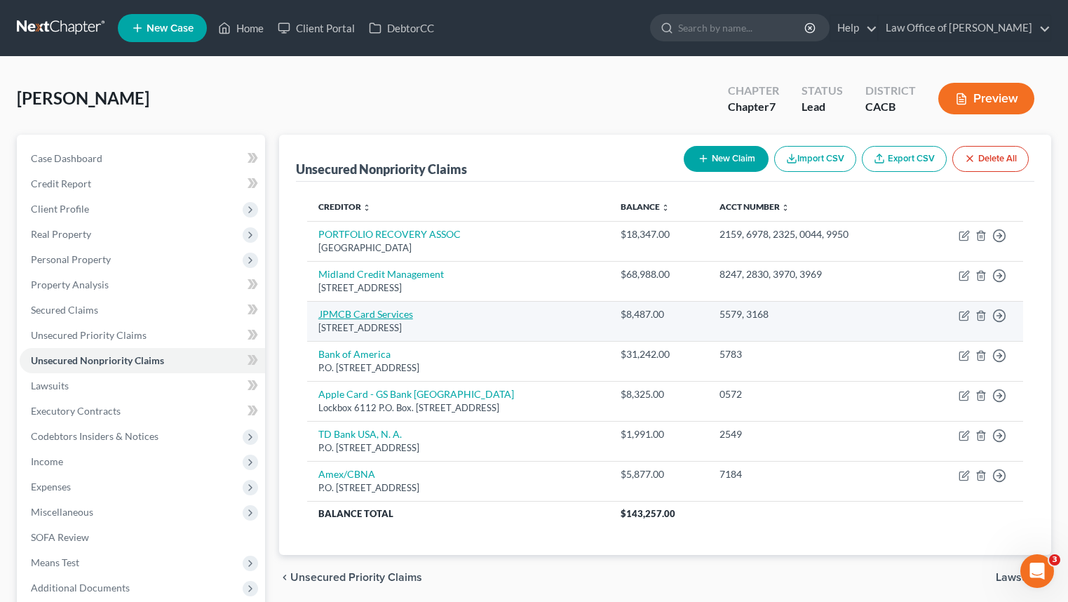
click at [382, 319] on link "JPMCB Card Services" at bounding box center [365, 314] width 95 height 12
select select "7"
select select "2"
select select "0"
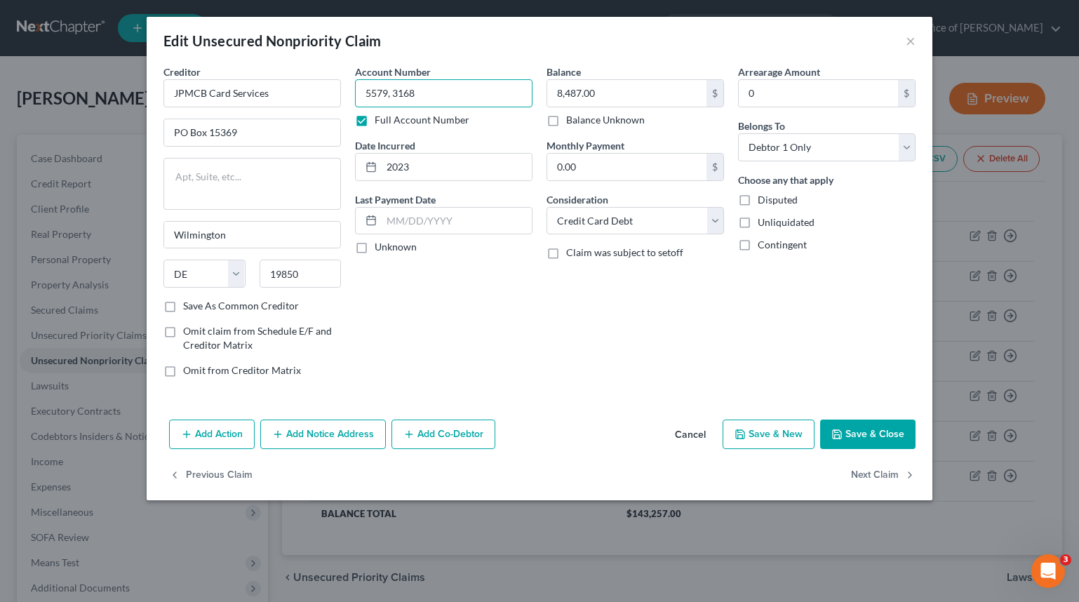
click at [457, 105] on input "5579, 3168" at bounding box center [443, 93] width 177 height 28
type input "5579, 3168, 1978"
click at [652, 83] on input "8,487.00" at bounding box center [626, 93] width 159 height 27
type input "15,390"
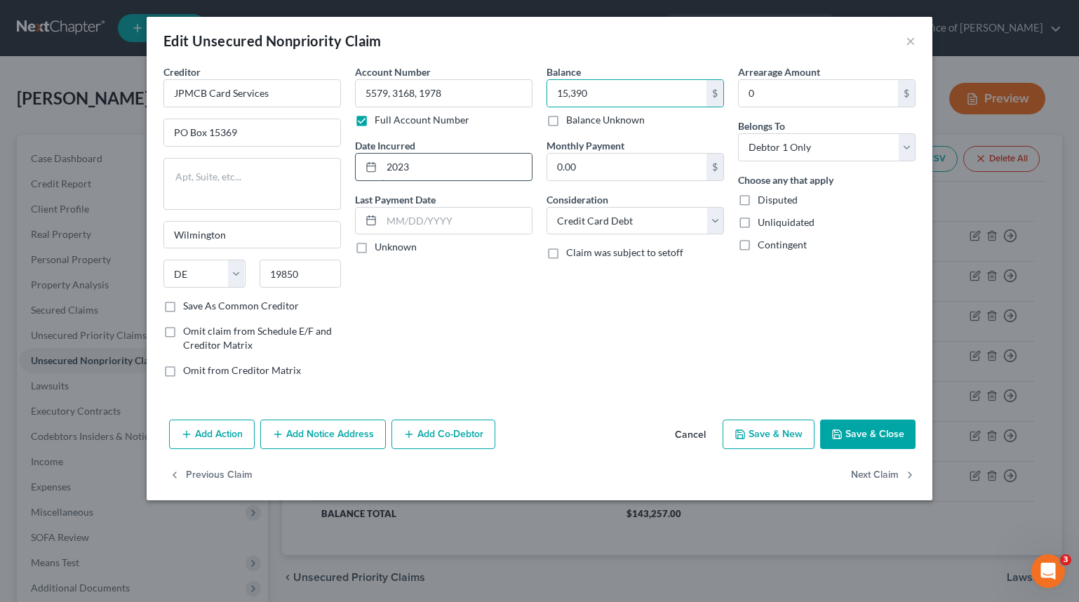
click at [448, 175] on input "2023" at bounding box center [457, 167] width 150 height 27
type input "2013"
click at [877, 426] on button "Save & Close" at bounding box center [867, 433] width 95 height 29
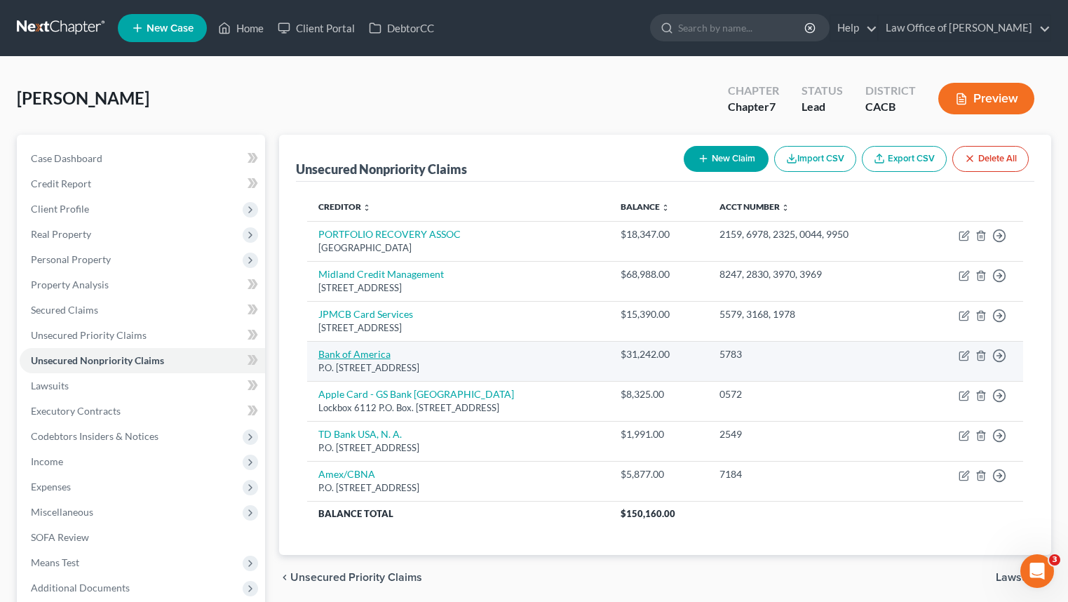
click at [335, 352] on link "Bank of America" at bounding box center [354, 354] width 72 height 12
select select "45"
select select "2"
select select "0"
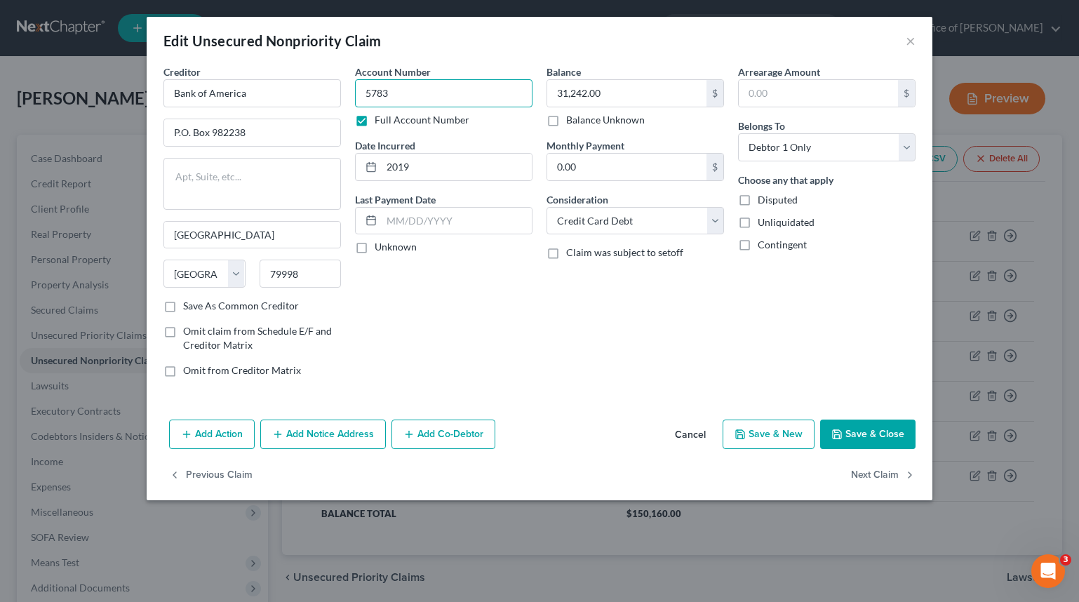
click at [441, 98] on input "5783" at bounding box center [443, 93] width 177 height 28
type input "5783, 7804"
click at [644, 104] on input "31,242.00" at bounding box center [626, 93] width 159 height 27
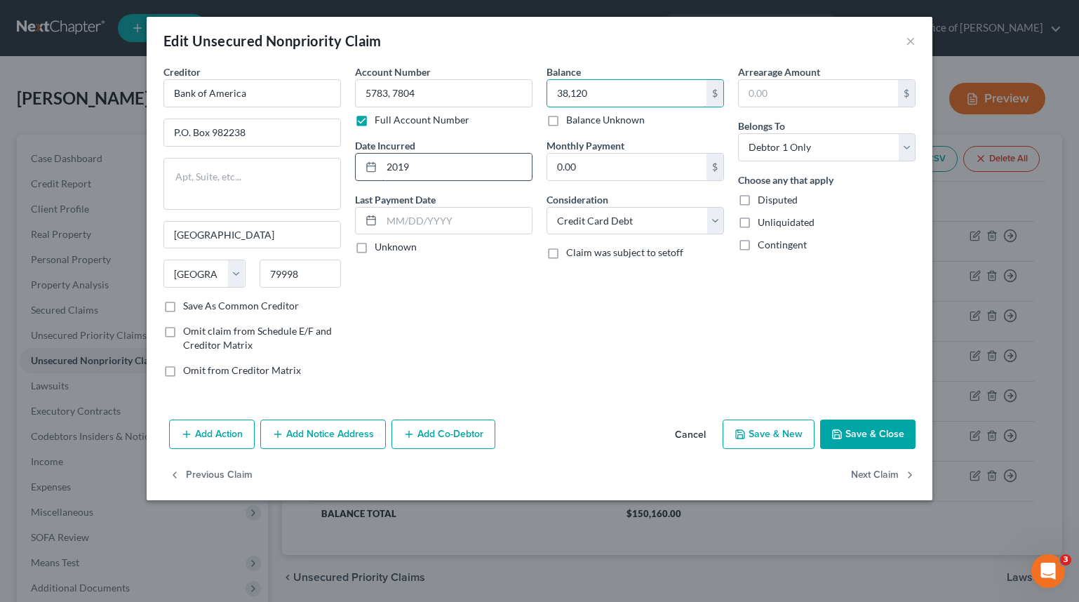
type input "38,120"
click at [492, 163] on input "2019" at bounding box center [457, 167] width 150 height 27
type input "2013"
click at [892, 436] on button "Save & Close" at bounding box center [867, 433] width 95 height 29
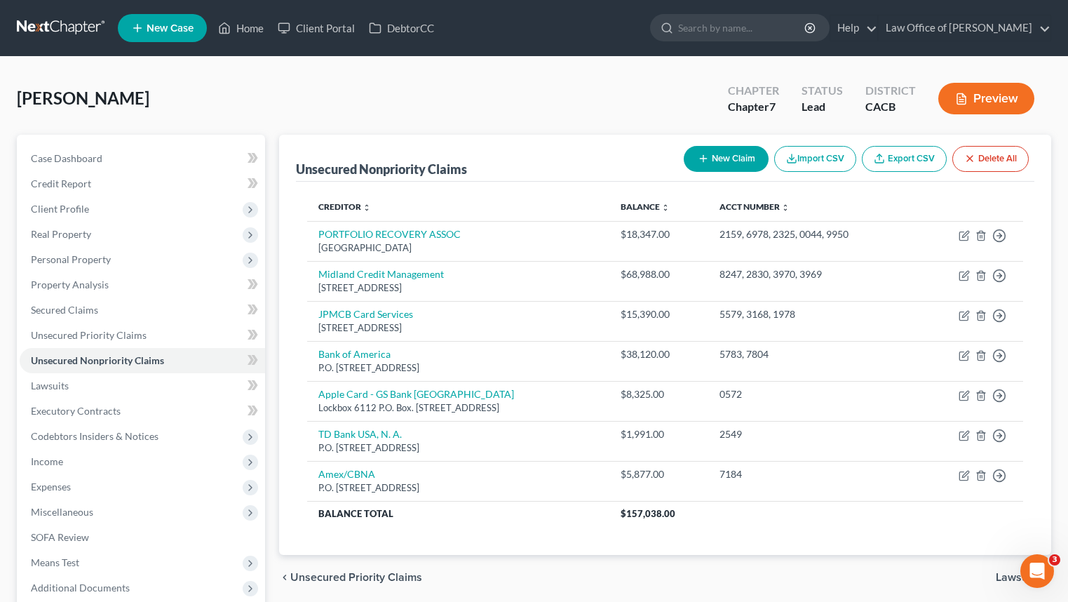
click at [740, 163] on button "New Claim" at bounding box center [726, 159] width 85 height 26
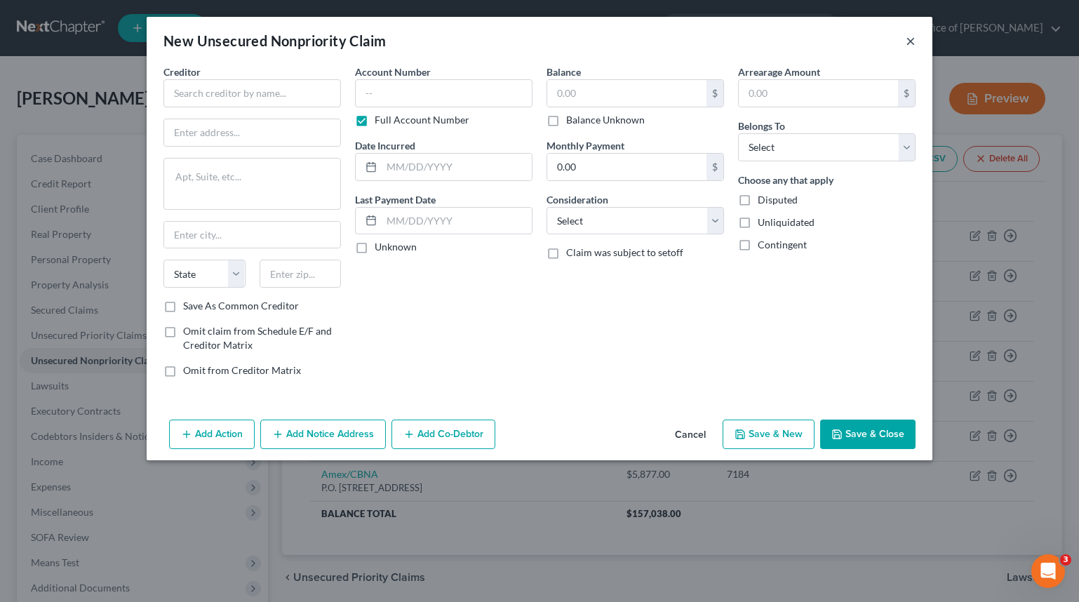
click at [913, 46] on button "×" at bounding box center [911, 40] width 10 height 17
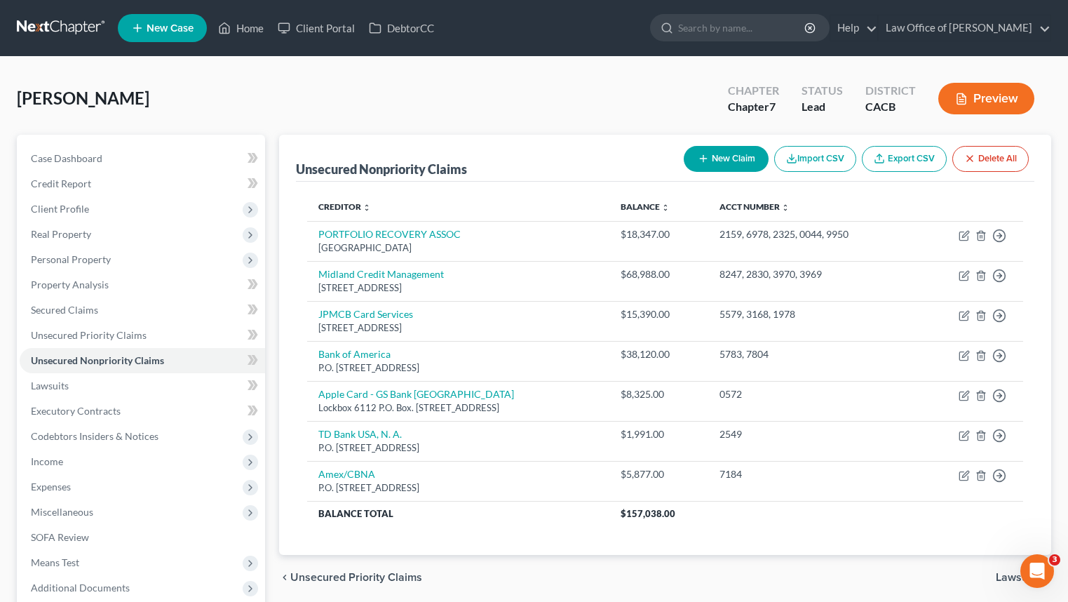
click at [719, 170] on button "New Claim" at bounding box center [726, 159] width 85 height 26
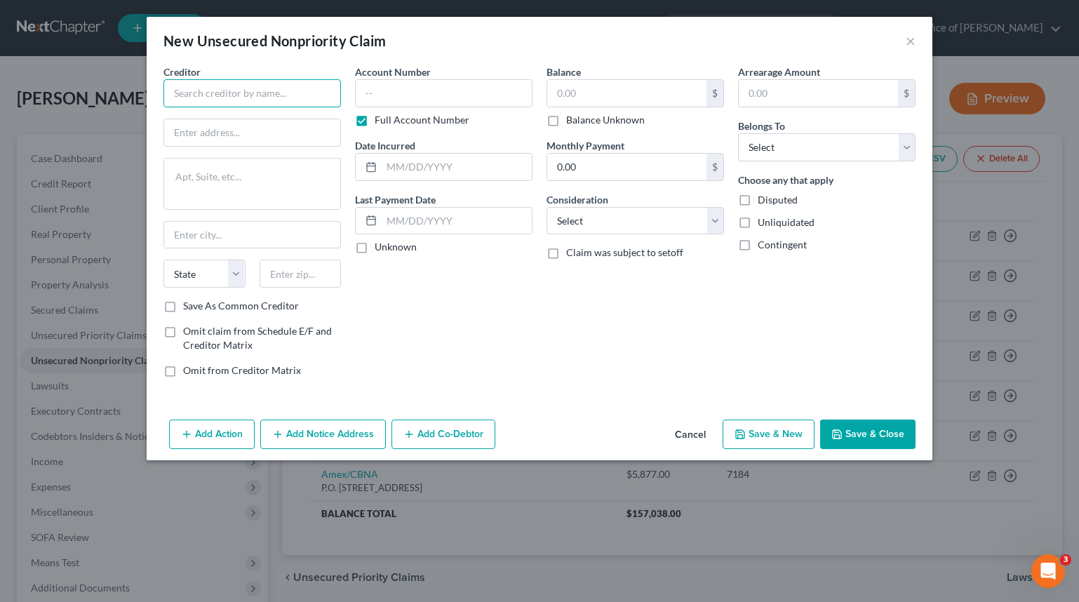
click at [264, 83] on input "text" at bounding box center [251, 93] width 177 height 28
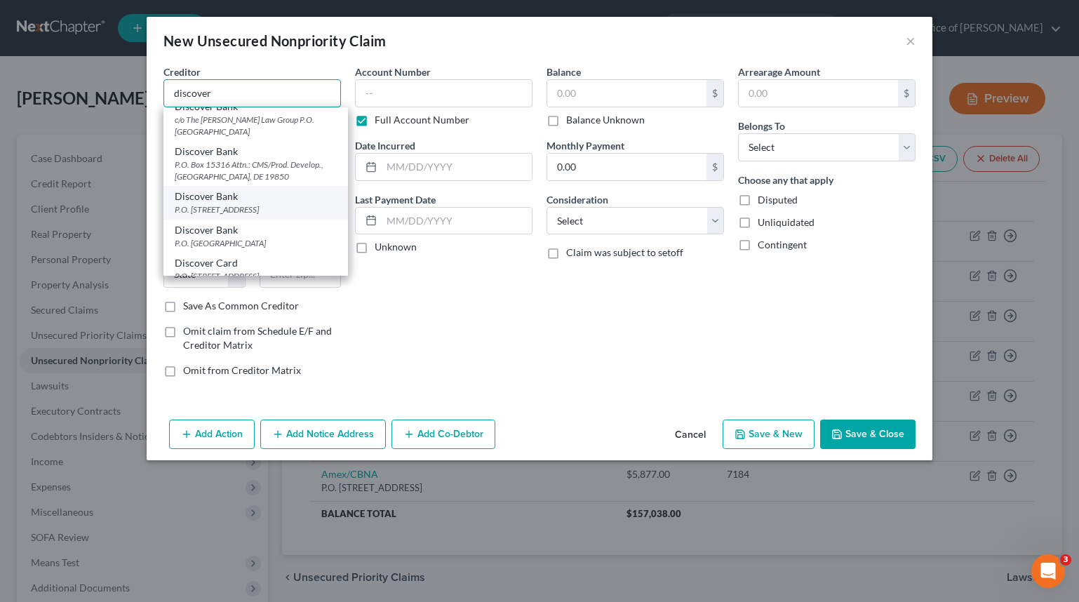
scroll to position [46, 0]
click at [316, 210] on div "P.O. [STREET_ADDRESS]" at bounding box center [256, 207] width 162 height 12
type input "Discover Bank"
type input "P.O. Box 30939"
type input "[GEOGRAPHIC_DATA]"
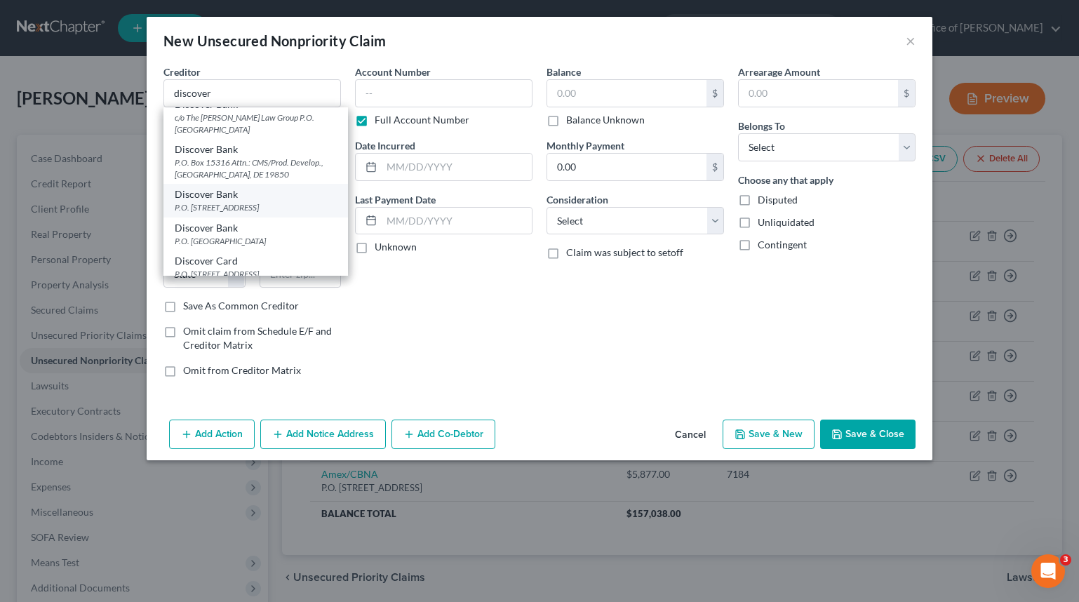
select select "46"
type input "84130"
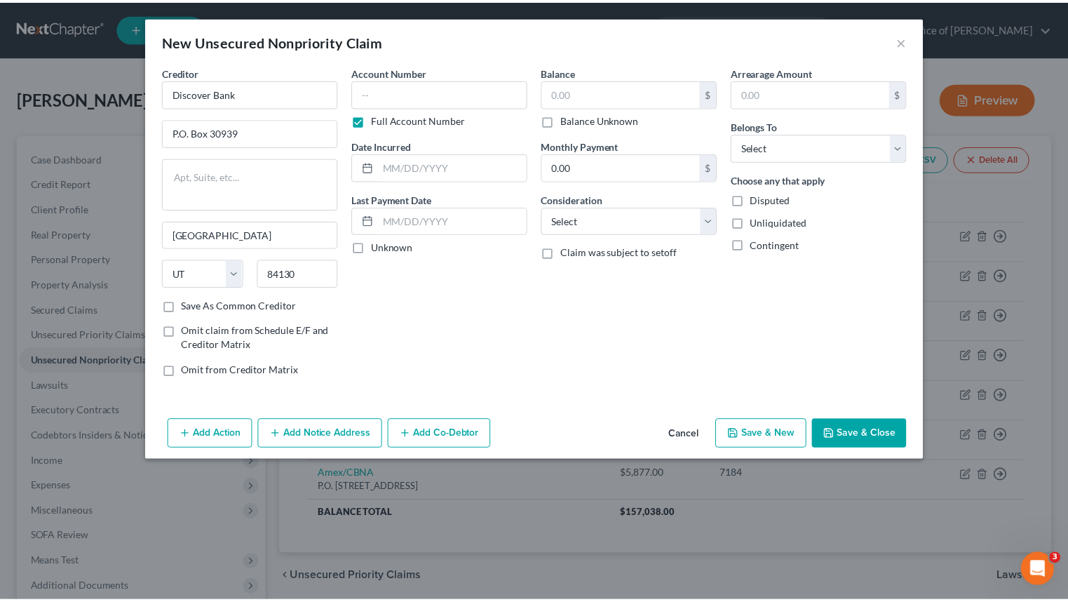
scroll to position [0, 0]
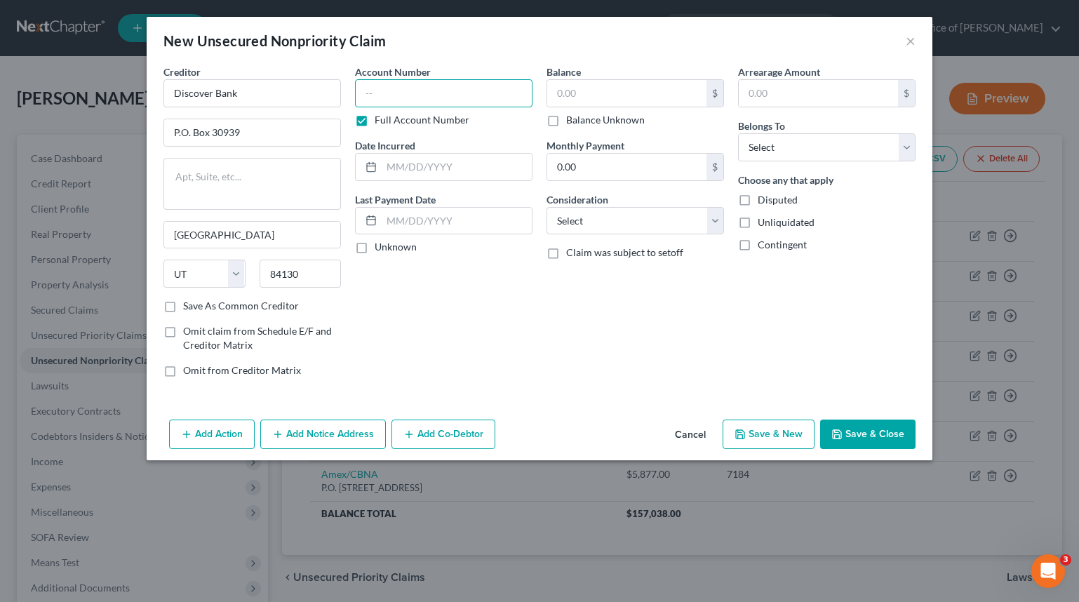
click at [451, 90] on input "text" at bounding box center [443, 93] width 177 height 28
type input "6675"
click at [657, 100] on input "text" at bounding box center [626, 93] width 159 height 27
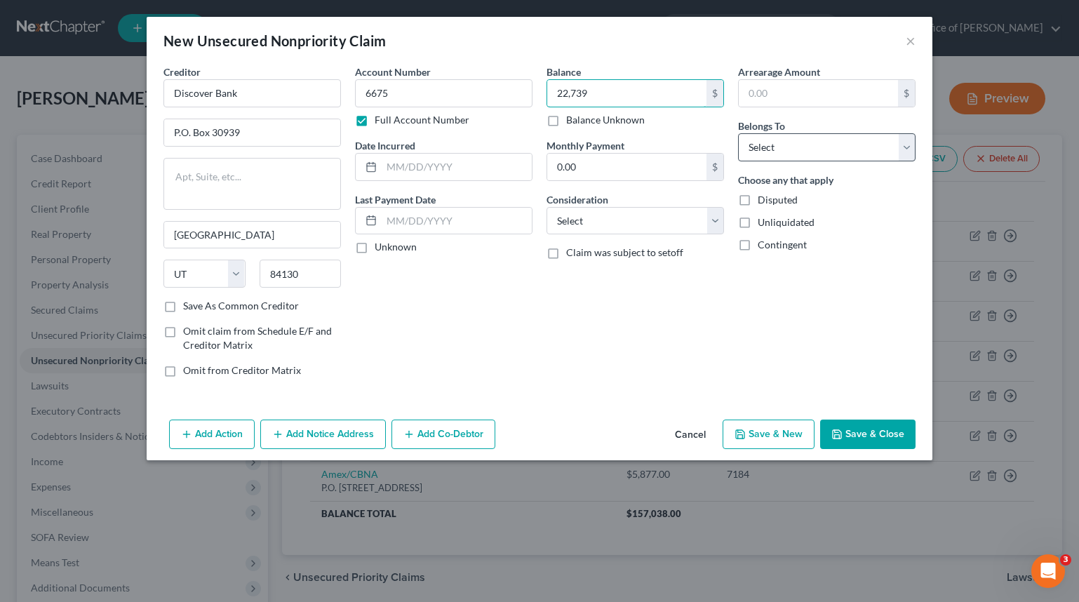
type input "22,739"
click at [854, 156] on select "Select Debtor 1 Only Debtor 2 Only Debtor 1 And Debtor 2 Only At Least One Of T…" at bounding box center [826, 147] width 177 height 28
select select "0"
click at [738, 133] on select "Select Debtor 1 Only Debtor 2 Only Debtor 1 And Debtor 2 Only At Least One Of T…" at bounding box center [826, 147] width 177 height 28
click at [594, 213] on select "Select Cable / Satellite Services Collection Agency Credit Card Debt Debt Couns…" at bounding box center [634, 221] width 177 height 28
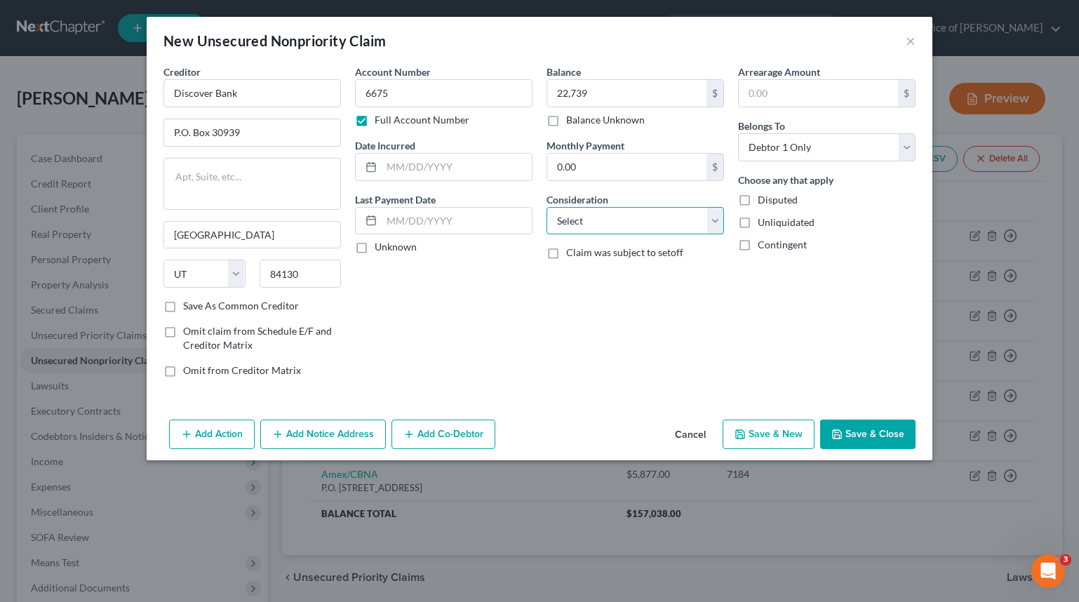
select select "2"
click at [546, 207] on select "Select Cable / Satellite Services Collection Agency Credit Card Debt Debt Couns…" at bounding box center [634, 221] width 177 height 28
click at [469, 172] on input "text" at bounding box center [457, 167] width 150 height 27
type input "2011"
click at [880, 434] on button "Save & Close" at bounding box center [867, 433] width 95 height 29
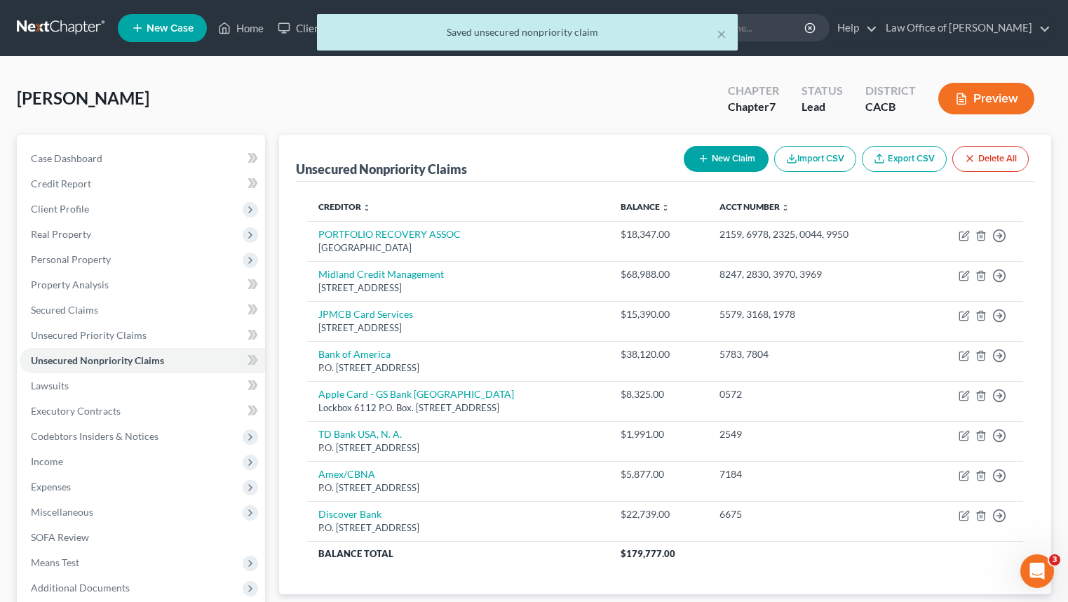
click at [731, 154] on button "New Claim" at bounding box center [726, 159] width 85 height 26
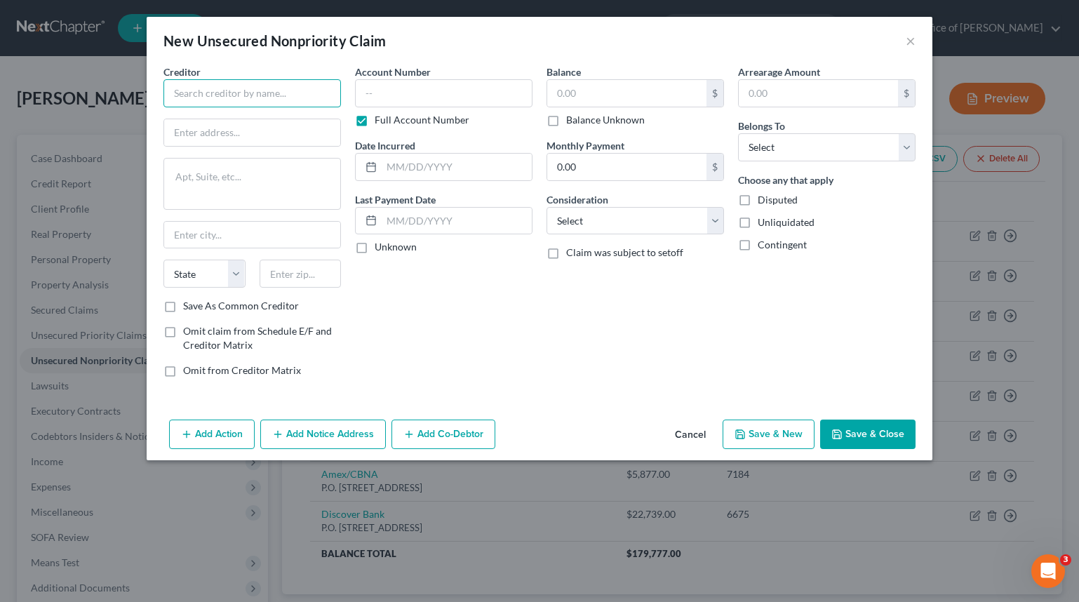
click at [261, 101] on input "text" at bounding box center [251, 93] width 177 height 28
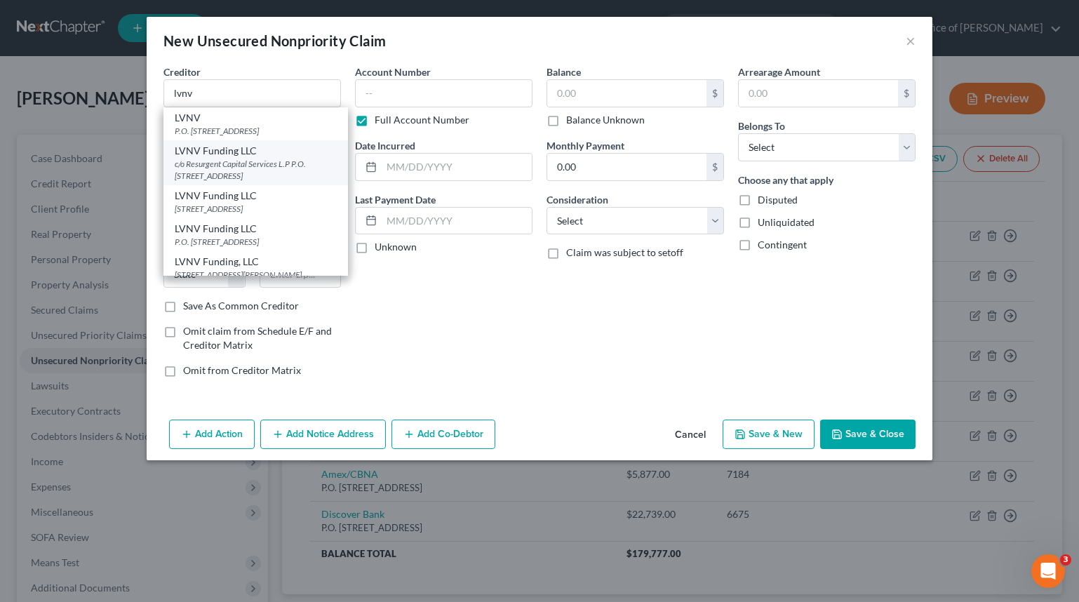
click at [300, 177] on div "c/o Resurgent Capital Services L.P P.O. [STREET_ADDRESS]" at bounding box center [256, 170] width 162 height 24
type input "LVNV Funding LLC"
type input "c/o Resurgent Capital Services L.P"
type textarea "P.O. Box 1269"
type input "[GEOGRAPHIC_DATA]"
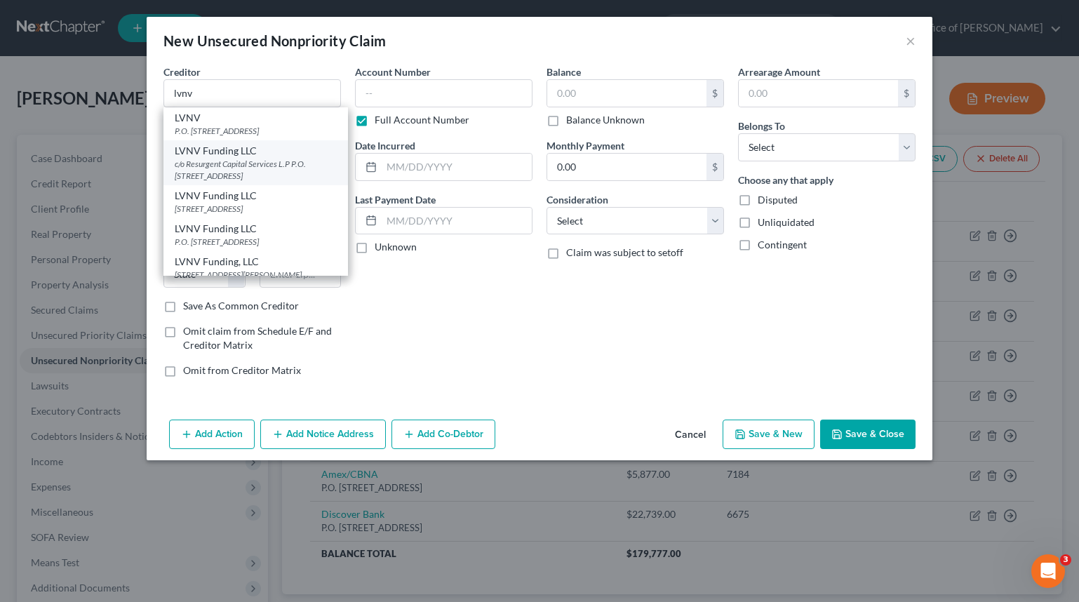
select select "42"
type input "29602"
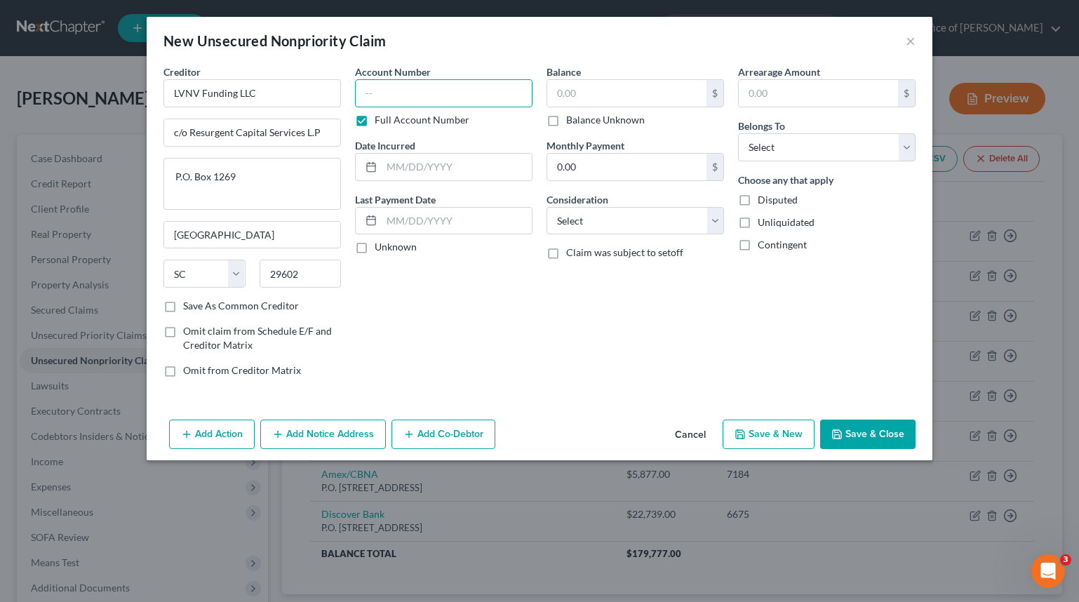
click at [466, 98] on input "text" at bounding box center [443, 93] width 177 height 28
type input "1404"
click at [629, 100] on input "text" at bounding box center [626, 93] width 159 height 27
type input "5,500"
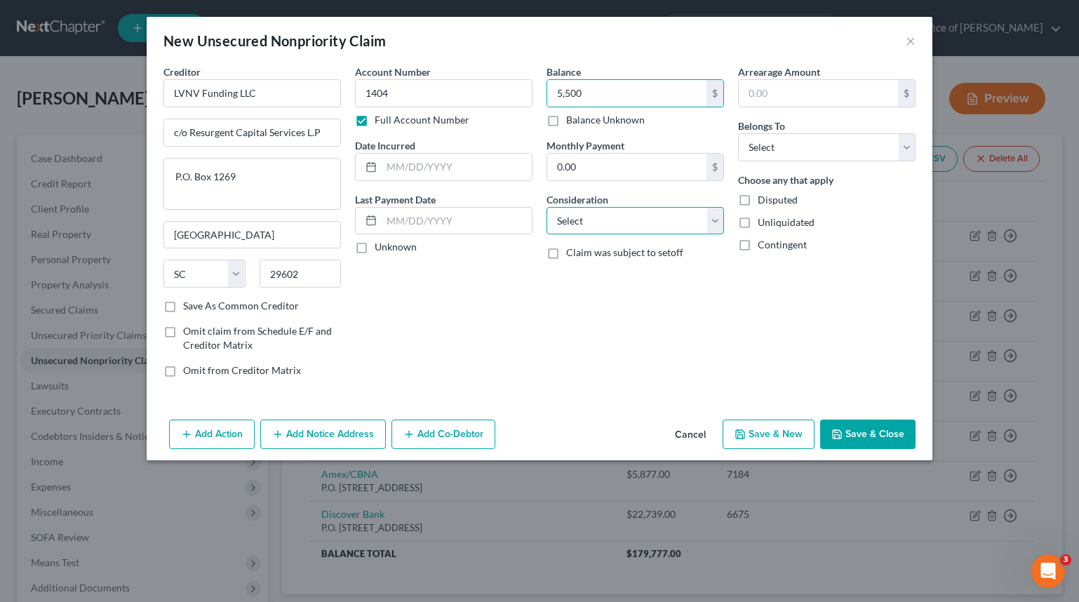
click at [667, 217] on select "Select Cable / Satellite Services Collection Agency Credit Card Debt Debt Couns…" at bounding box center [634, 221] width 177 height 28
select select "1"
click at [546, 207] on select "Select Cable / Satellite Services Collection Agency Credit Card Debt Debt Couns…" at bounding box center [634, 221] width 177 height 28
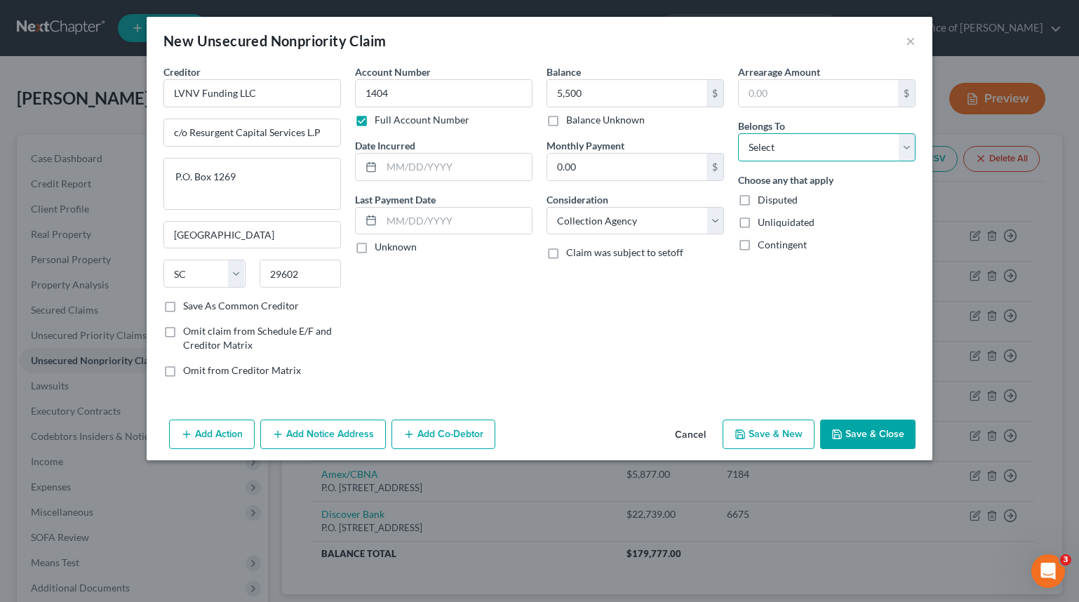
click at [864, 143] on select "Select Debtor 1 Only Debtor 2 Only Debtor 1 And Debtor 2 Only At Least One Of T…" at bounding box center [826, 147] width 177 height 28
select select "0"
click at [738, 133] on select "Select Debtor 1 Only Debtor 2 Only Debtor 1 And Debtor 2 Only At Least One Of T…" at bounding box center [826, 147] width 177 height 28
click at [484, 168] on input "text" at bounding box center [457, 167] width 150 height 27
type input "2025"
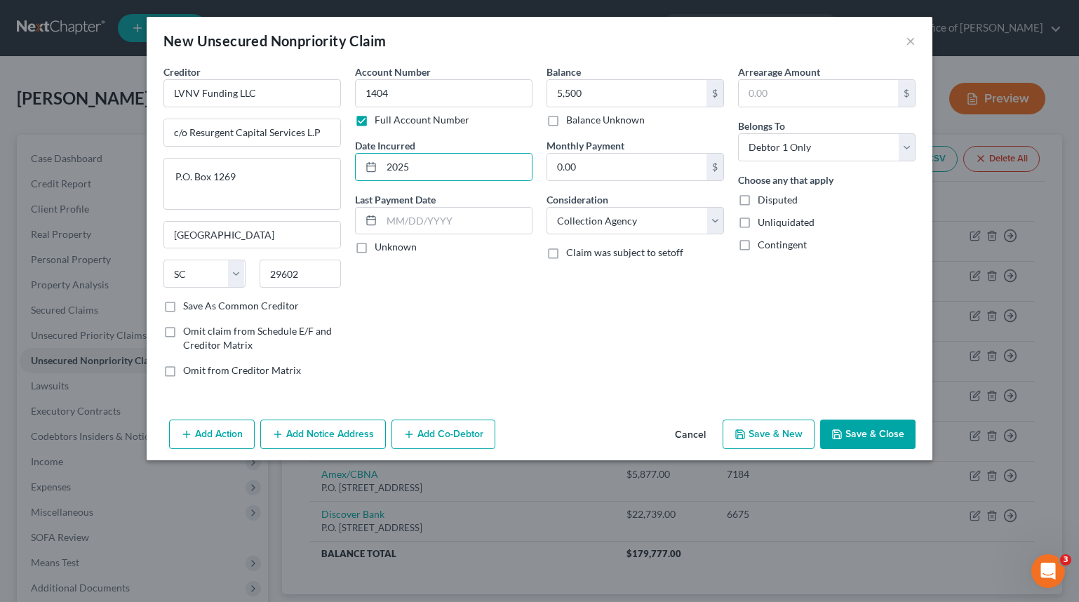
click at [897, 439] on button "Save & Close" at bounding box center [867, 433] width 95 height 29
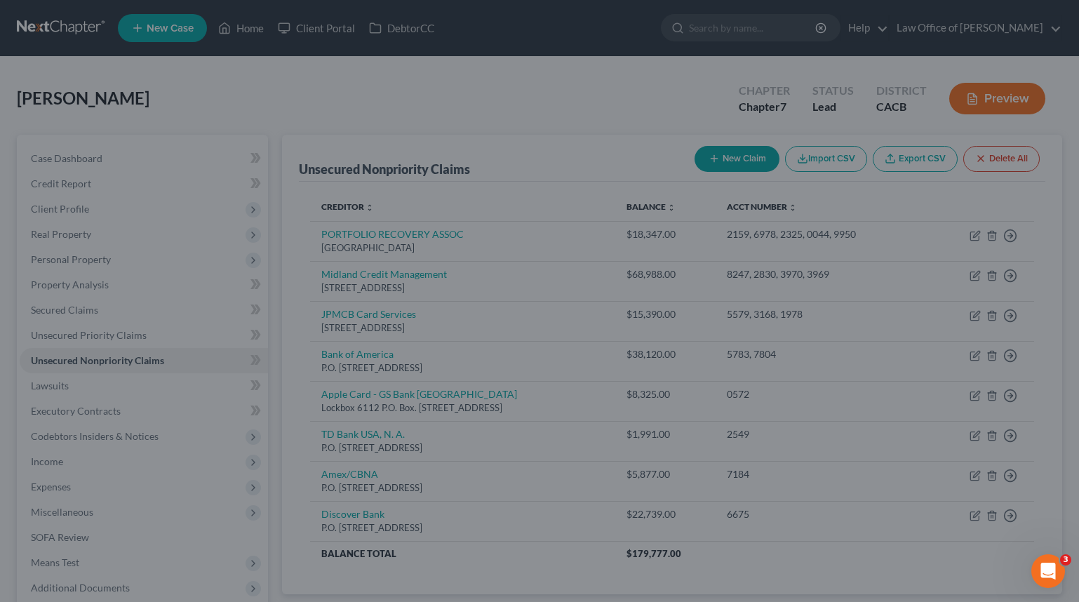
type input "5,500.00"
